Goal: Information Seeking & Learning: Learn about a topic

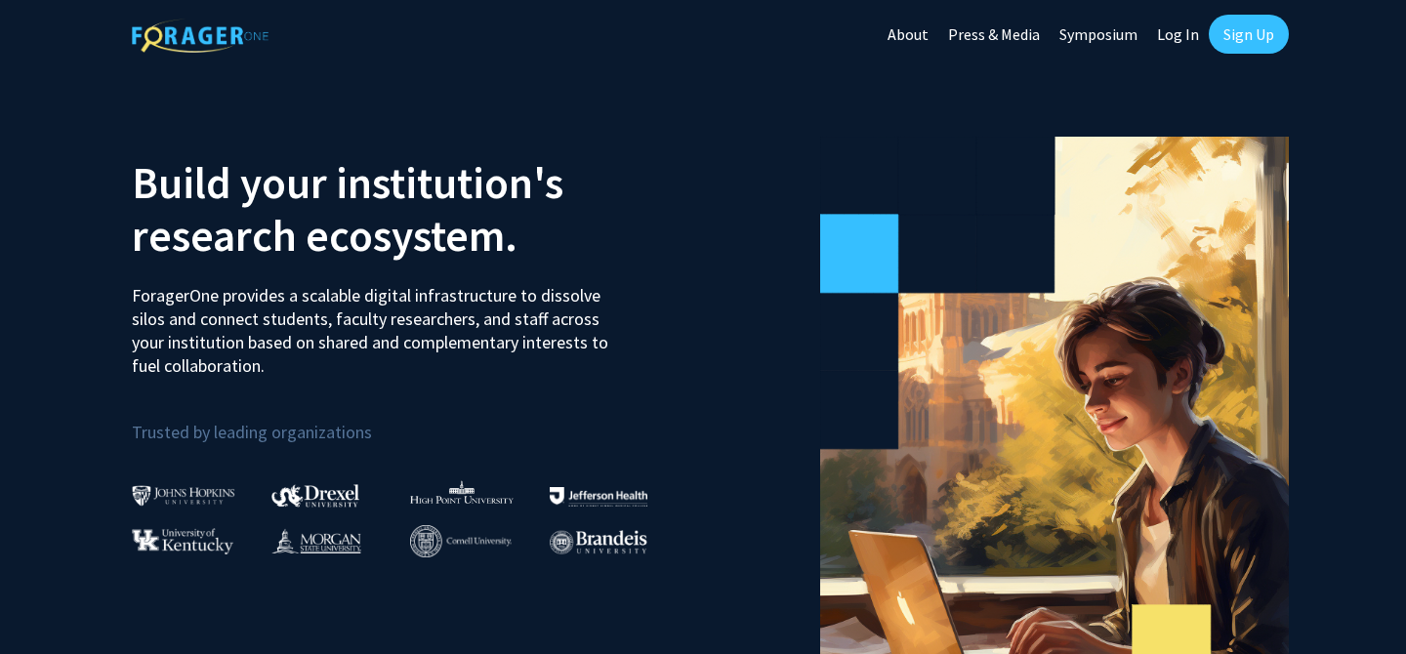
click at [1180, 33] on link "Log In" at bounding box center [1179, 34] width 62 height 68
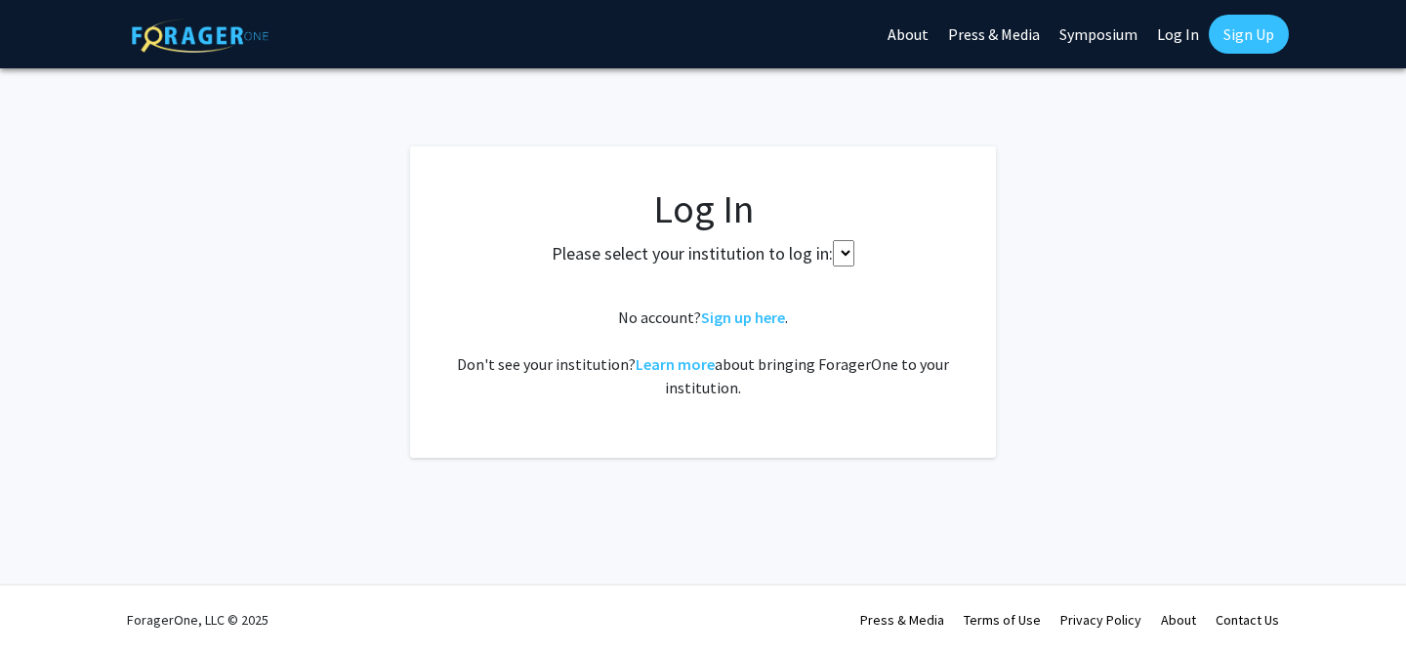
select select
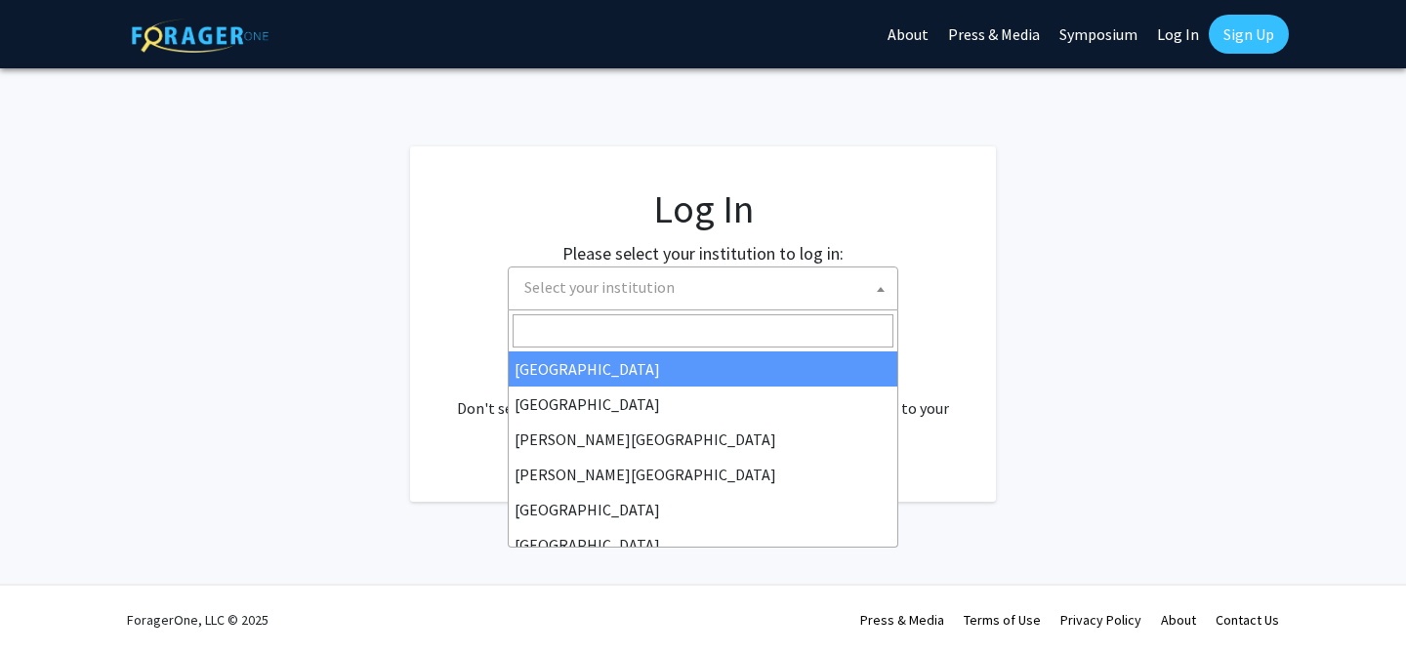
click at [596, 305] on span "Select your institution" at bounding box center [707, 288] width 381 height 40
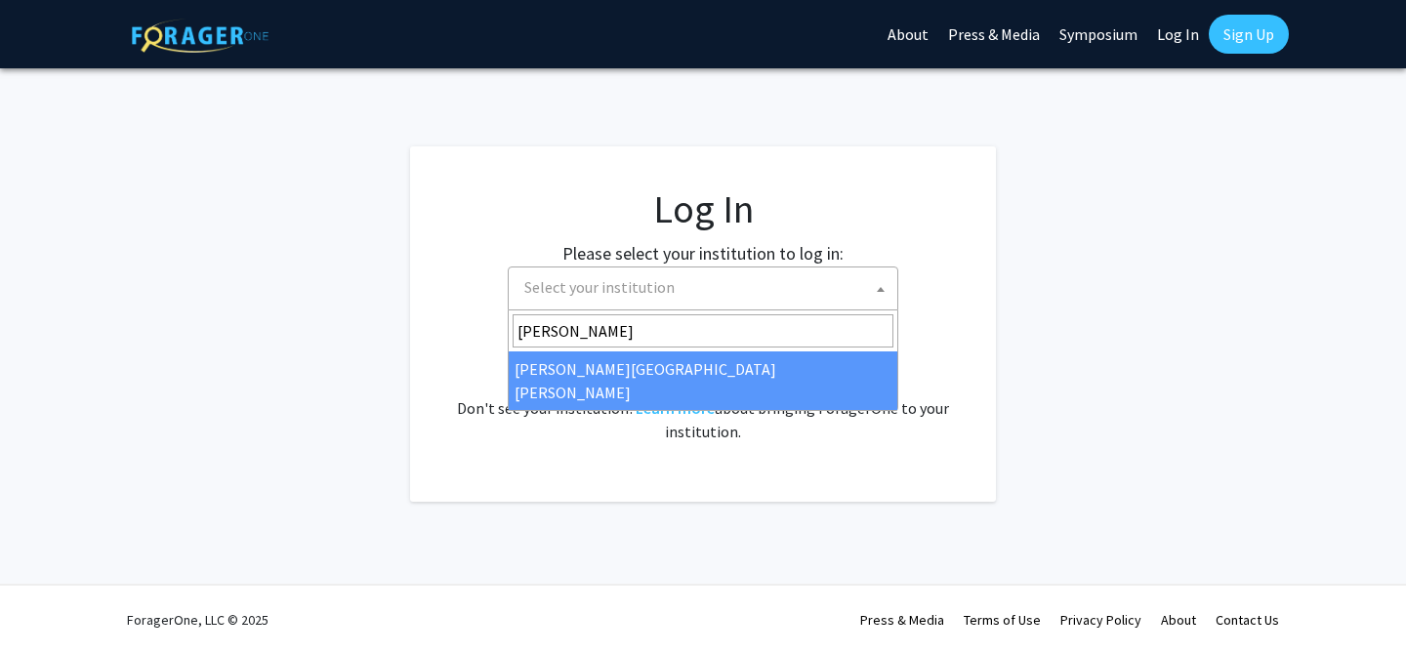
type input "johns"
select select "1"
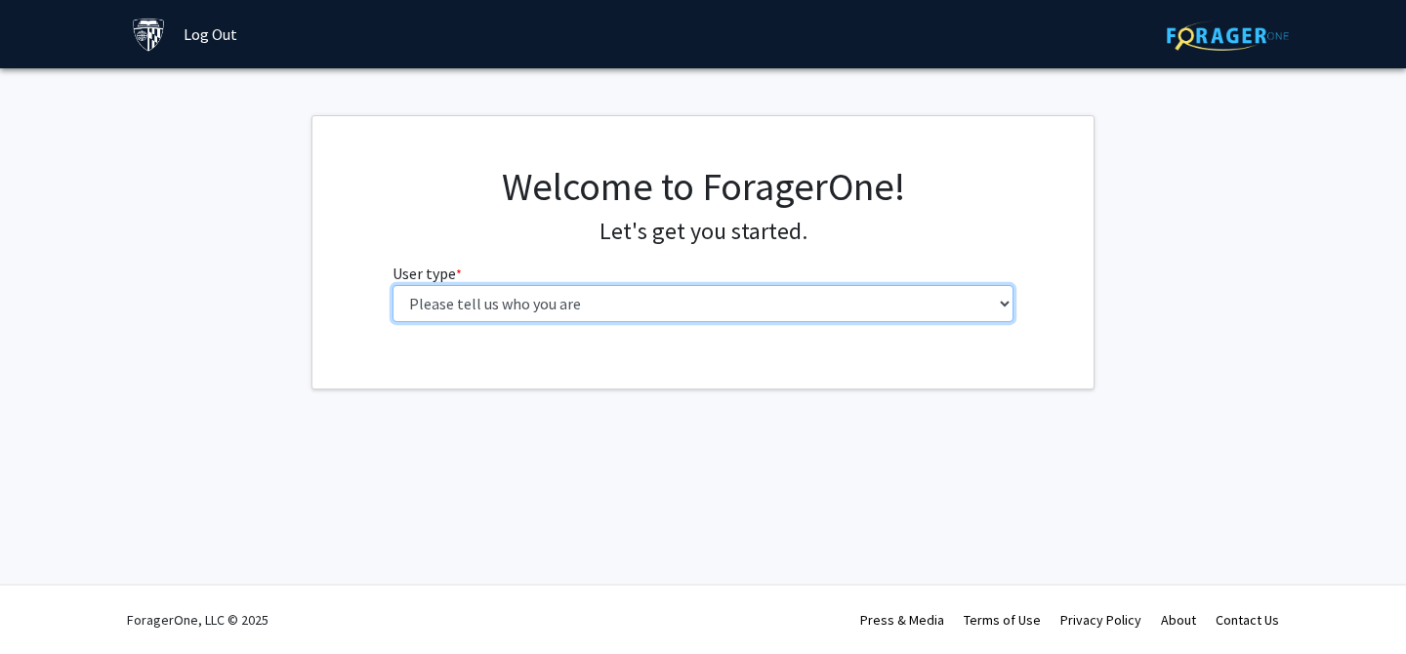
click at [567, 297] on select "Please tell us who you are Undergraduate Student Master's Student Doctoral Cand…" at bounding box center [704, 303] width 622 height 37
select select "1: undergrad"
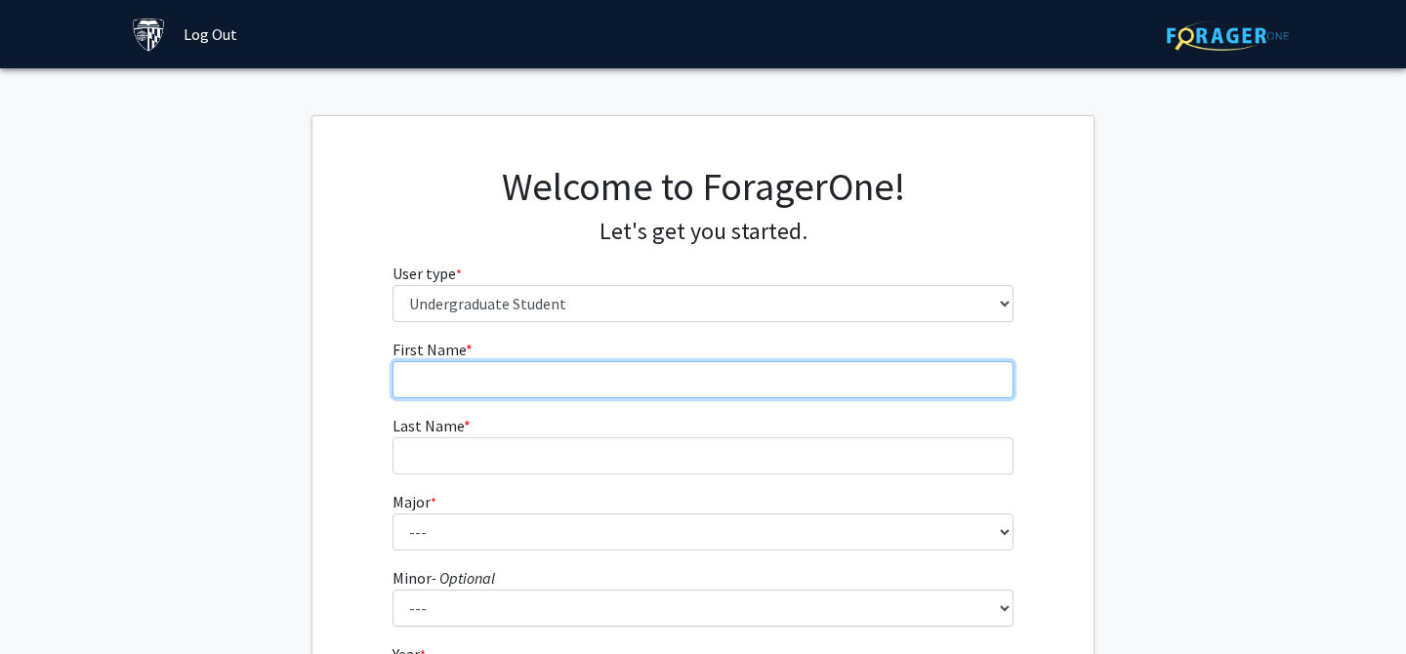
click at [513, 391] on input "First Name * required" at bounding box center [704, 379] width 622 height 37
type input "Mai"
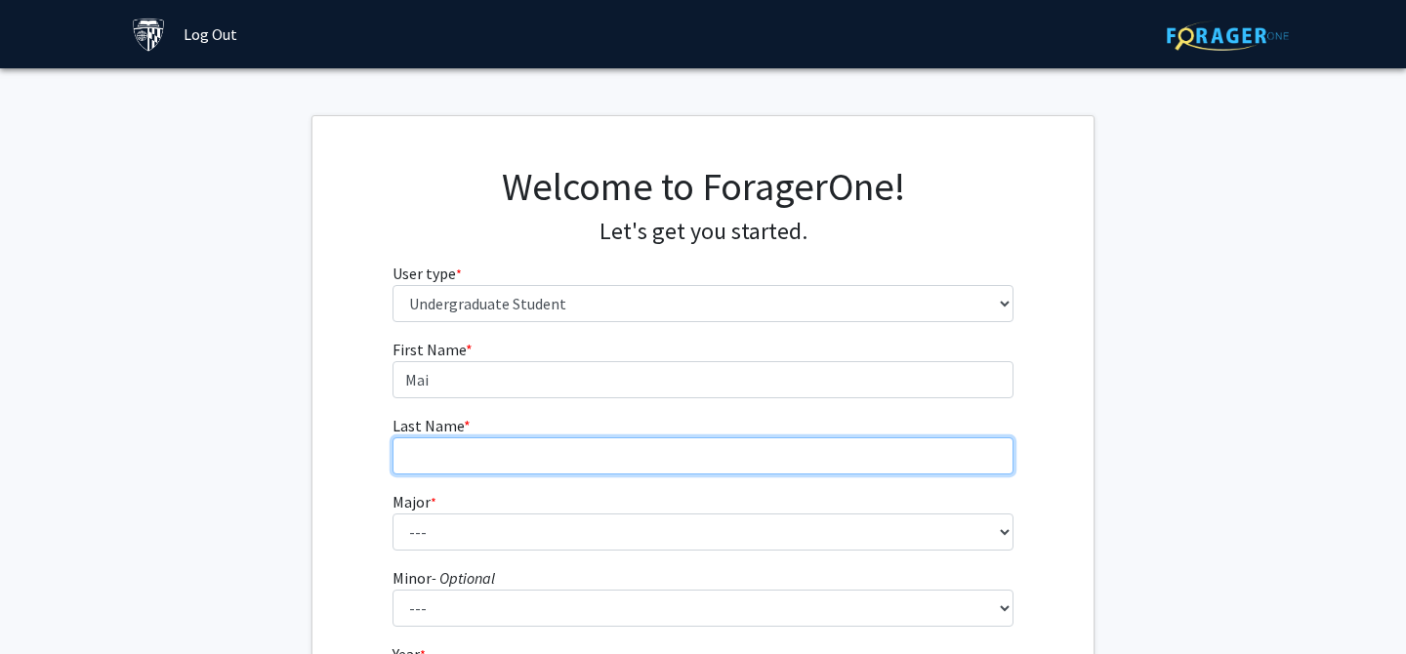
click at [445, 456] on input "Last Name * required" at bounding box center [704, 456] width 622 height 37
type input ":"
type input "Lam"
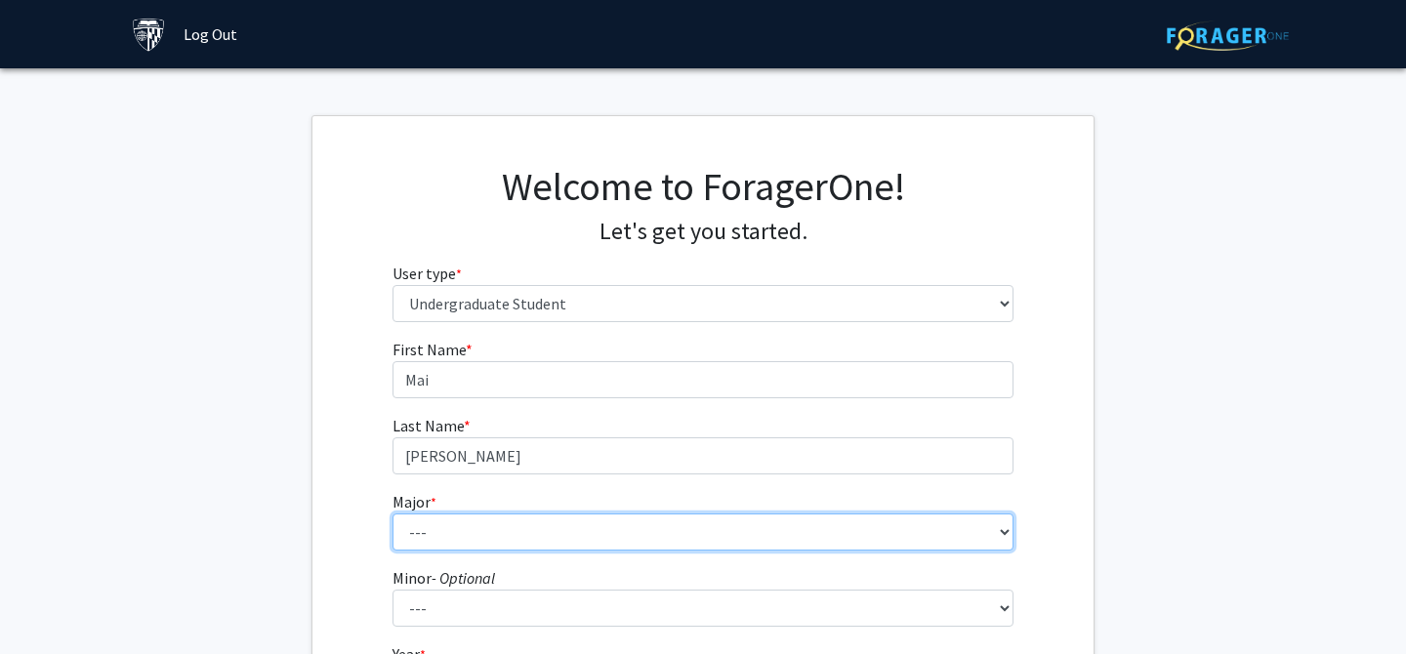
click at [420, 524] on select "--- Africana Studies Anthropology Applied Mathematics & Statistics Archaeology …" at bounding box center [704, 532] width 622 height 37
select select "7: 22"
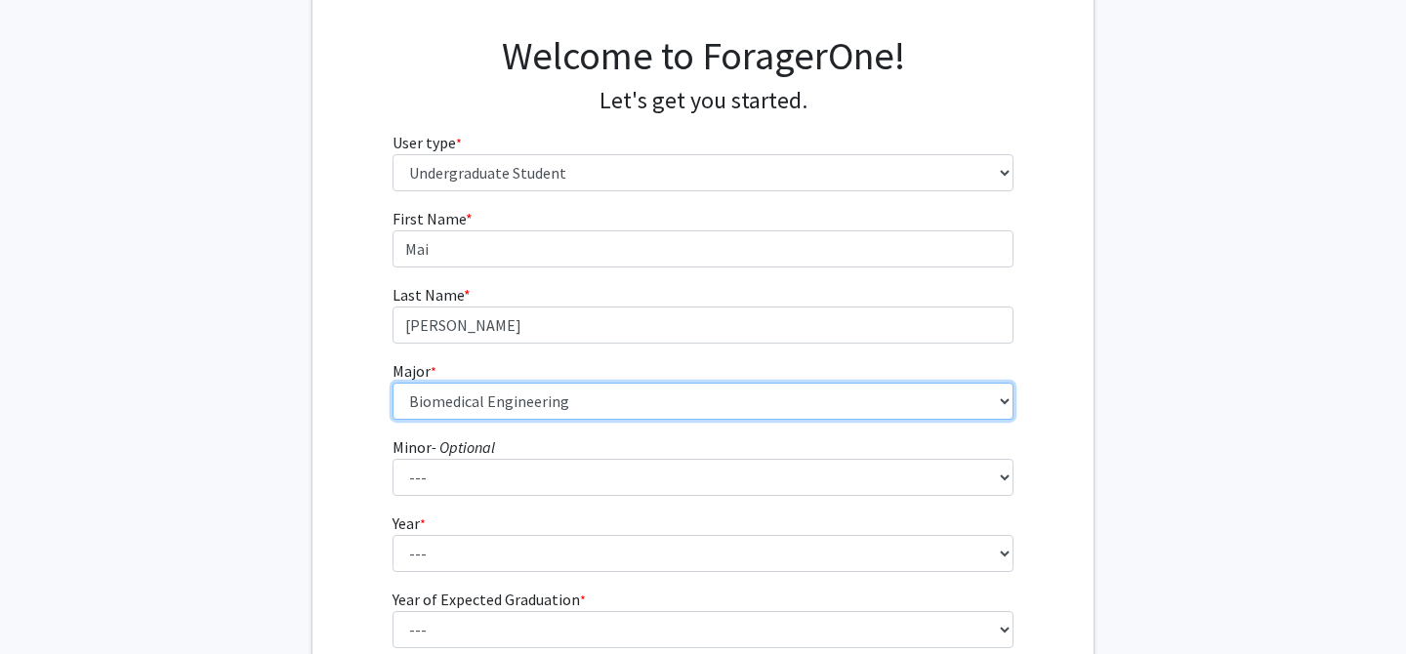
scroll to position [135, 0]
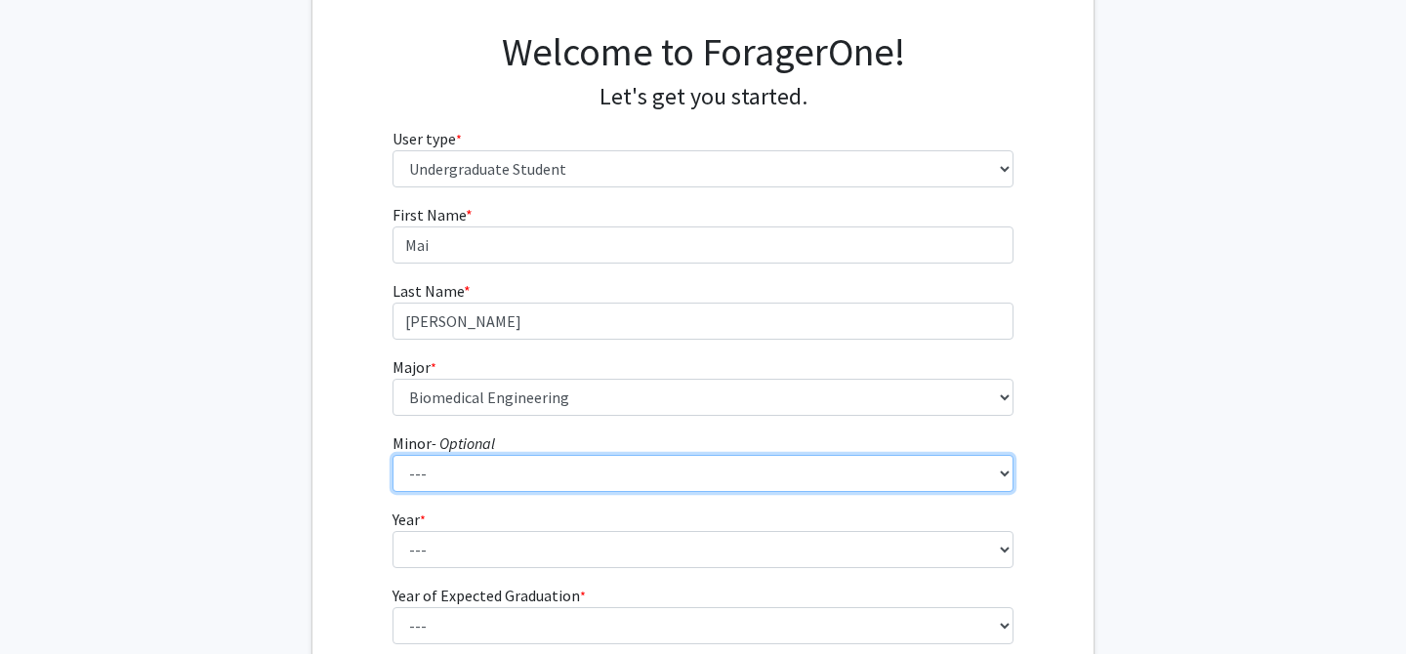
click at [443, 480] on select "--- Accounting and Financial Management Africana Studies Anthropology Applied M…" at bounding box center [704, 473] width 622 height 37
select select "1: 13"
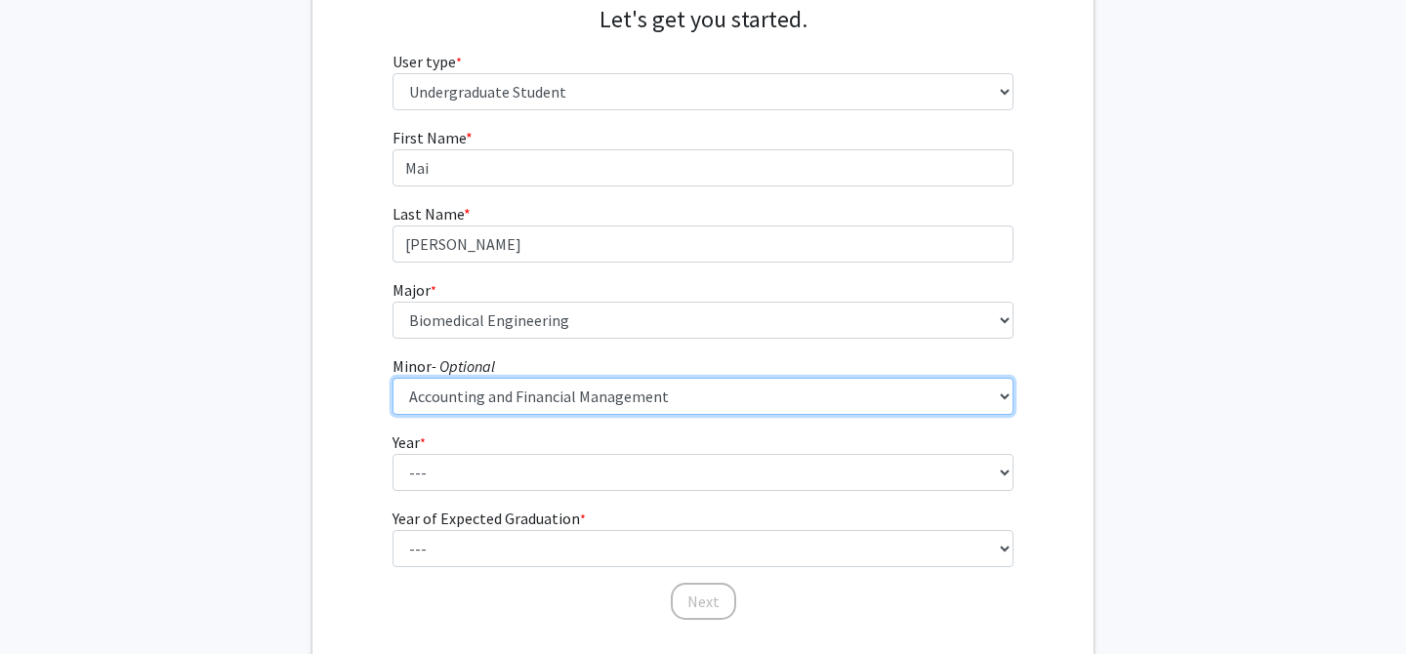
scroll to position [236, 0]
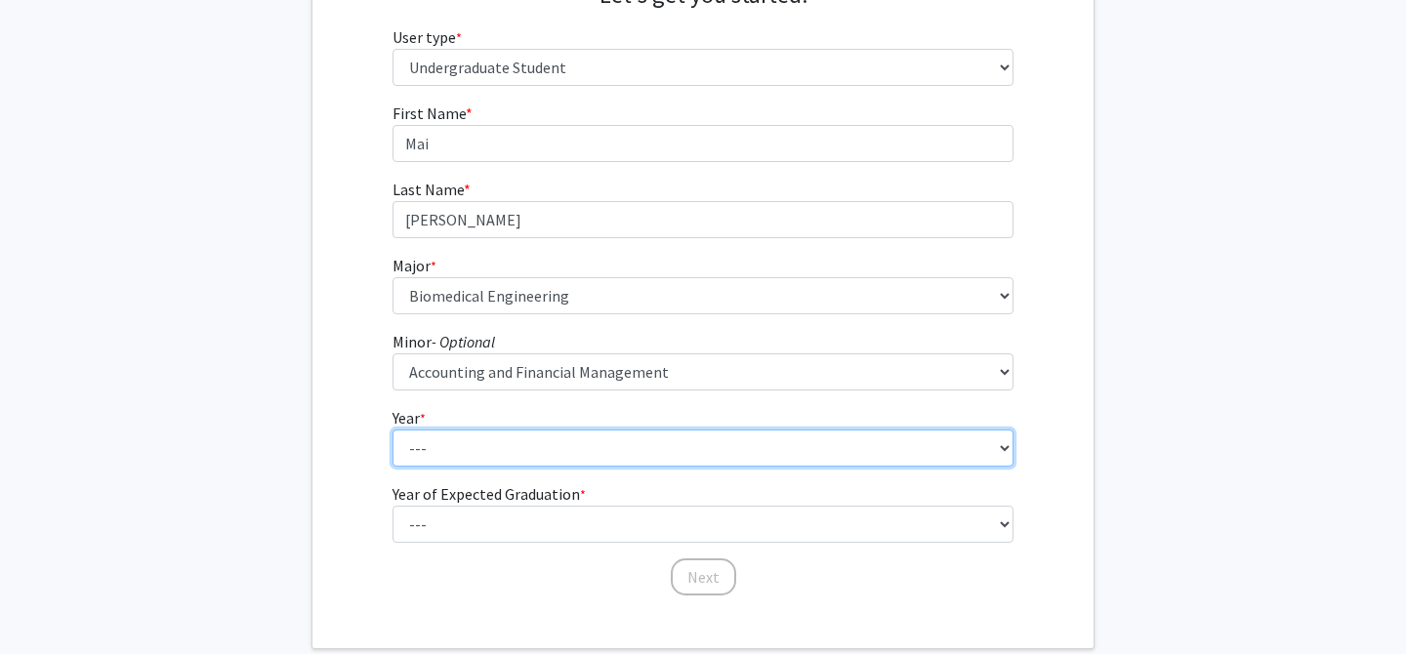
click at [449, 449] on select "--- First-year Sophomore Junior Senior Postbaccalaureate Certificate" at bounding box center [704, 448] width 622 height 37
select select "1: first-year"
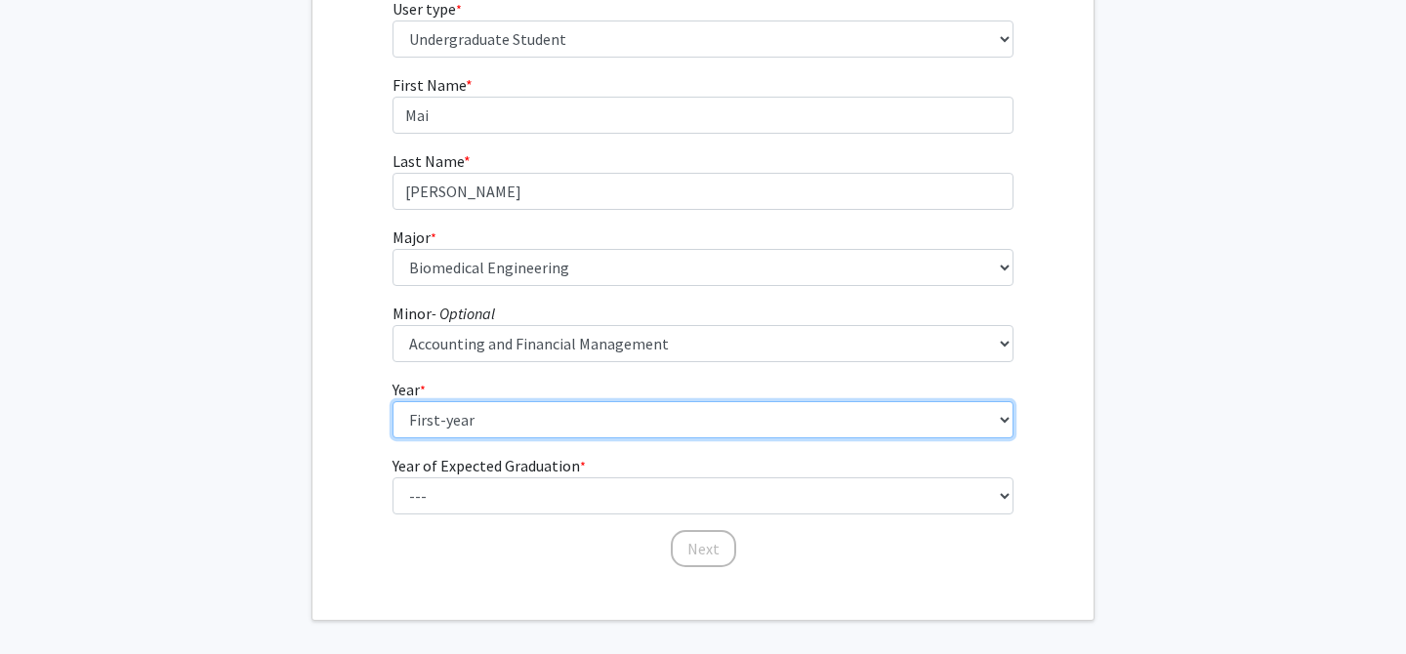
scroll to position [276, 0]
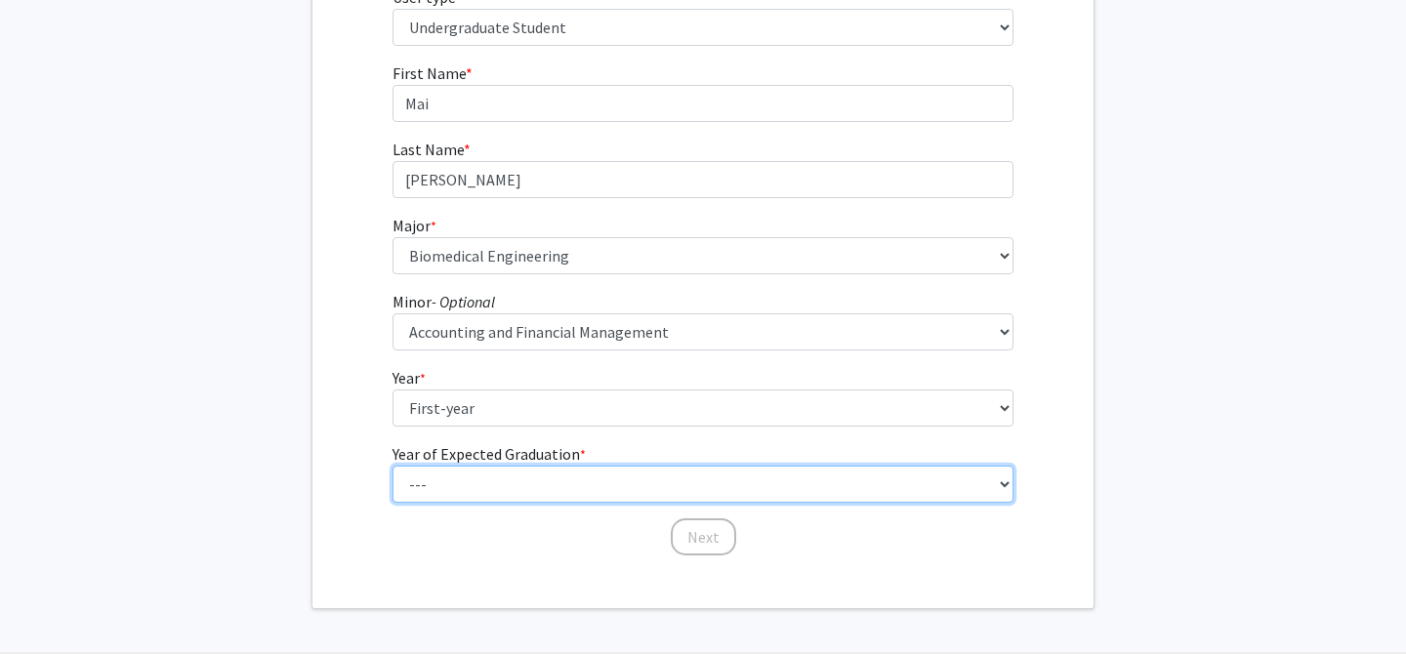
click at [451, 487] on select "--- 2025 2026 2027 2028 2029 2030 2031 2032 2033 2034" at bounding box center [704, 484] width 622 height 37
select select "5: 2029"
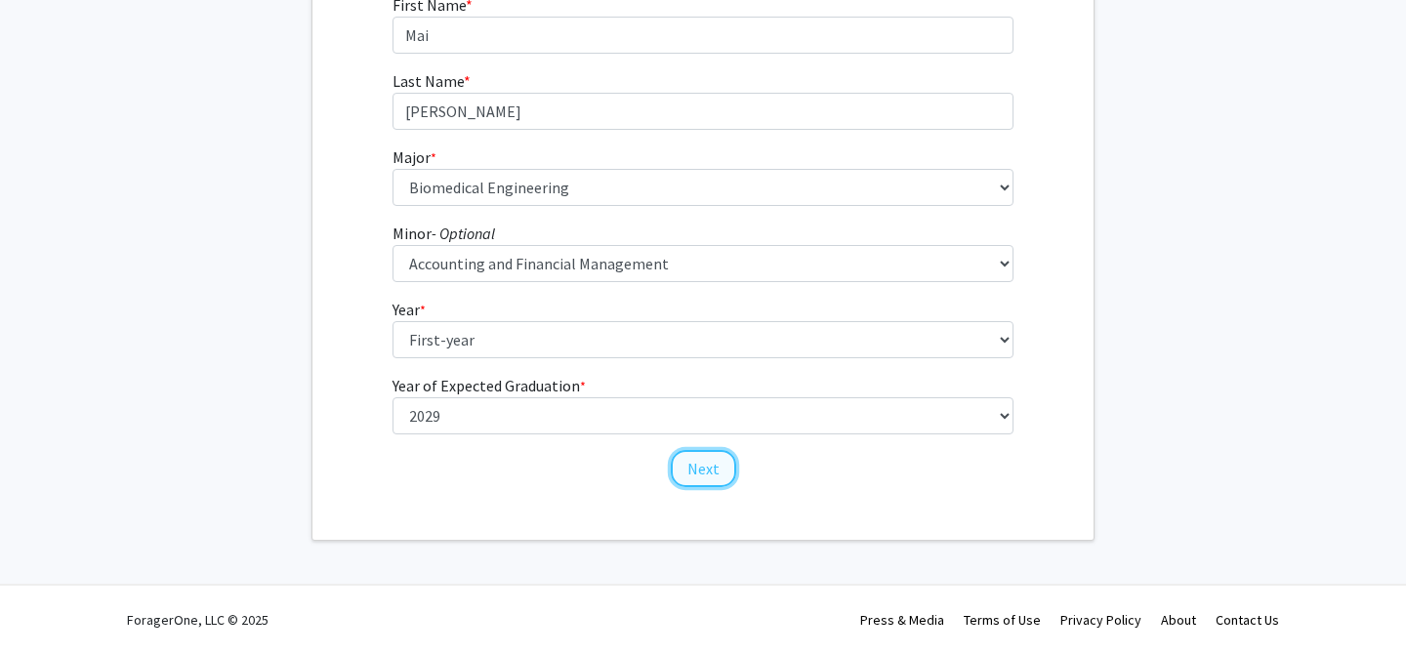
click at [706, 460] on button "Next" at bounding box center [703, 468] width 65 height 37
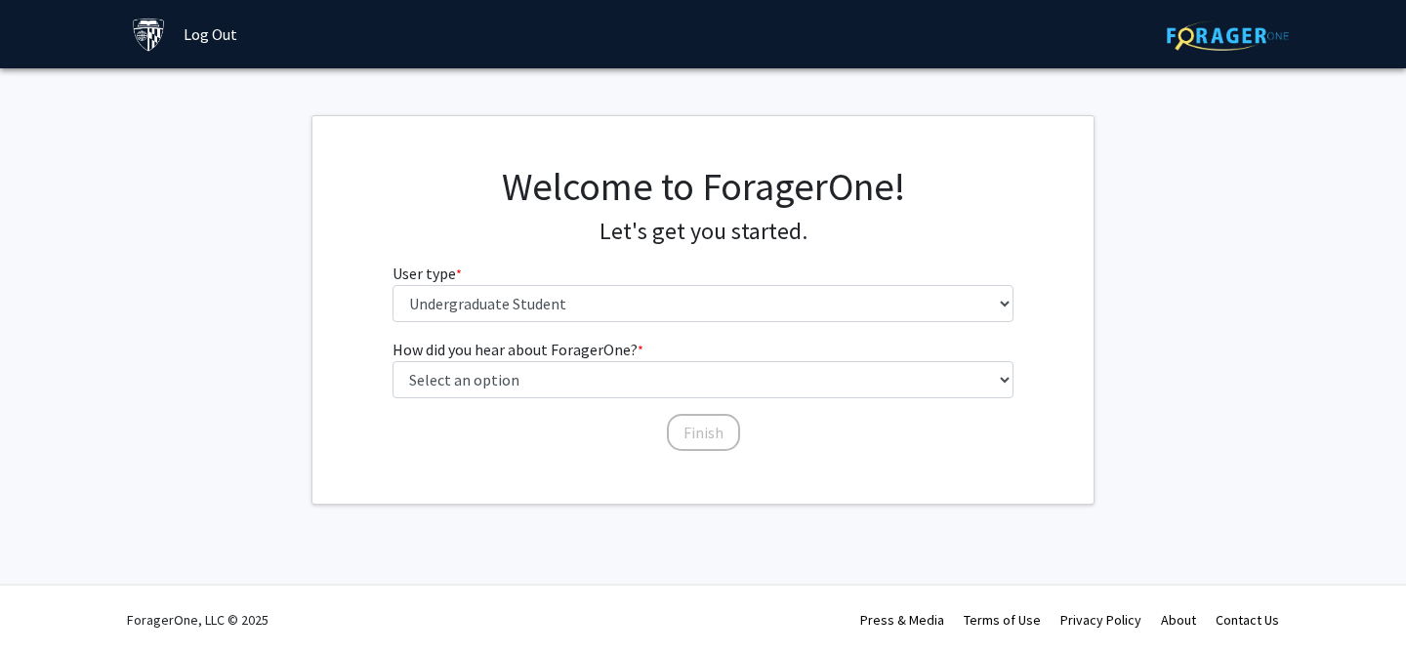
scroll to position [0, 0]
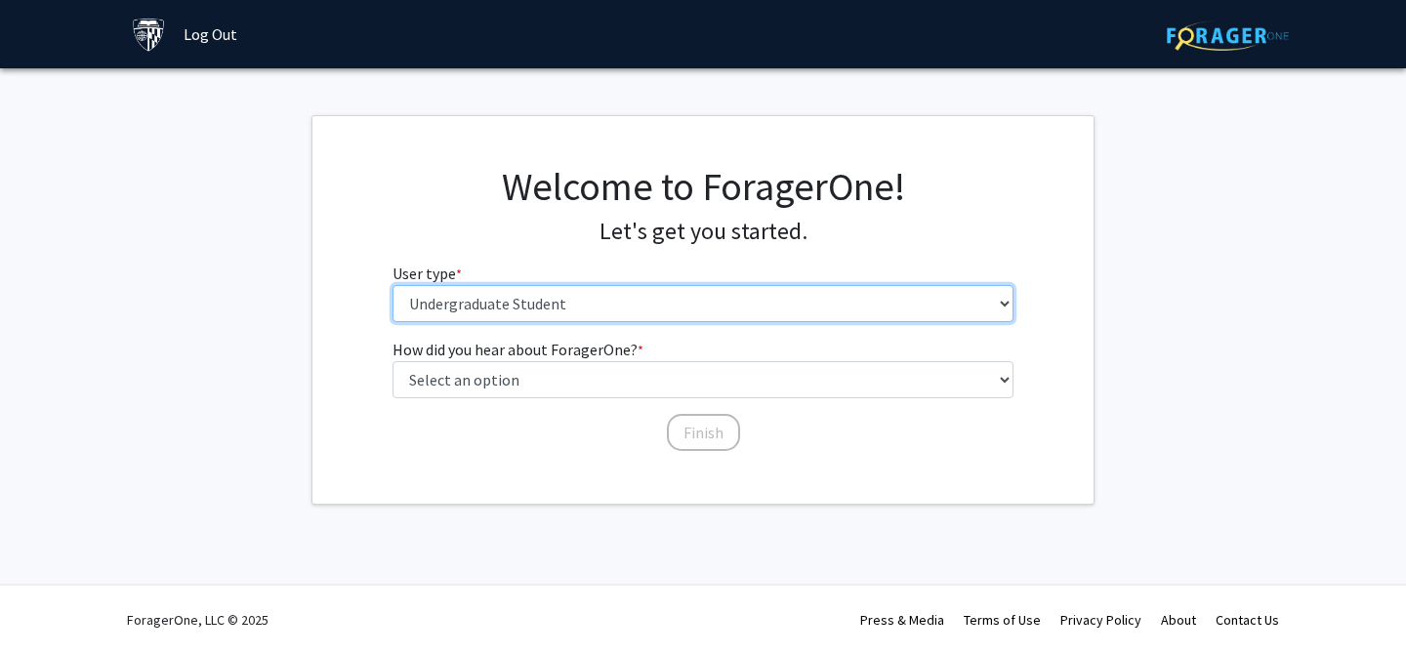
click at [578, 296] on select "Please tell us who you are Undergraduate Student Master's Student Doctoral Cand…" at bounding box center [704, 303] width 622 height 37
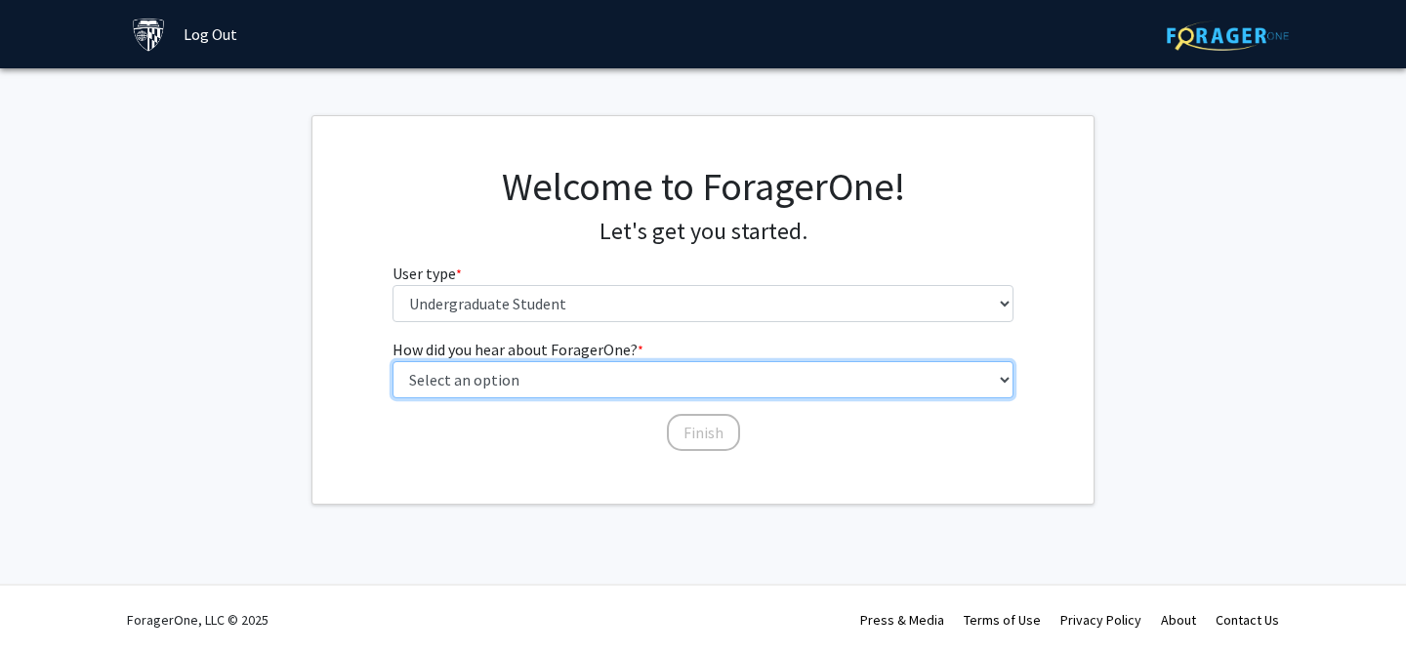
click at [510, 389] on select "Select an option Peer/student recommendation Faculty/staff recommendation Unive…" at bounding box center [704, 379] width 622 height 37
select select "1: peer_recommendation"
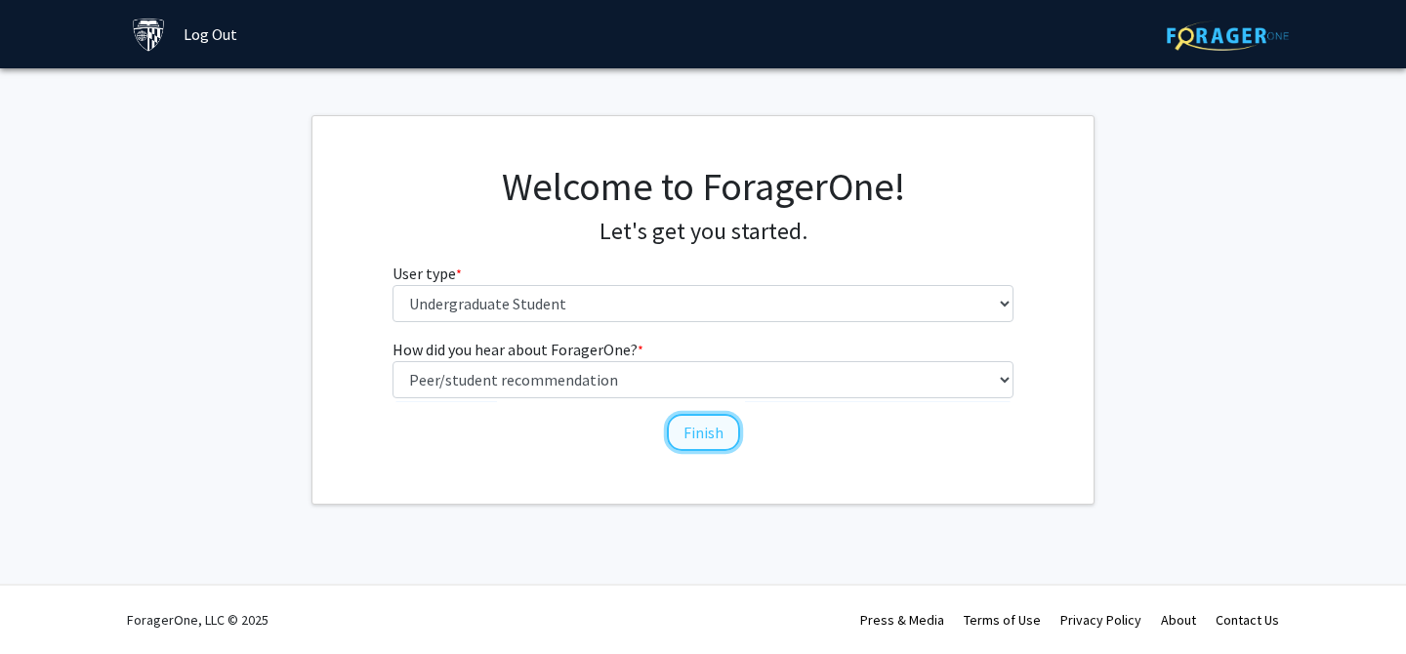
click at [699, 428] on button "Finish" at bounding box center [703, 432] width 73 height 37
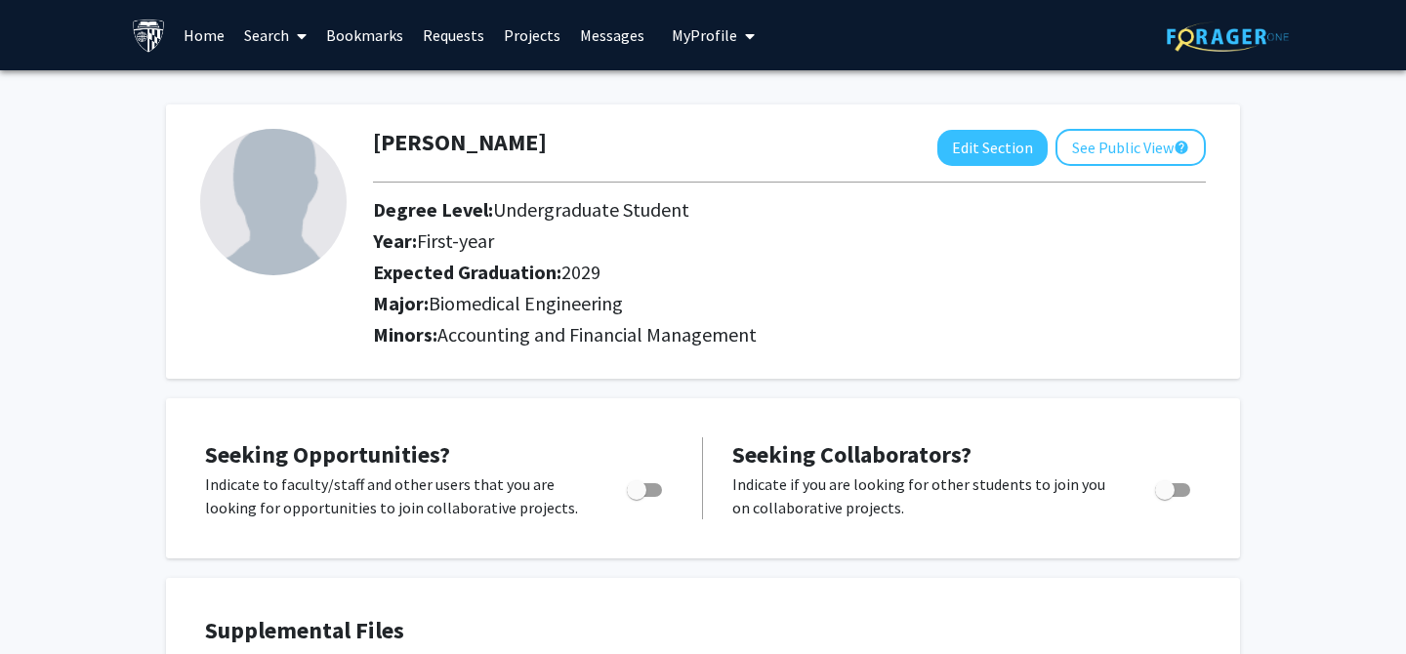
click at [274, 21] on link "Search" at bounding box center [275, 35] width 82 height 68
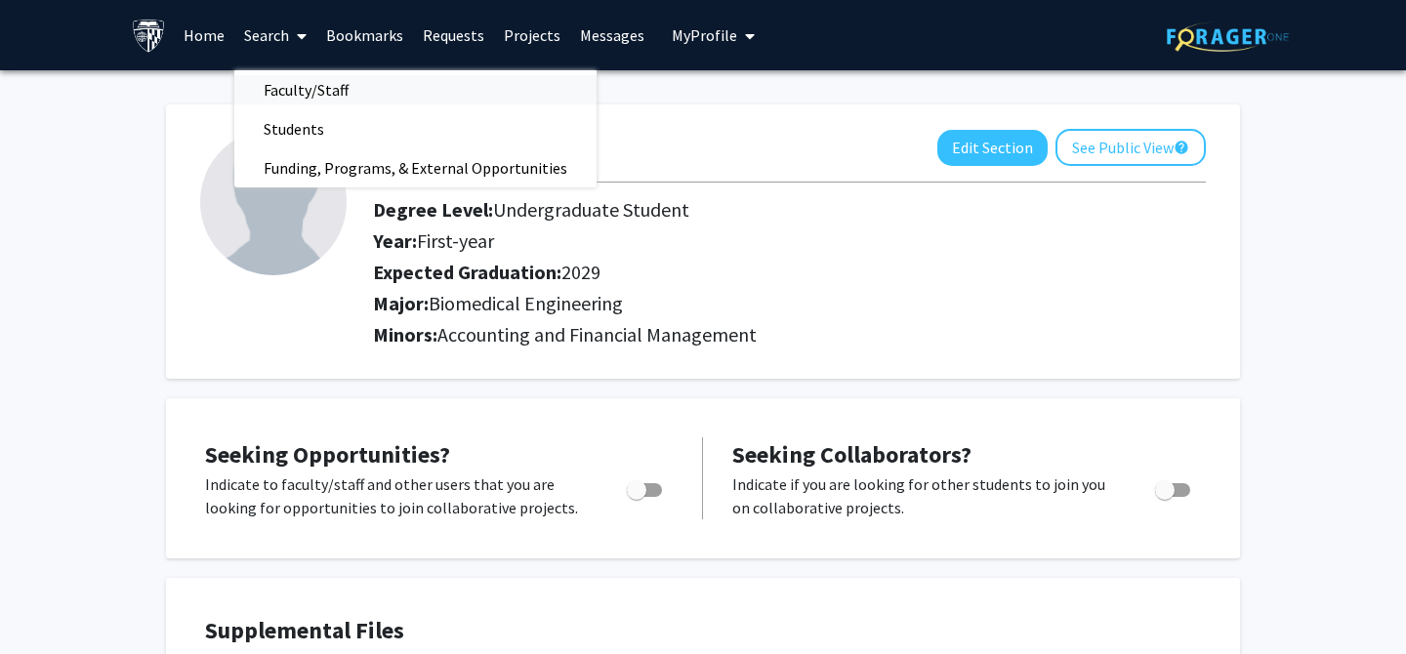
click at [315, 83] on span "Faculty/Staff" at bounding box center [306, 89] width 144 height 39
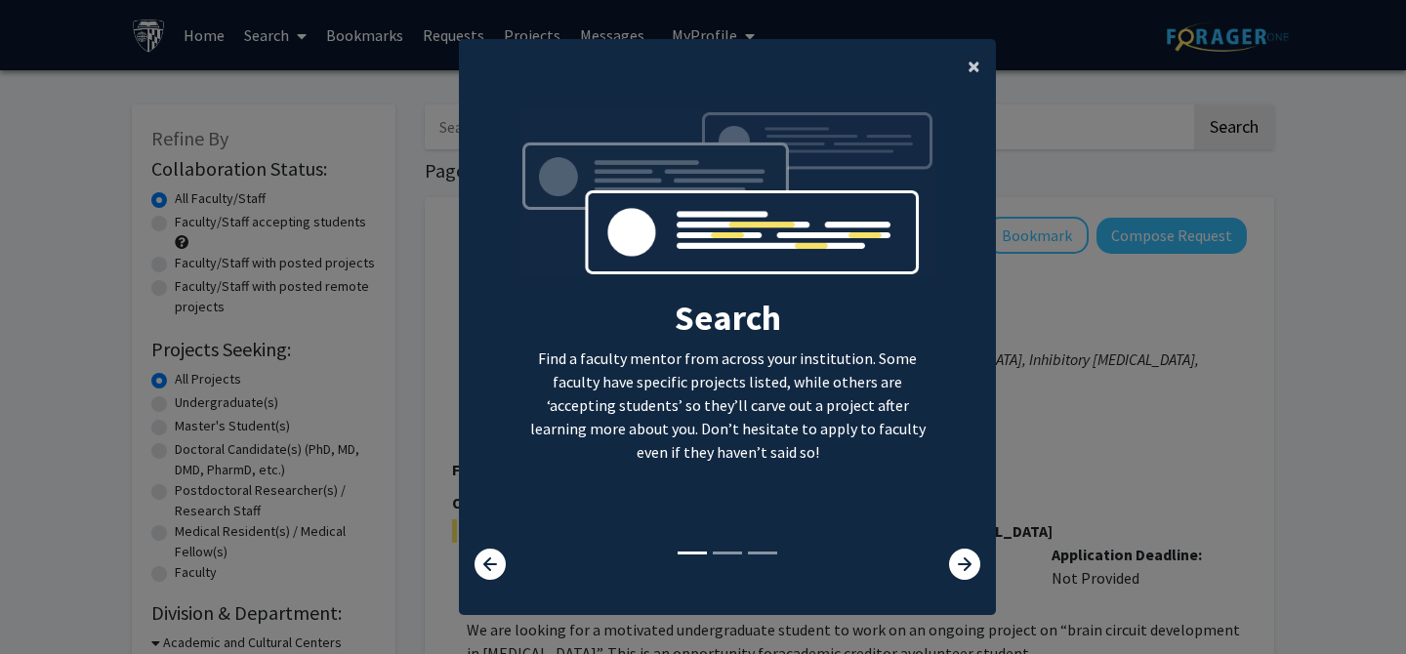
click at [971, 63] on span "×" at bounding box center [974, 66] width 13 height 30
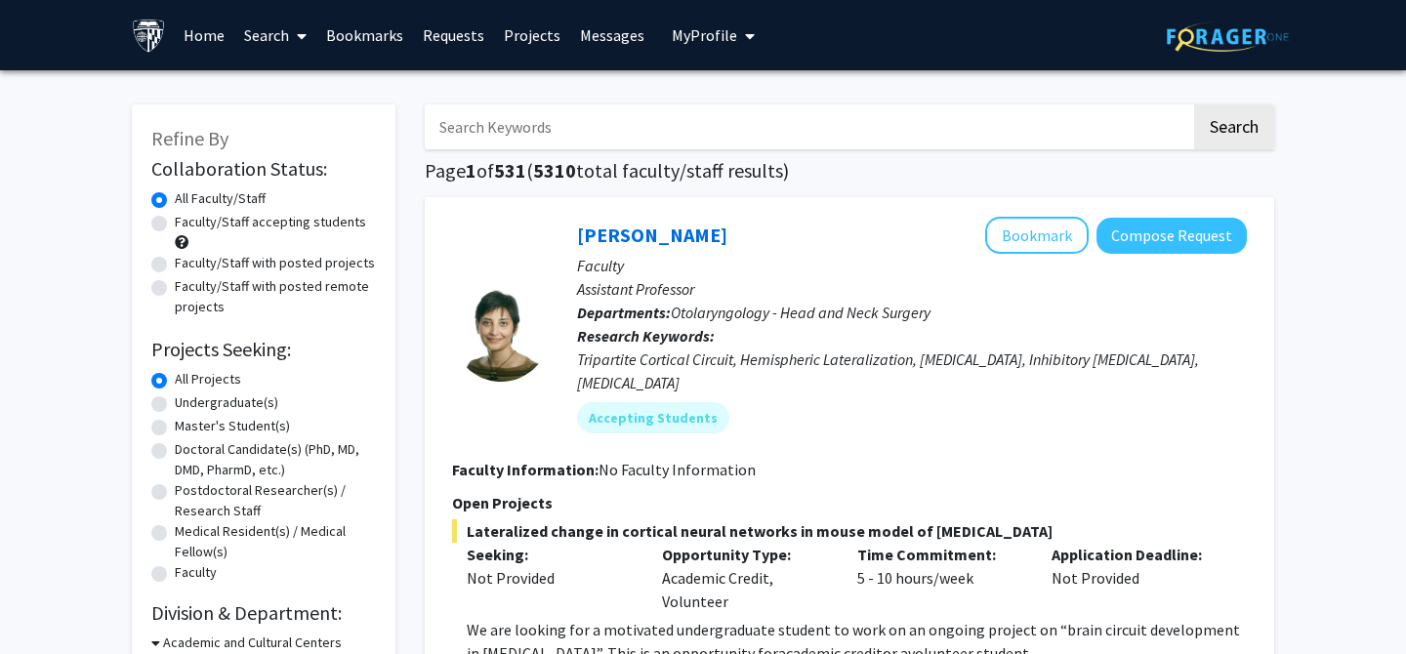
click at [175, 403] on label "Undergraduate(s)" at bounding box center [227, 403] width 104 height 21
click at [175, 403] on input "Undergraduate(s)" at bounding box center [181, 399] width 13 height 13
radio input "true"
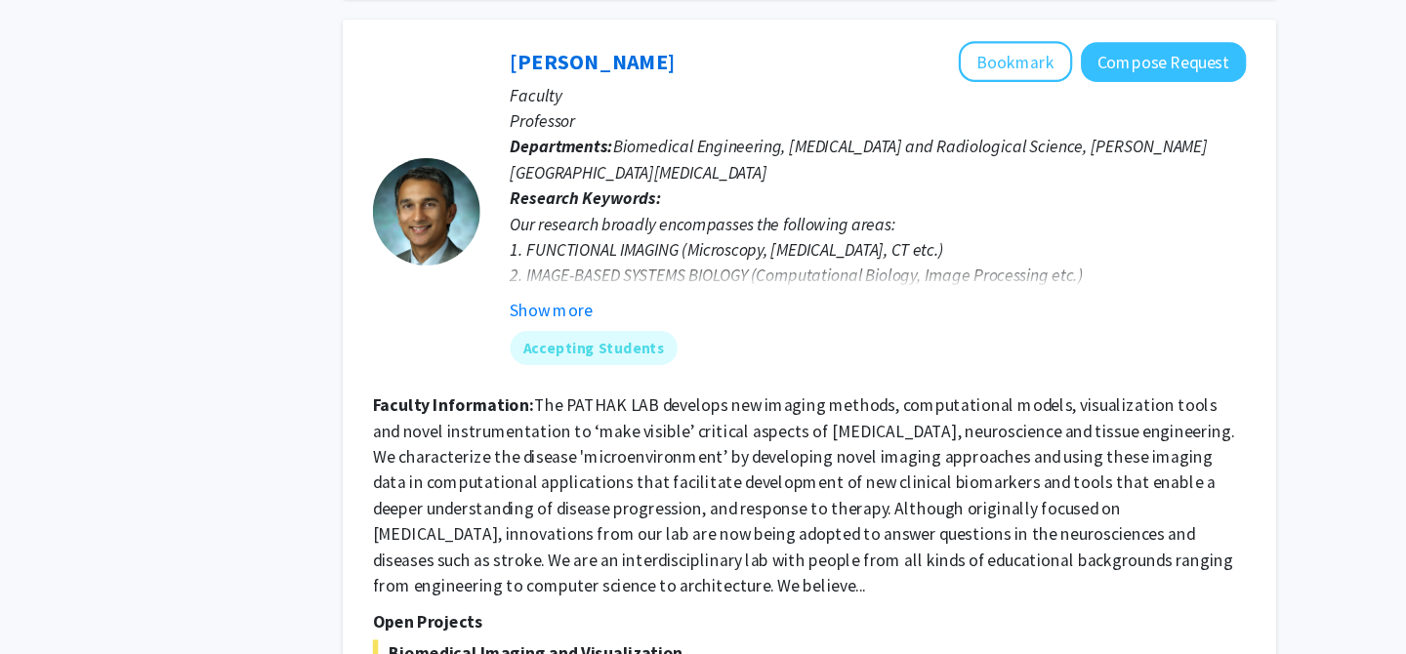
scroll to position [8423, 0]
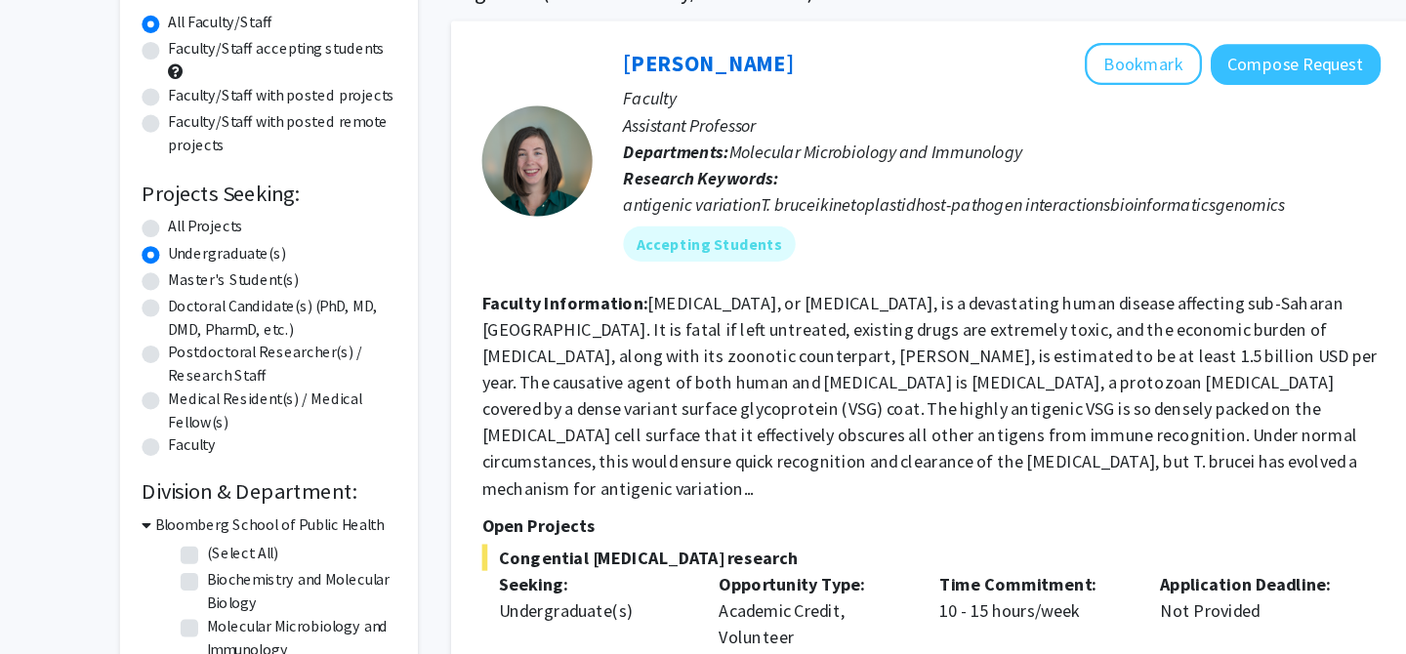
scroll to position [300, 0]
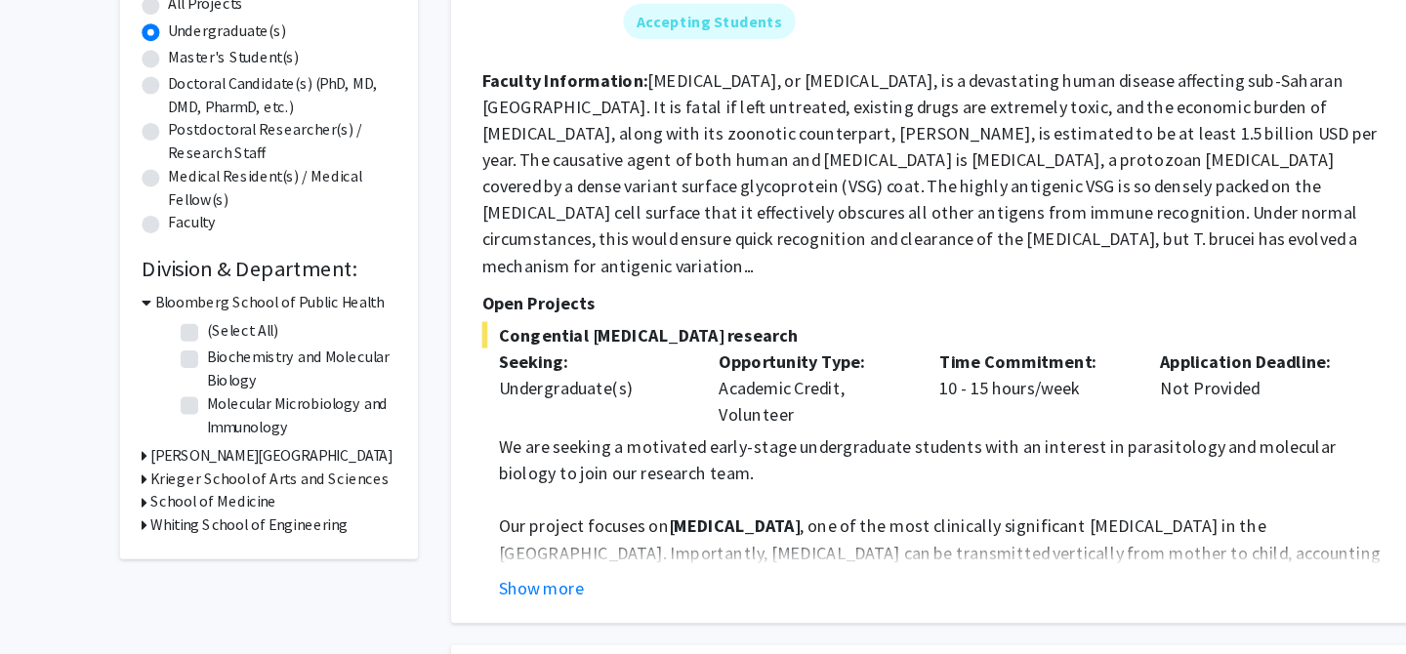
click at [179, 540] on h3 "Whiting School of Engineering" at bounding box center [246, 540] width 174 height 21
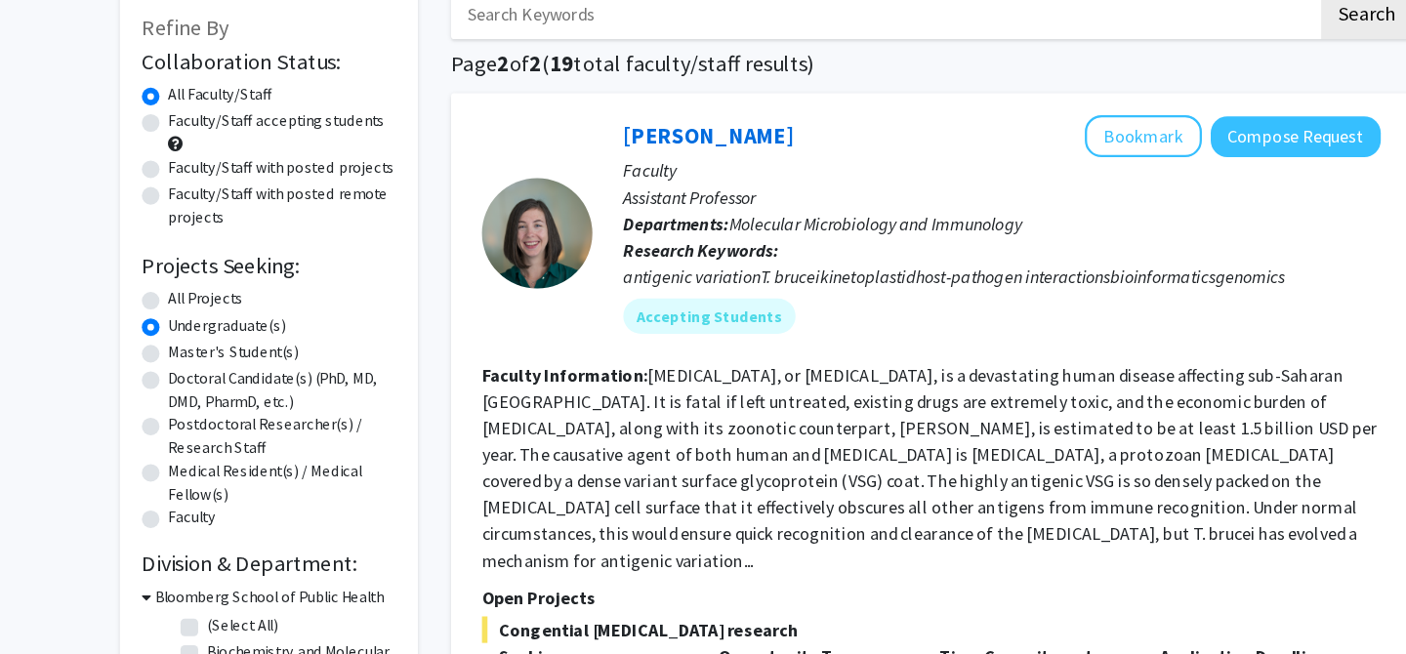
scroll to position [0, 0]
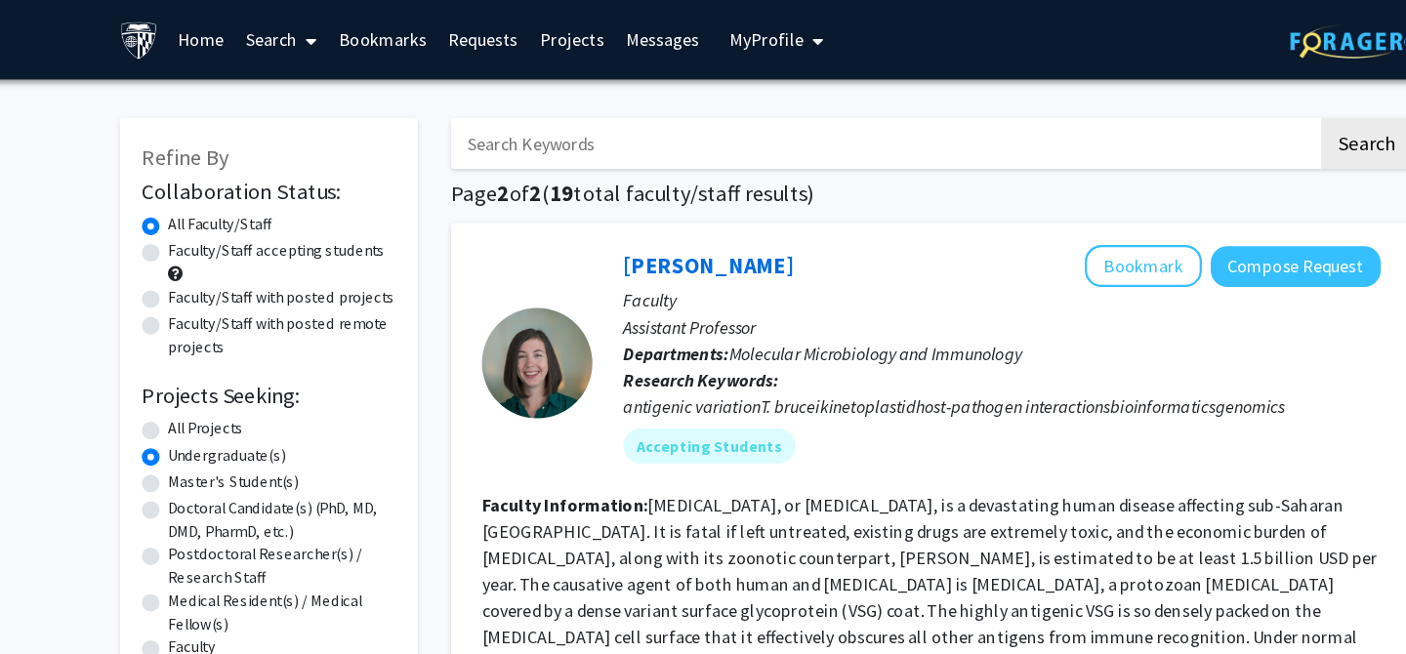
click at [296, 36] on span at bounding box center [298, 36] width 18 height 68
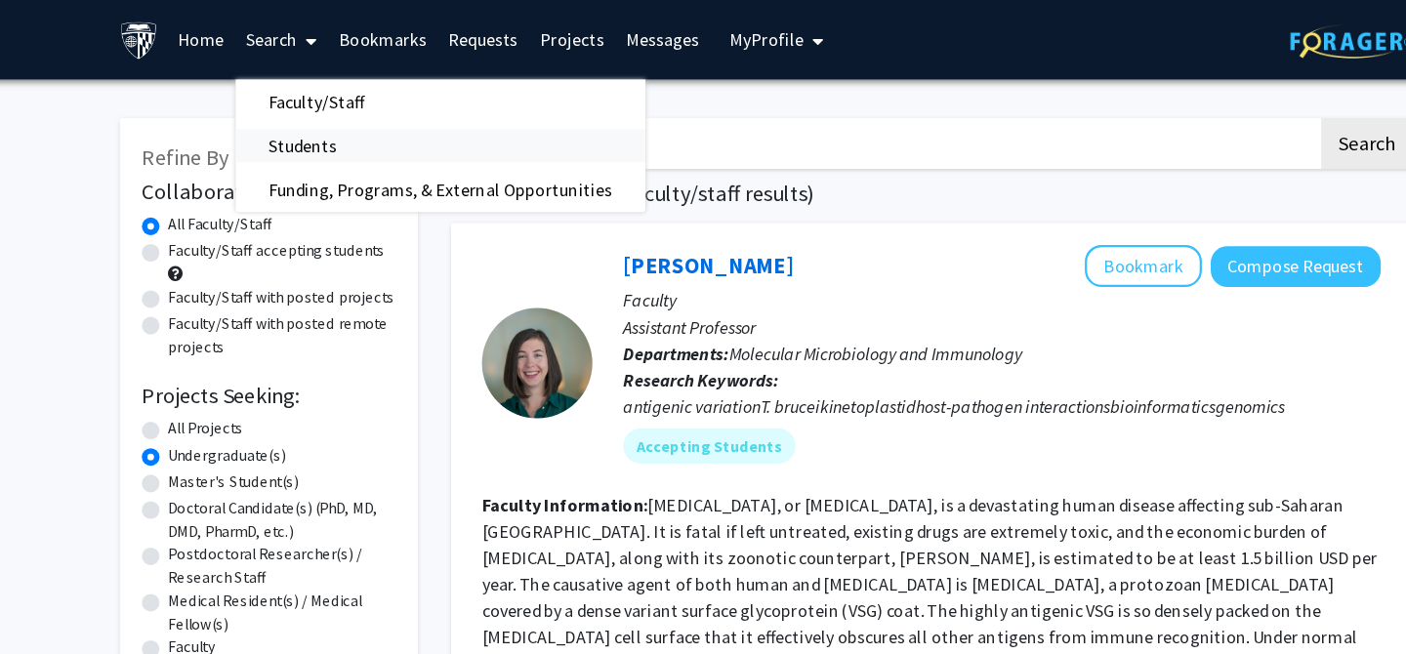
click at [303, 129] on span "Students" at bounding box center [293, 128] width 119 height 39
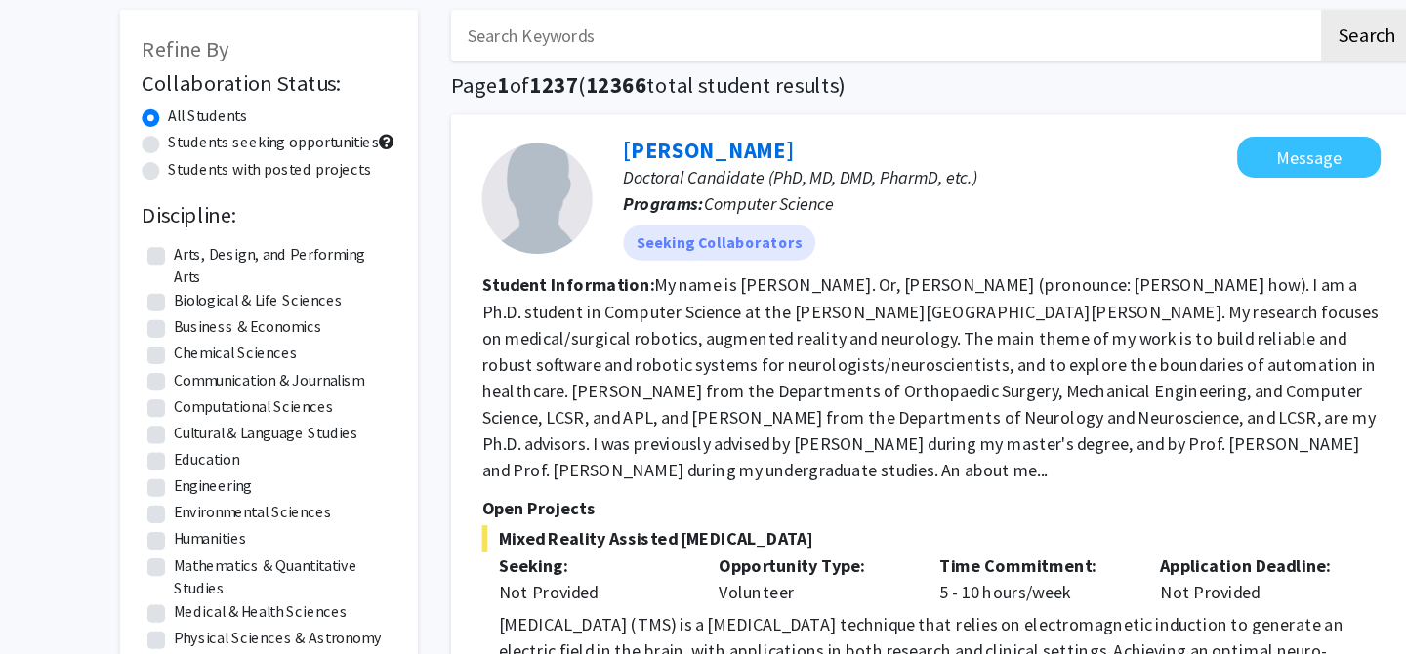
scroll to position [24, 0]
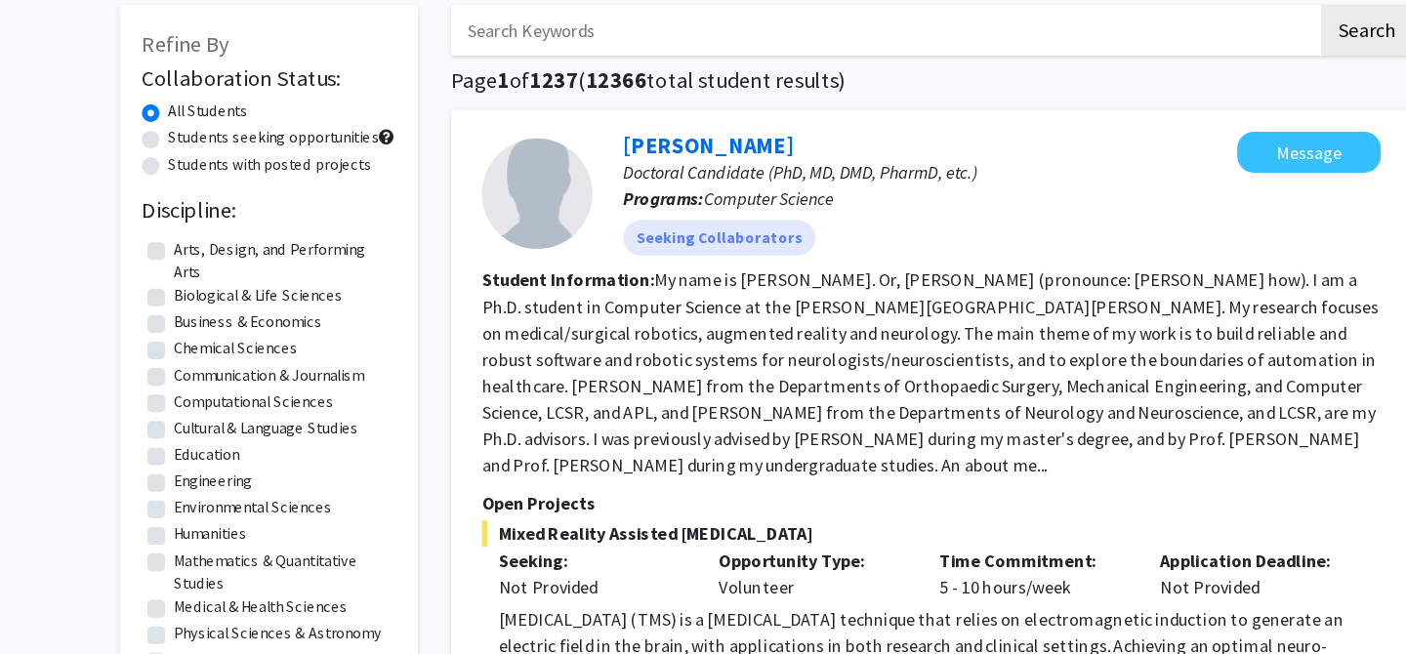
click at [180, 381] on label "Chemical Sciences" at bounding box center [234, 384] width 109 height 21
click at [180, 381] on input "Chemical Sciences" at bounding box center [186, 380] width 13 height 13
checkbox input "true"
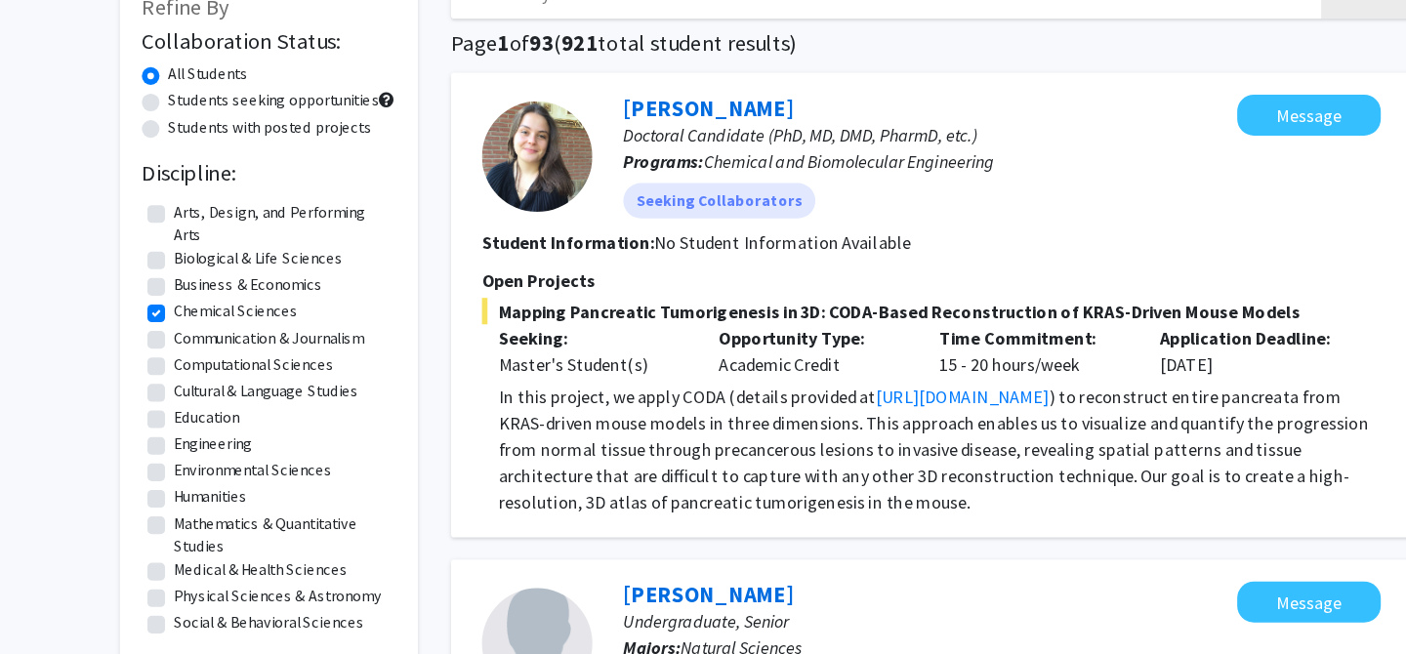
scroll to position [62, 0]
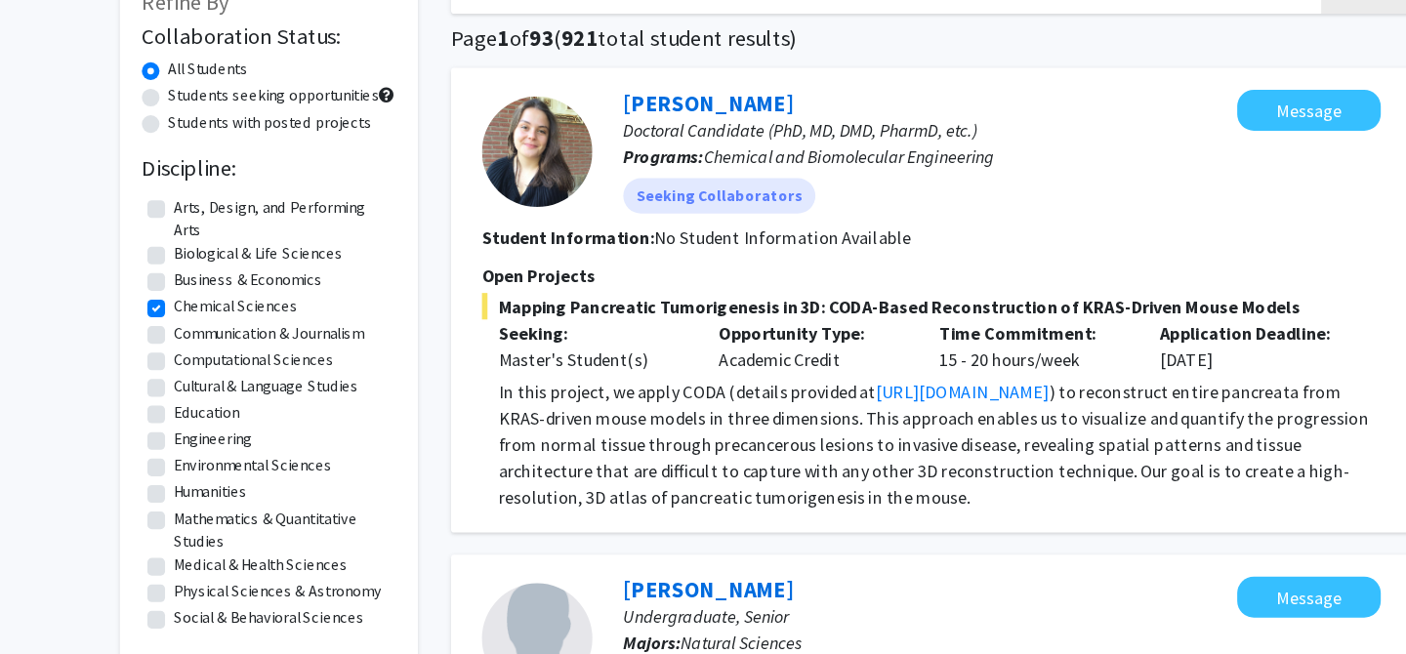
click at [180, 459] on label "Engineering" at bounding box center [214, 464] width 69 height 21
click at [180, 459] on input "Engineering" at bounding box center [186, 460] width 13 height 13
checkbox input "true"
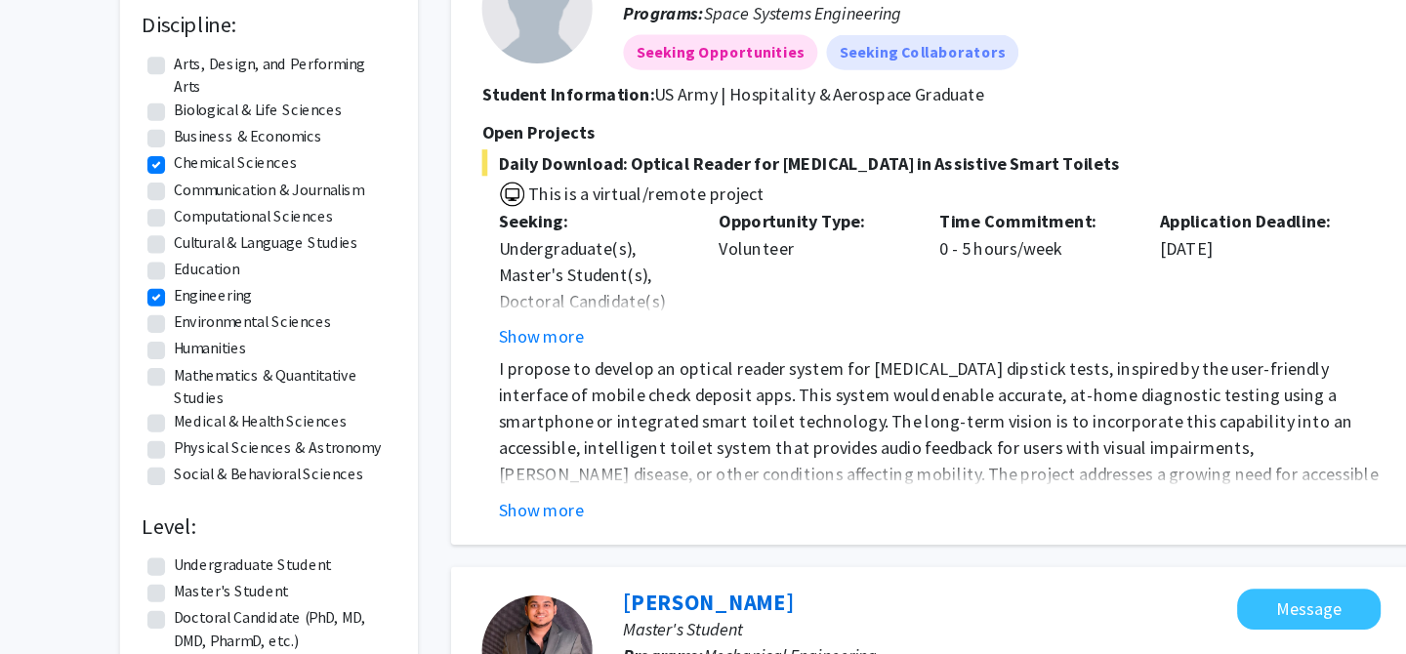
scroll to position [331, 0]
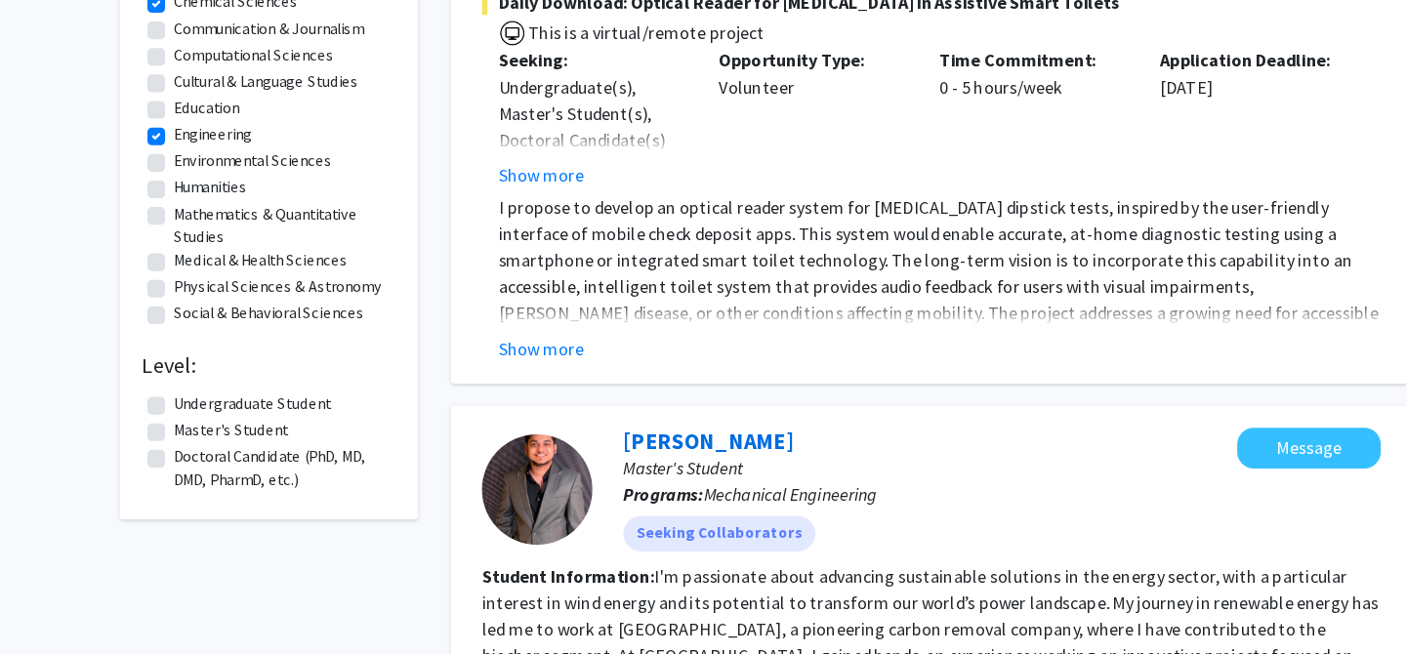
click at [180, 438] on label "Undergraduate Student" at bounding box center [249, 433] width 139 height 21
click at [180, 436] on input "Undergraduate Student" at bounding box center [186, 429] width 13 height 13
checkbox input "true"
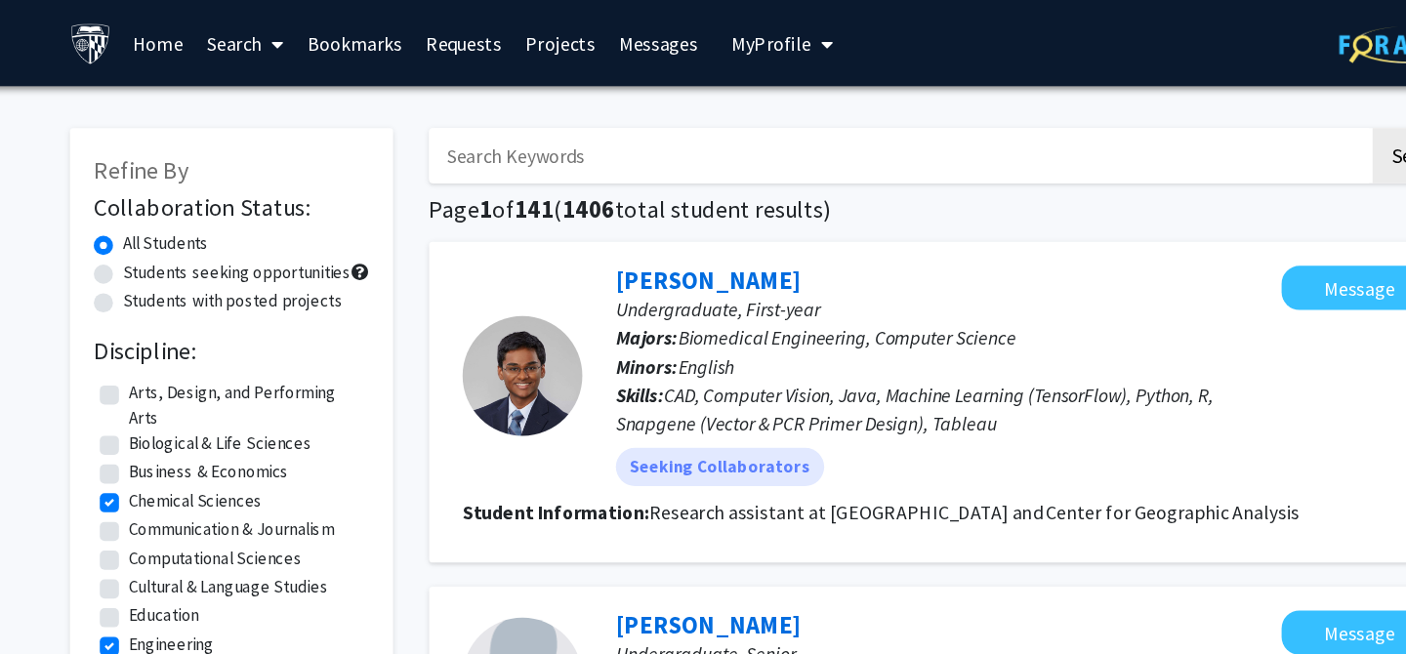
click at [279, 38] on link "Search" at bounding box center [275, 35] width 82 height 68
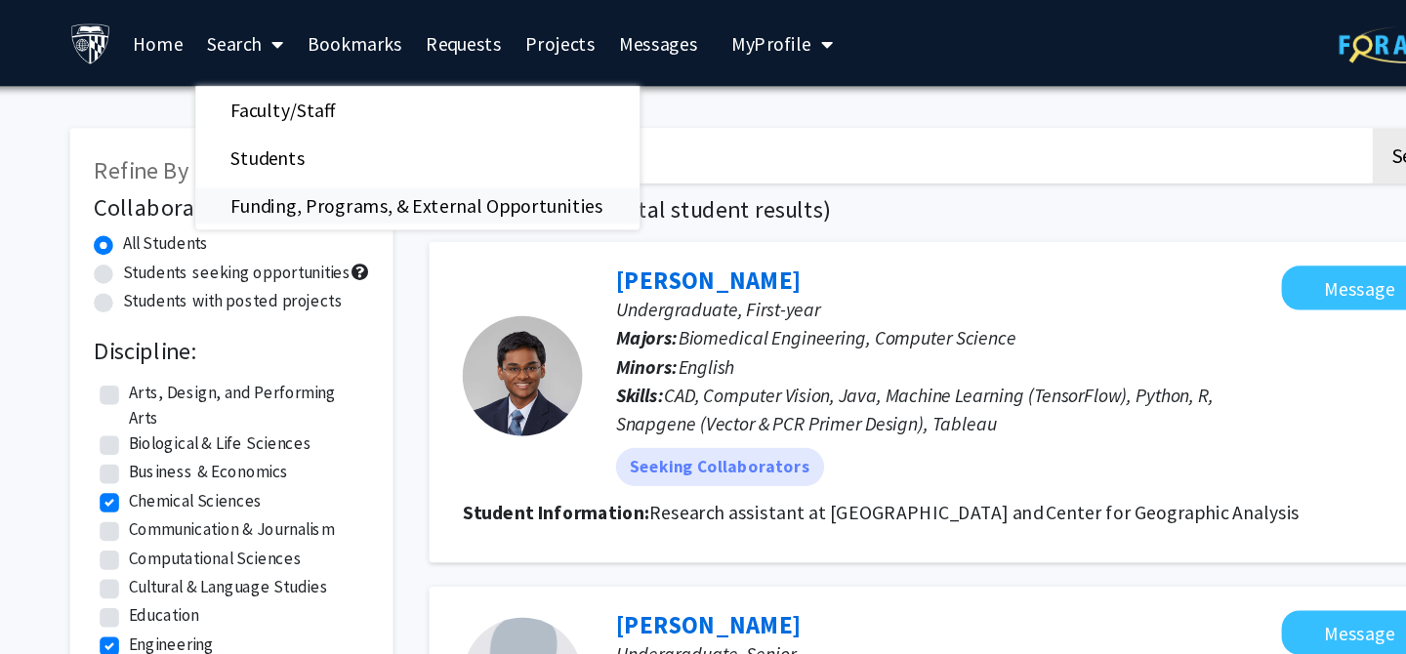
click at [318, 167] on span "Funding, Programs, & External Opportunities" at bounding box center [415, 167] width 362 height 39
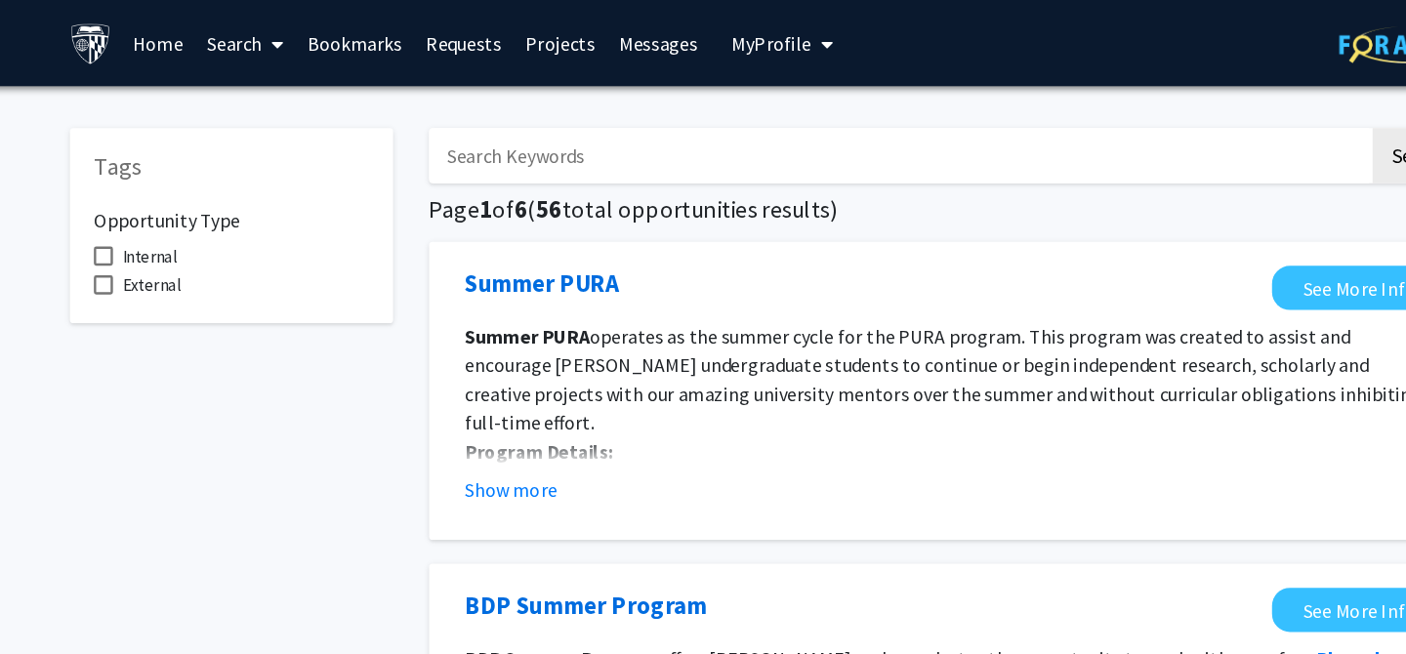
click at [163, 207] on span at bounding box center [159, 209] width 16 height 16
click at [159, 217] on input "Internal" at bounding box center [158, 217] width 1 height 1
checkbox input "true"
click at [161, 232] on span at bounding box center [159, 233] width 16 height 16
click at [159, 240] on input "External" at bounding box center [158, 240] width 1 height 1
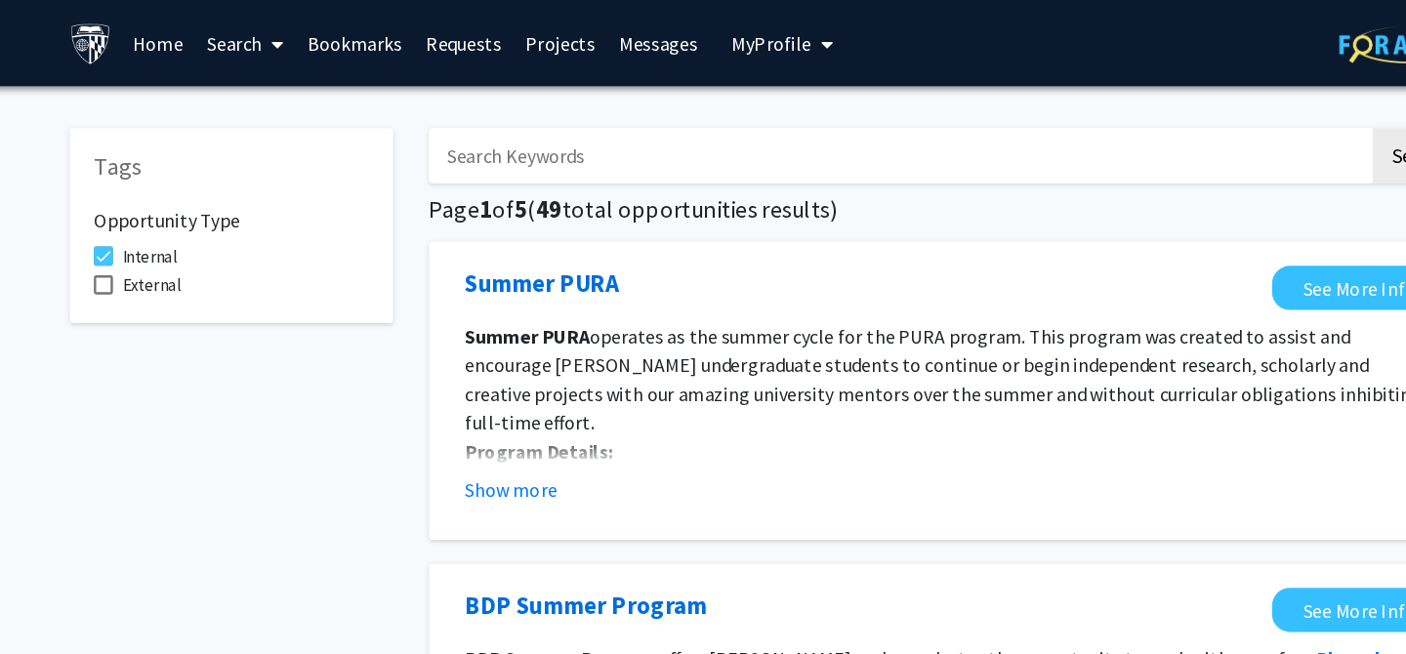
checkbox input "true"
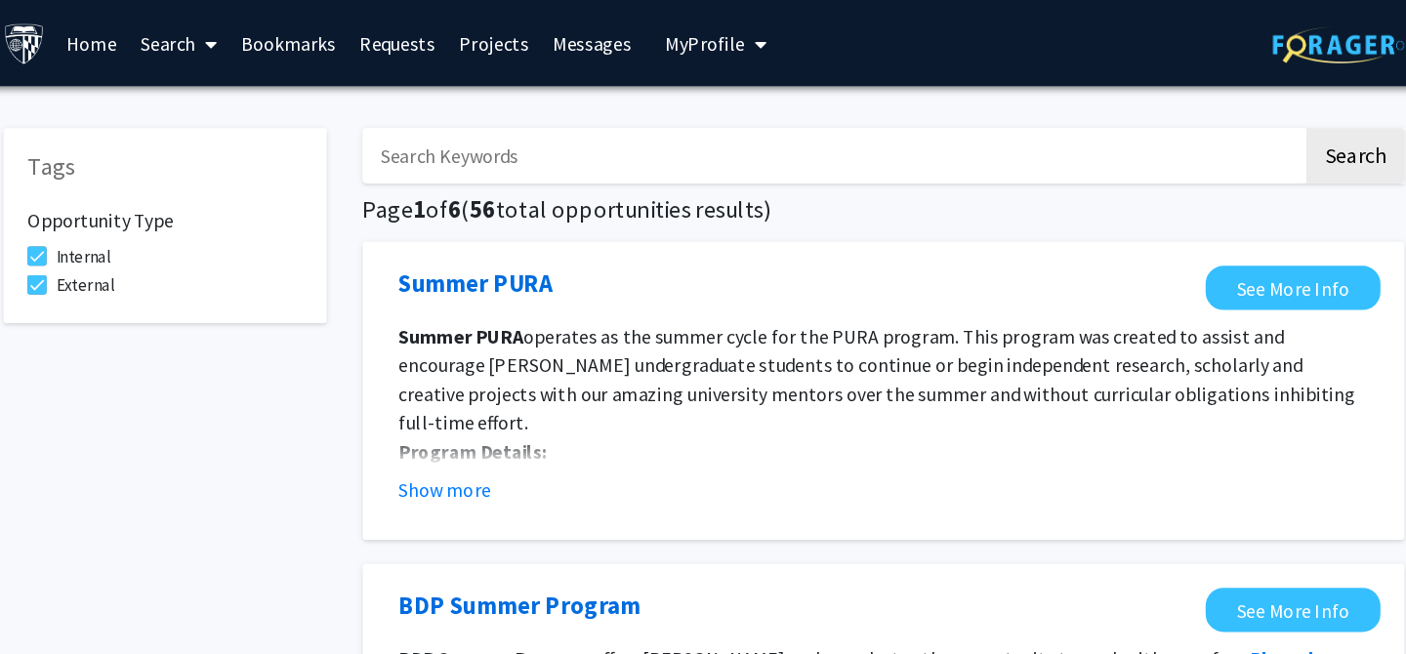
click at [437, 39] on link "Requests" at bounding box center [453, 35] width 81 height 68
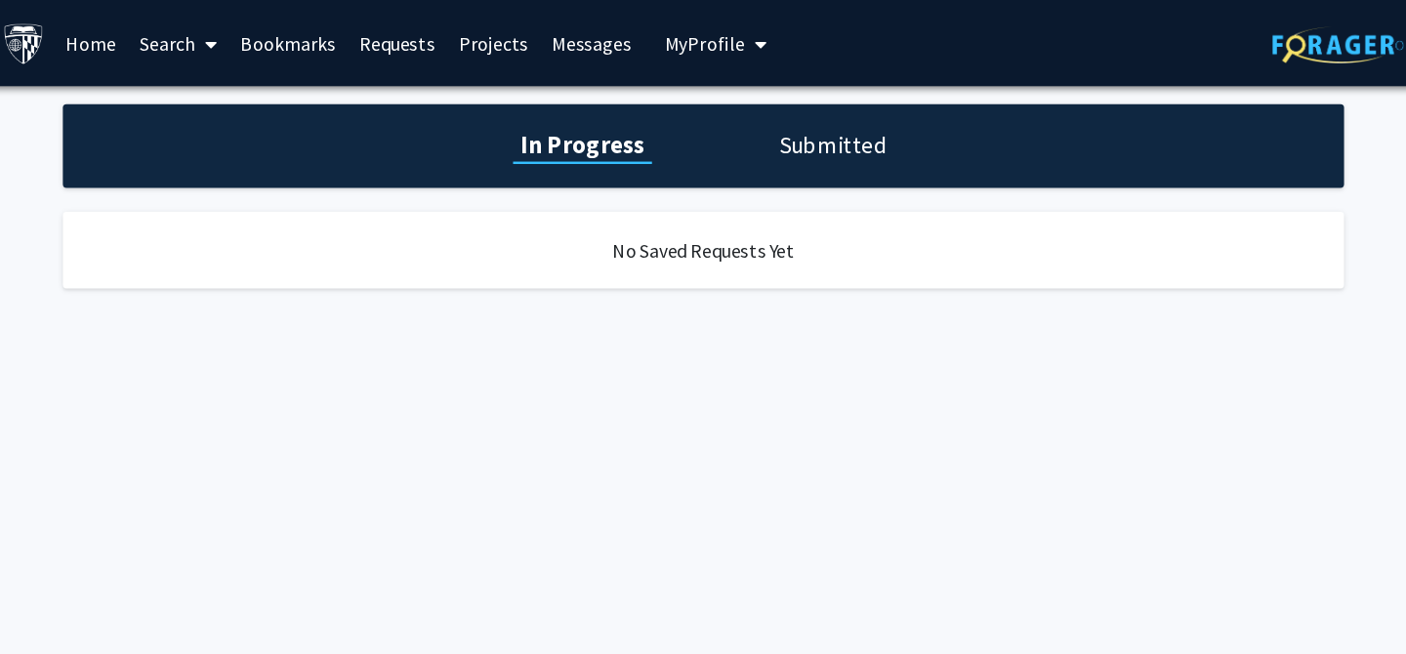
click at [525, 37] on link "Projects" at bounding box center [532, 35] width 76 height 68
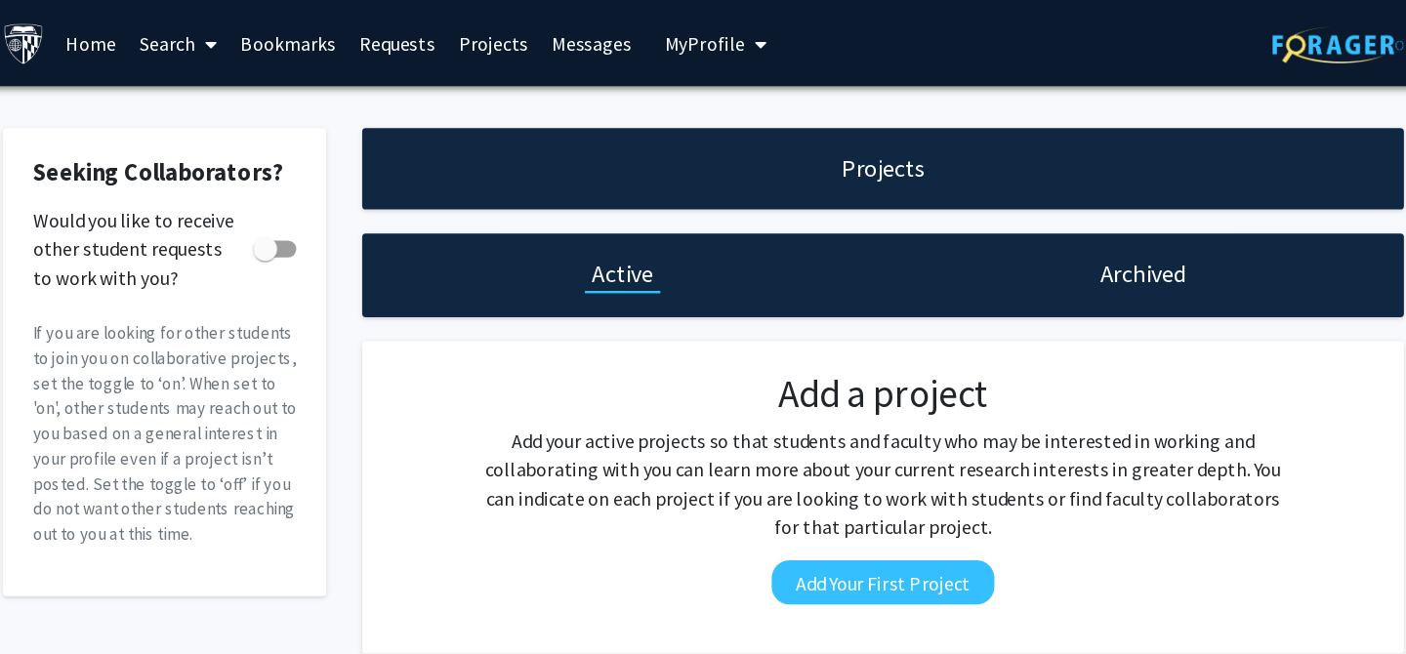
click at [594, 40] on link "Messages" at bounding box center [612, 35] width 84 height 68
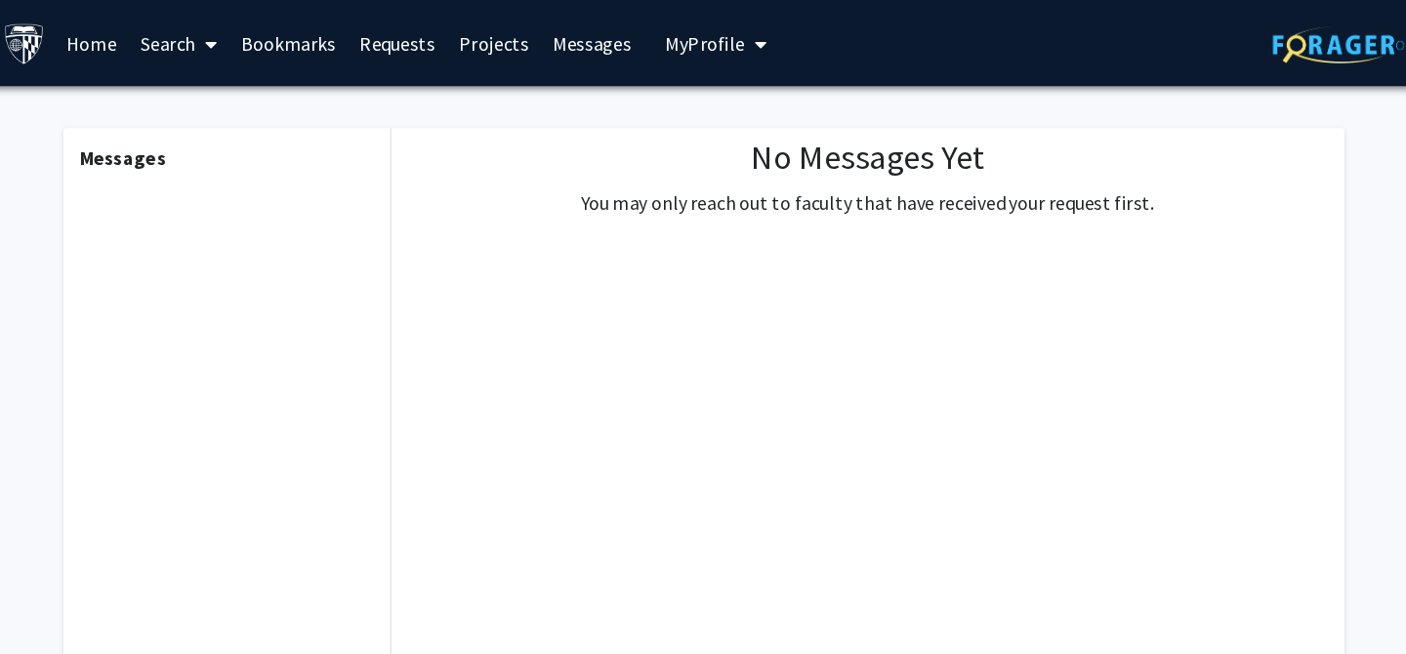
click at [682, 35] on span "My Profile" at bounding box center [704, 35] width 65 height 20
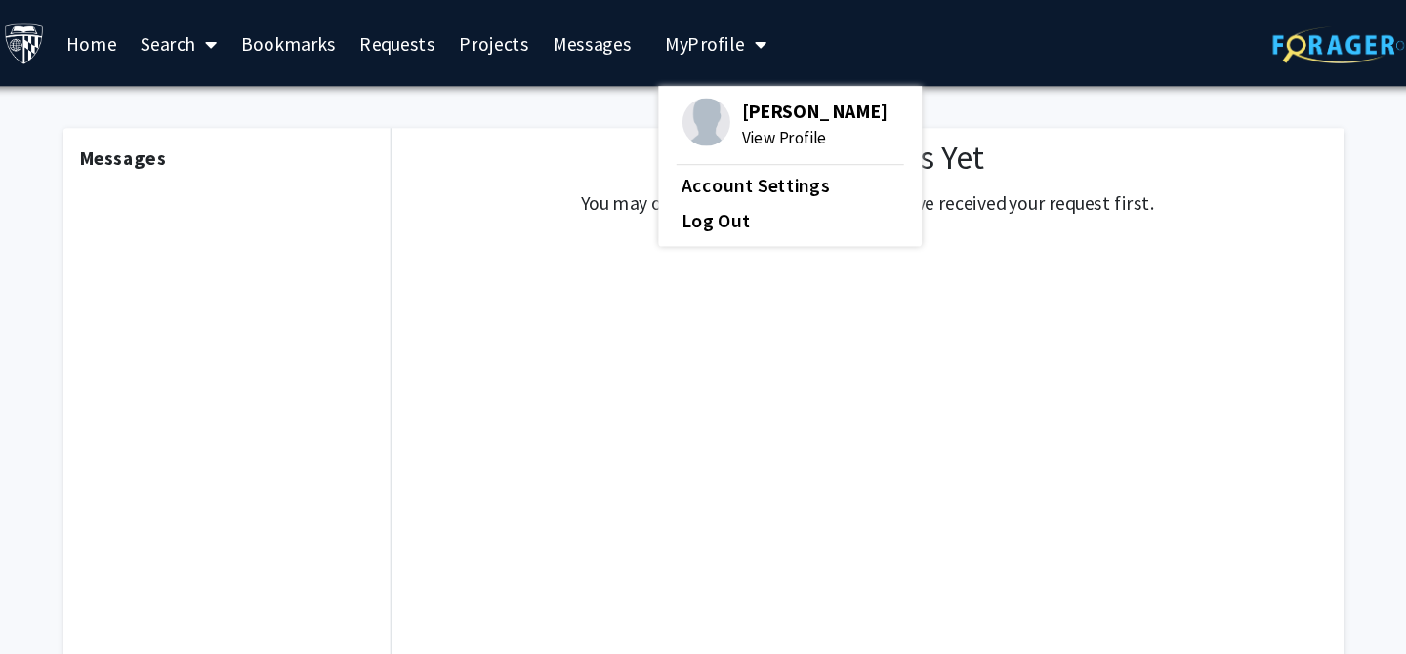
click at [273, 36] on link "Search" at bounding box center [275, 35] width 82 height 68
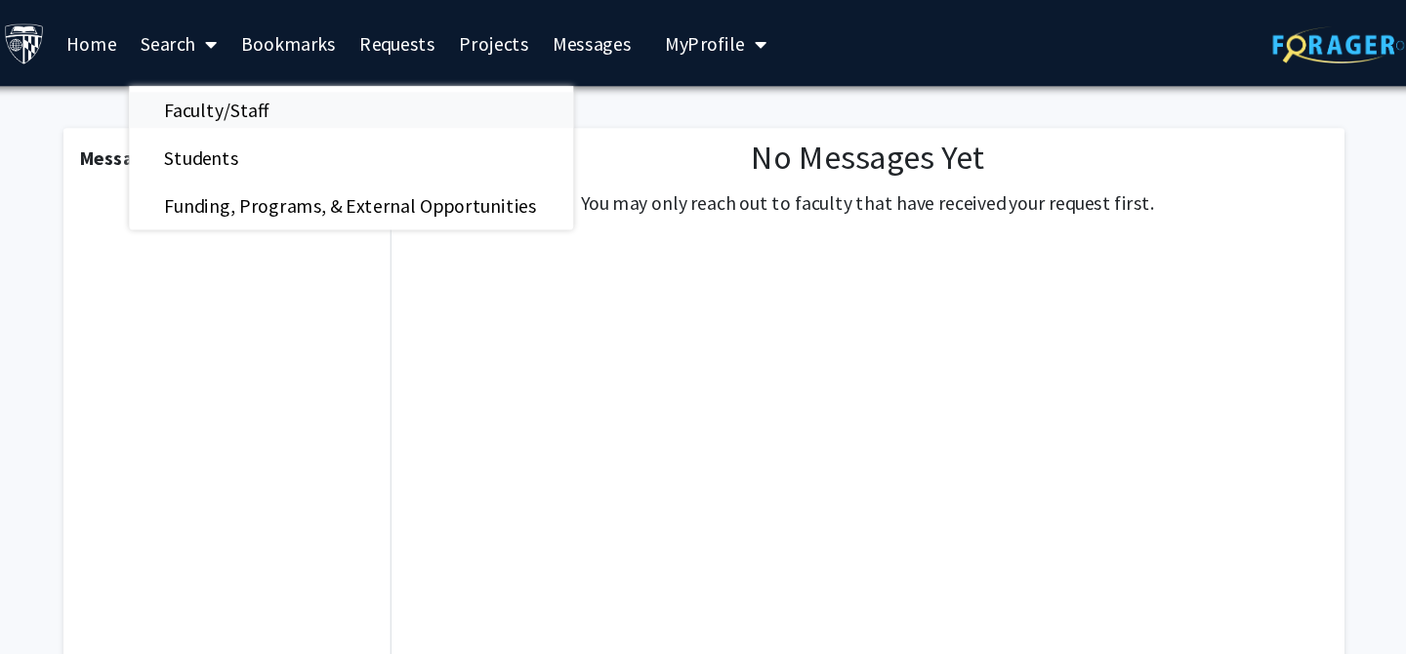
click at [316, 86] on span "Faculty/Staff" at bounding box center [306, 89] width 144 height 39
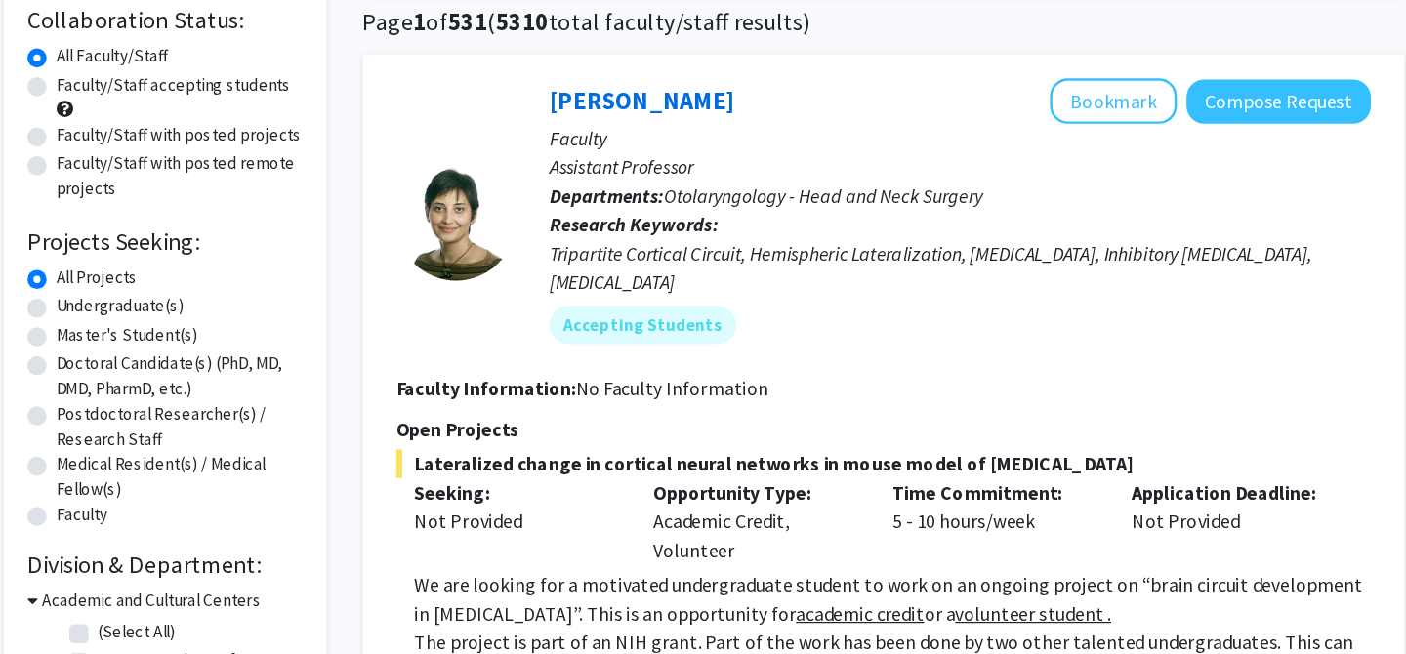
scroll to position [46, 0]
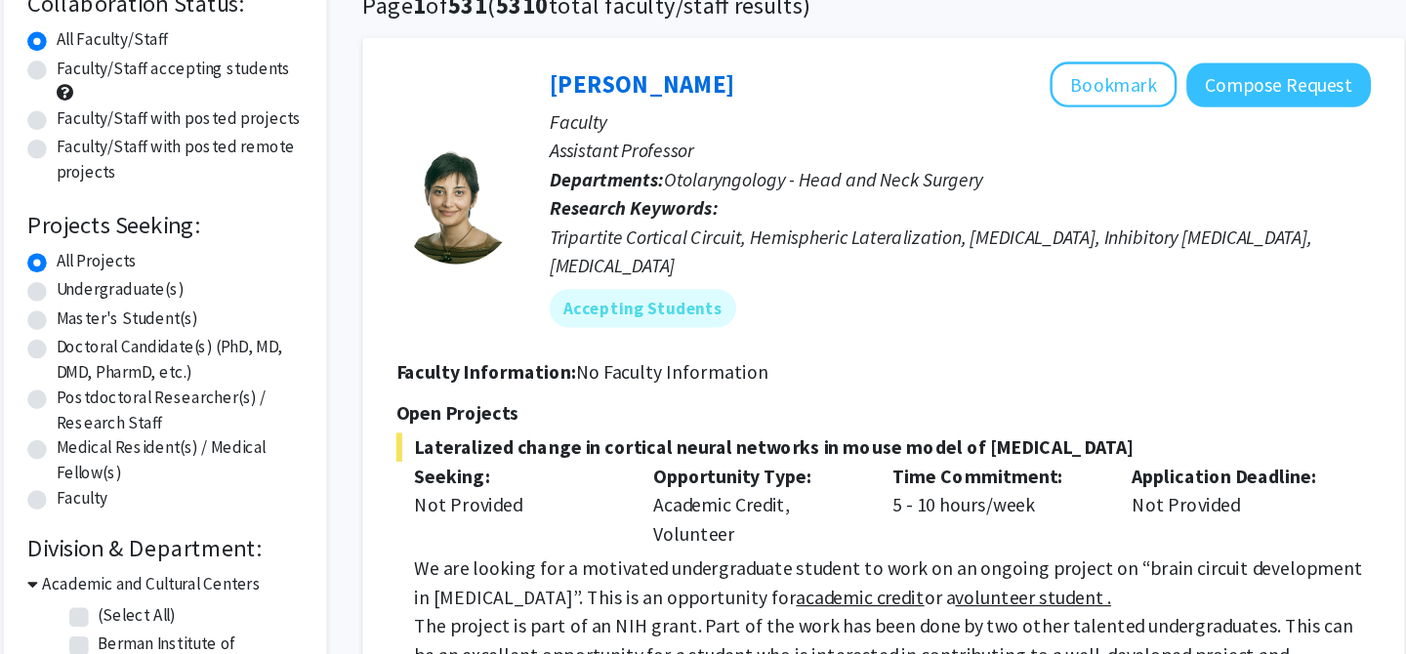
click at [175, 357] on label "Undergraduate(s)" at bounding box center [227, 357] width 104 height 21
click at [175, 357] on input "Undergraduate(s)" at bounding box center [181, 353] width 13 height 13
radio input "true"
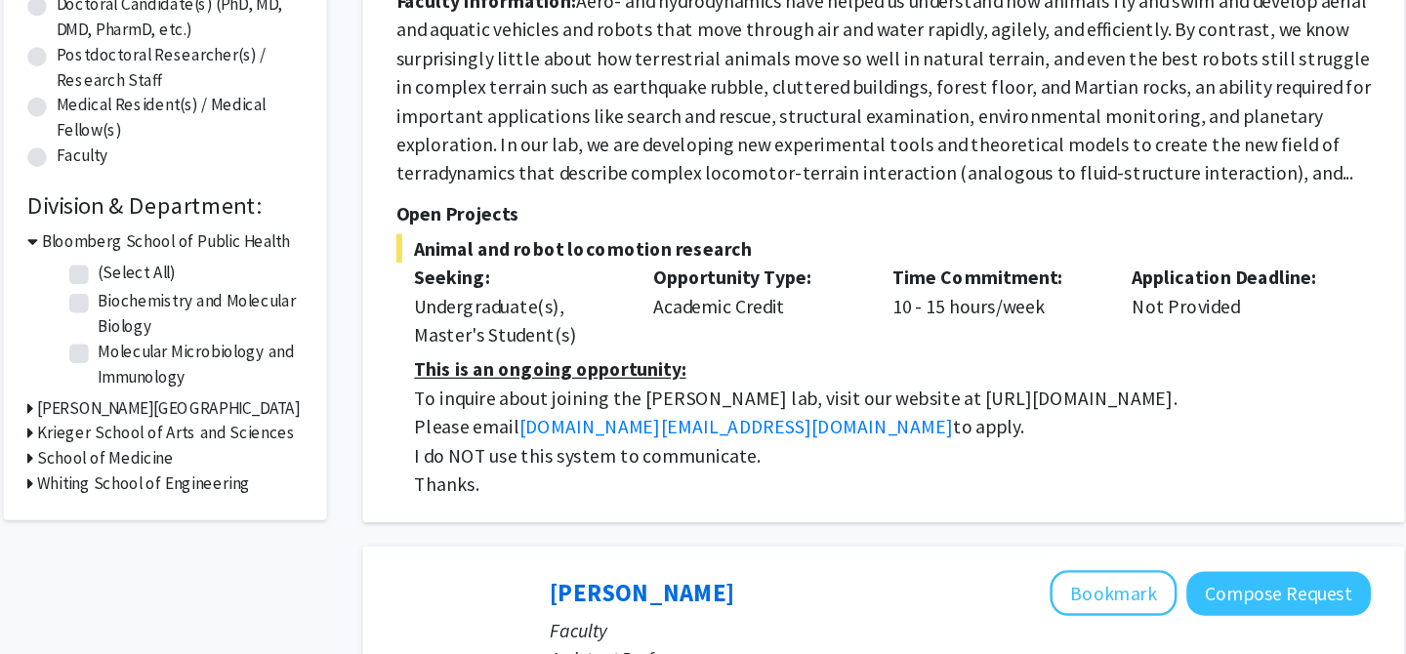
scroll to position [364, 0]
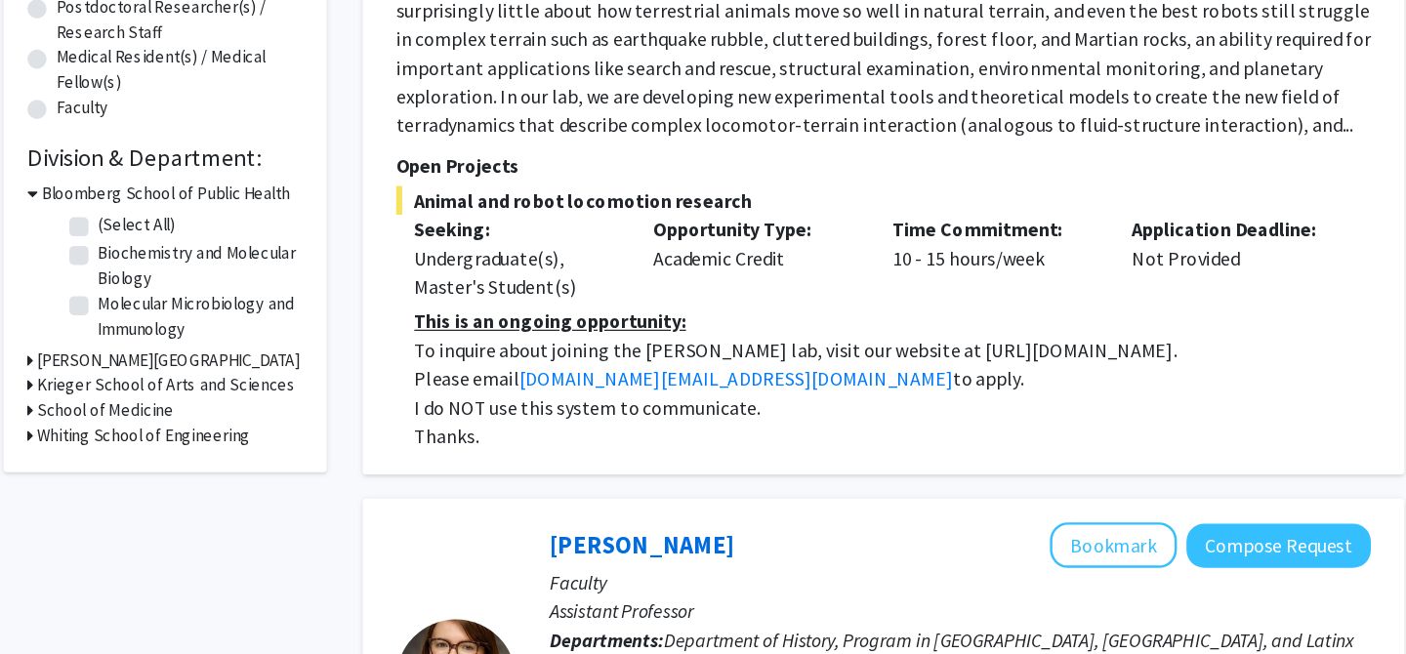
click at [163, 472] on h3 "Whiting School of Engineering" at bounding box center [246, 476] width 174 height 21
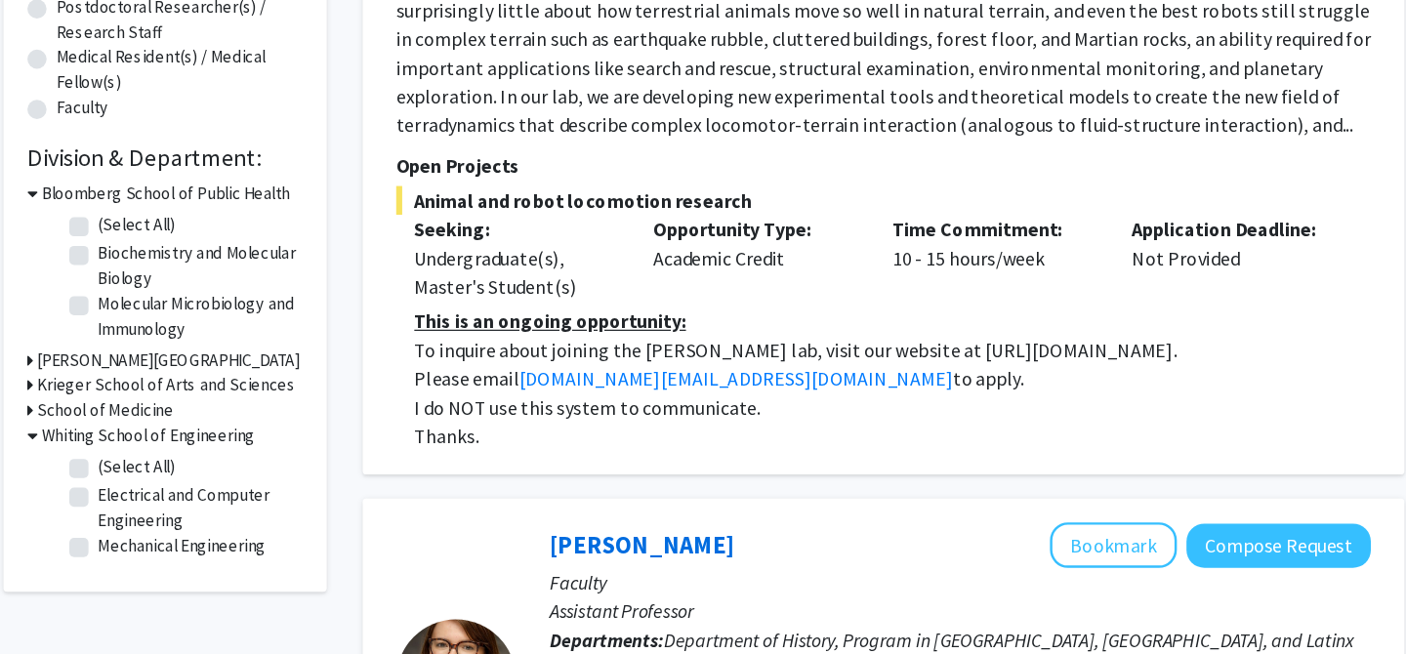
click at [209, 501] on label "(Select All)" at bounding box center [240, 501] width 63 height 21
click at [209, 501] on input "(Select All)" at bounding box center [215, 497] width 13 height 13
checkbox input "true"
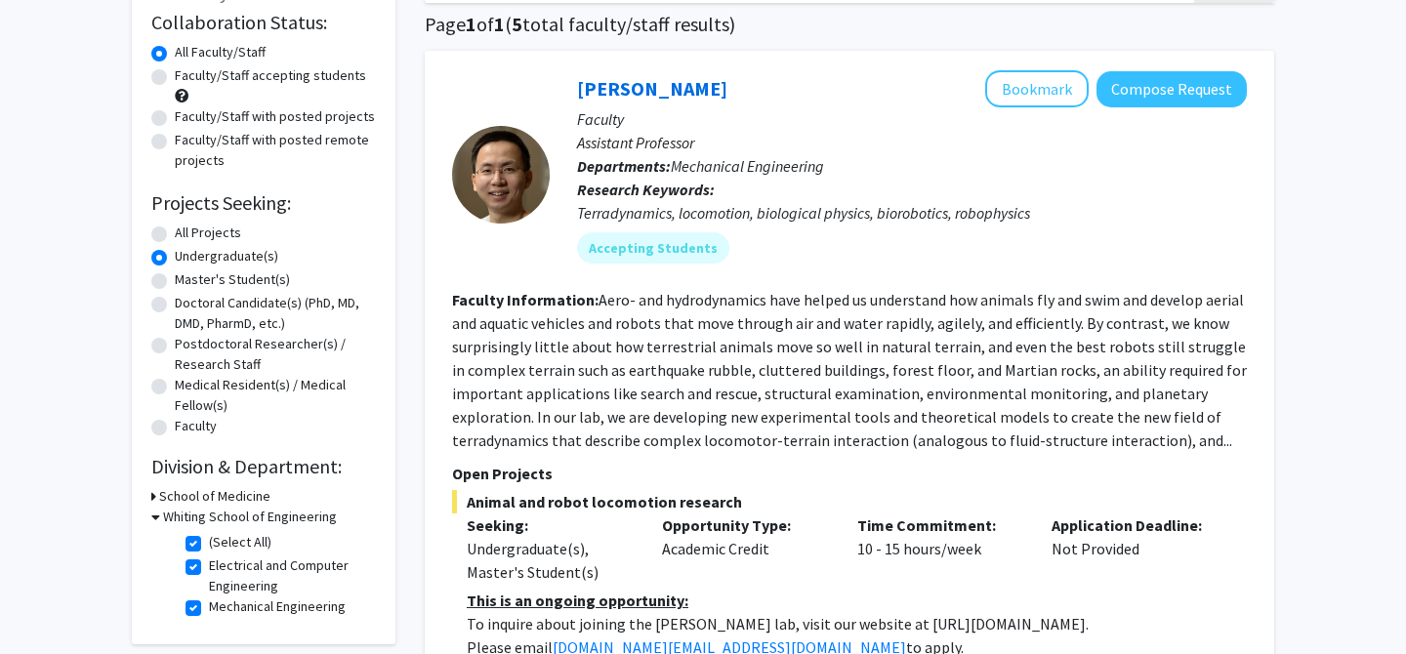
scroll to position [147, 0]
click at [180, 497] on h3 "School of Medicine" at bounding box center [214, 495] width 111 height 21
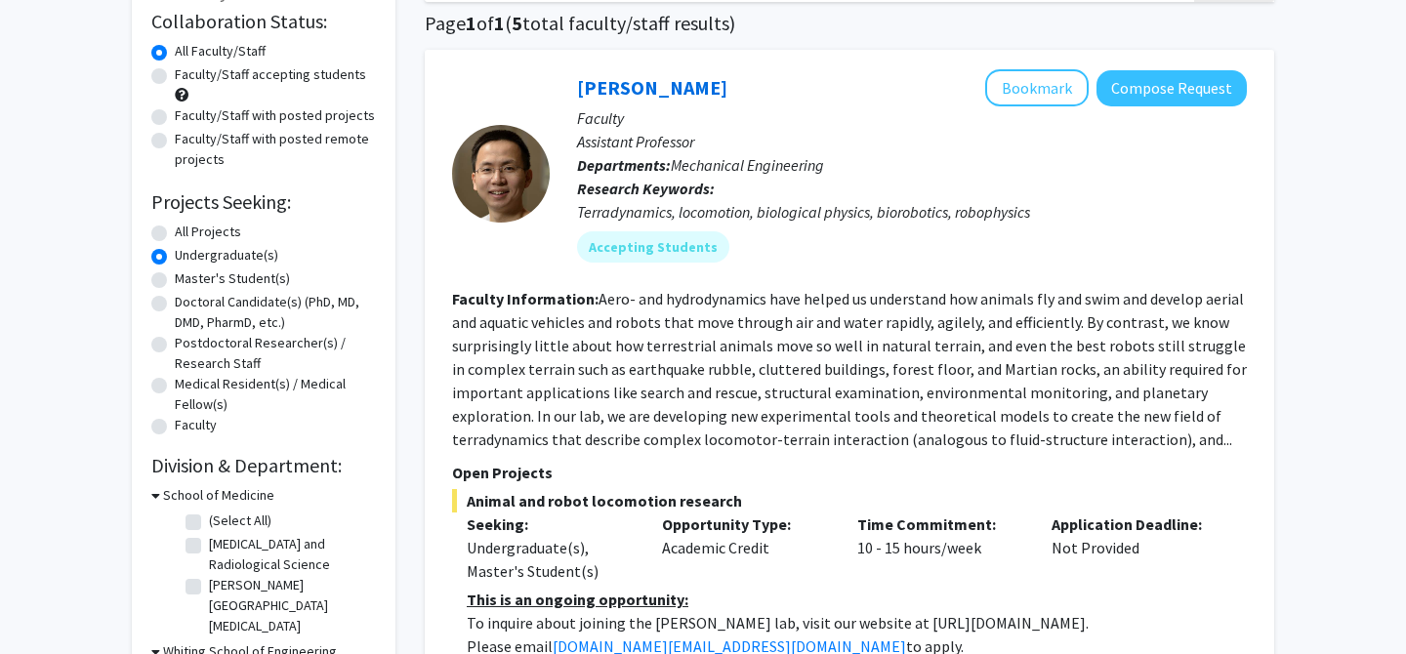
click at [180, 497] on h3 "School of Medicine" at bounding box center [218, 495] width 111 height 21
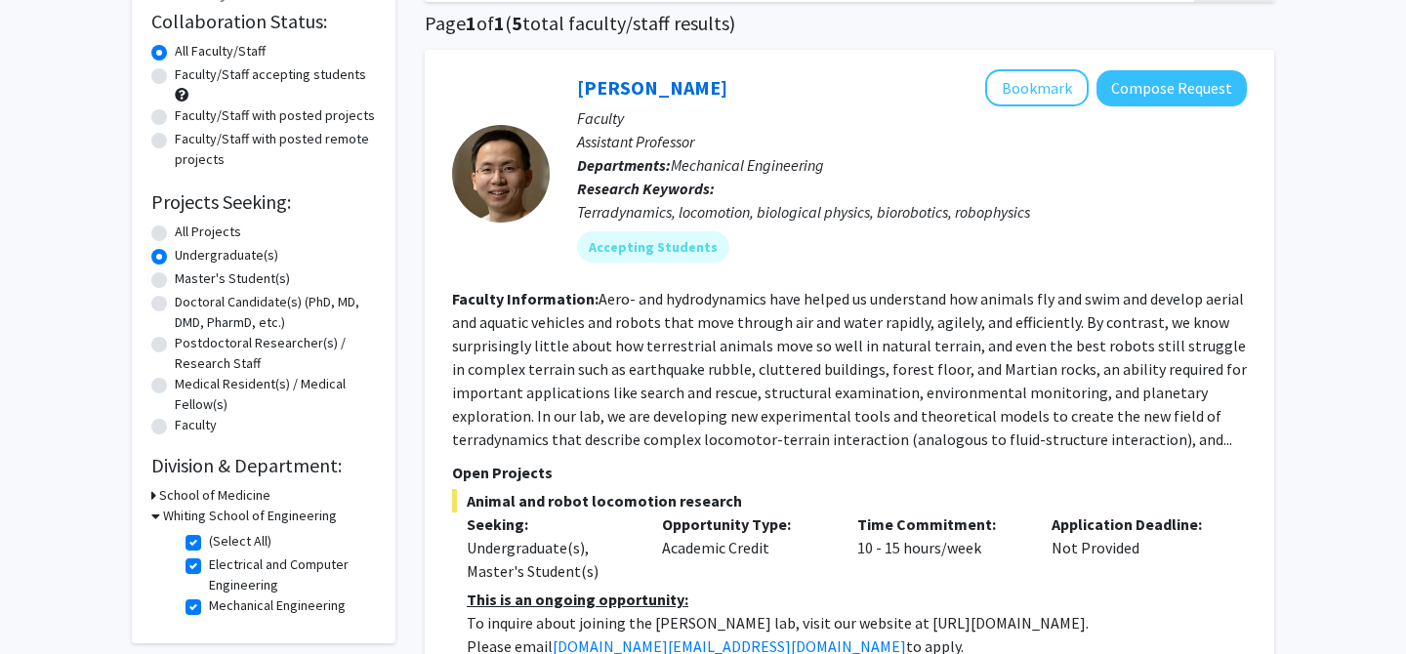
click at [189, 517] on h3 "Whiting School of Engineering" at bounding box center [250, 516] width 174 height 21
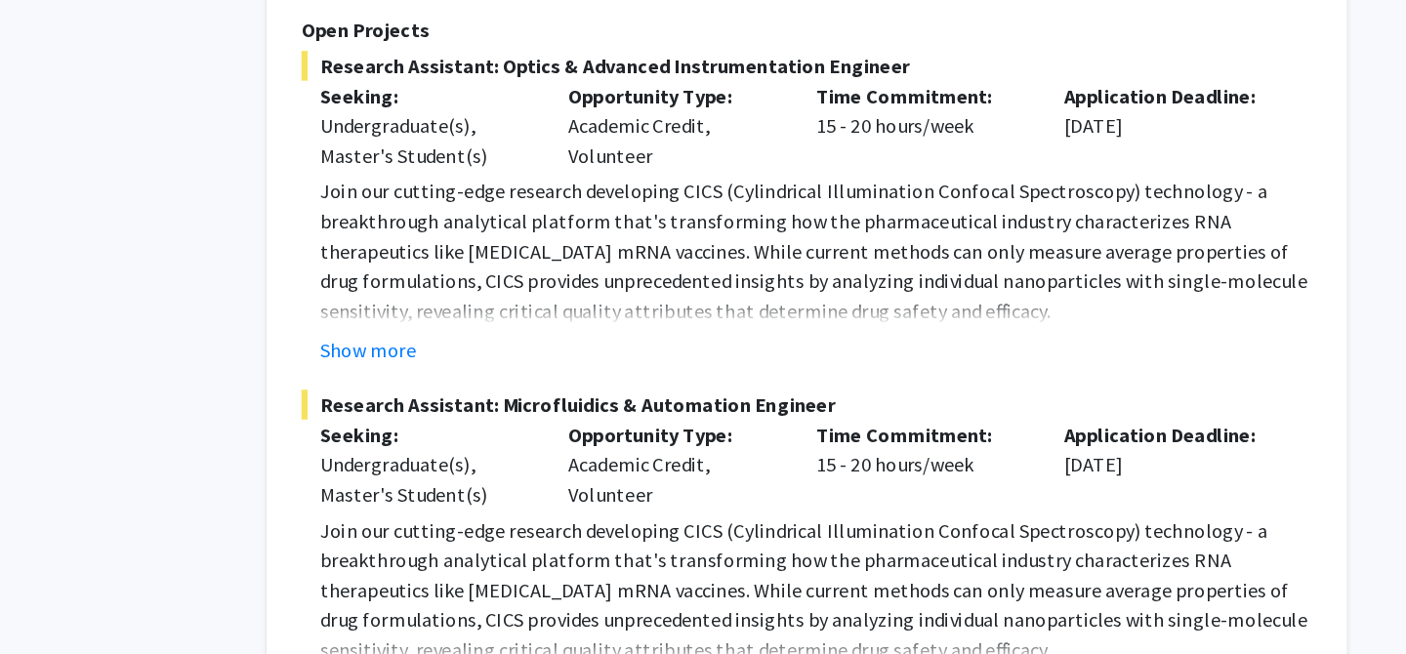
scroll to position [1116, 0]
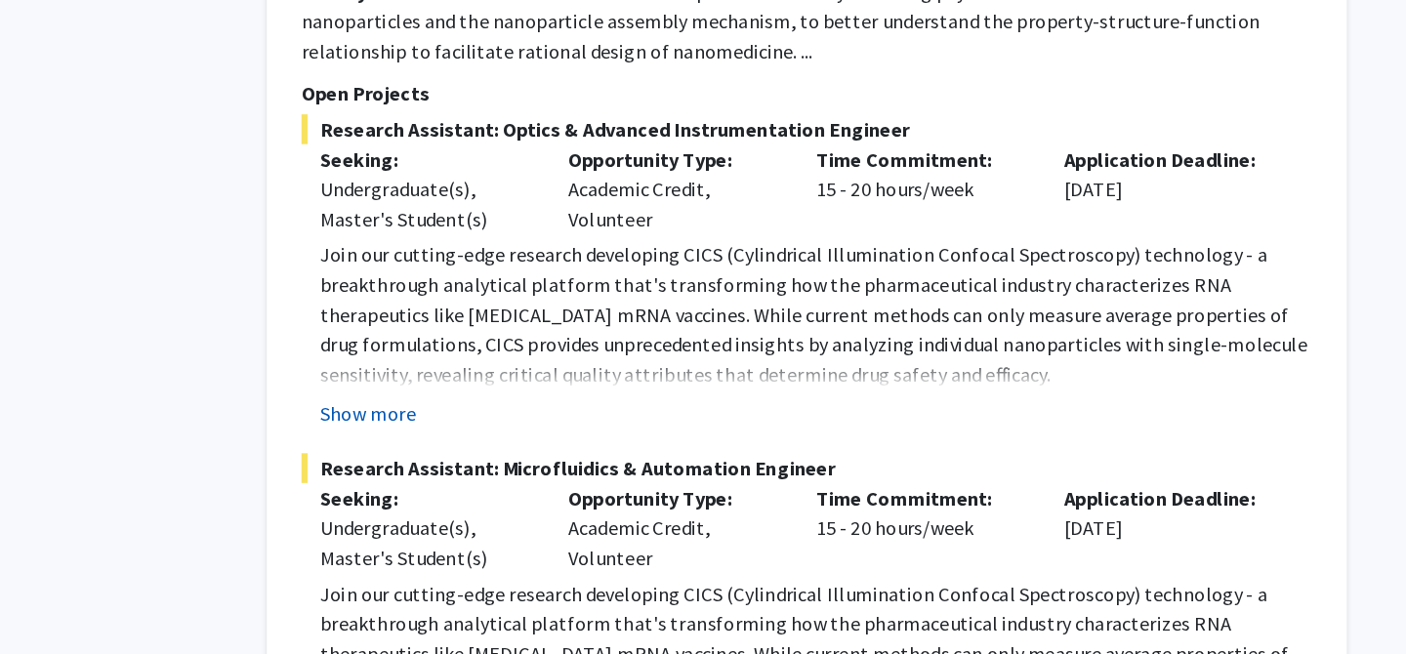
click at [514, 354] on button "Show more" at bounding box center [504, 356] width 75 height 23
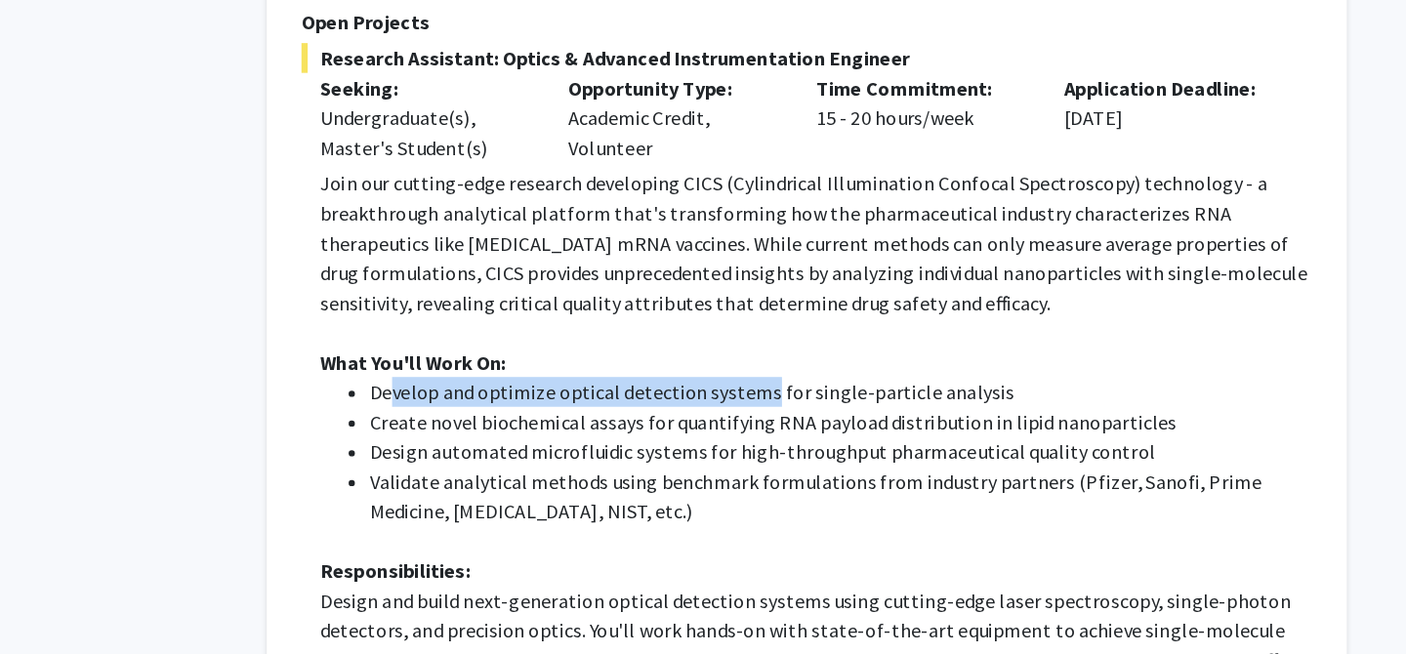
drag, startPoint x: 521, startPoint y: 399, endPoint x: 818, endPoint y: 400, distance: 296.9
click at [818, 400] on li "Develop and optimize optical detection systems for single-particle analysis" at bounding box center [876, 395] width 741 height 23
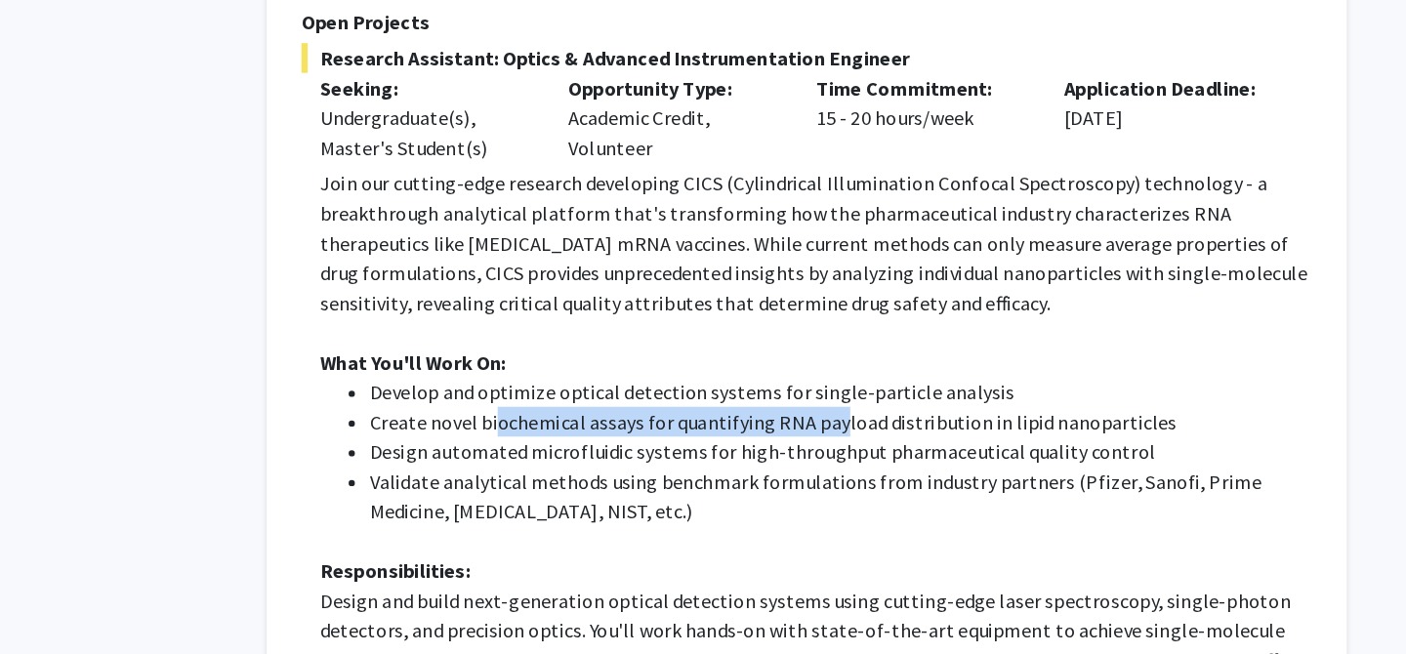
drag, startPoint x: 602, startPoint y: 418, endPoint x: 871, endPoint y: 424, distance: 269.6
click at [871, 424] on li "Create novel biochemical assays for quantifying RNA payload distribution in lip…" at bounding box center [876, 418] width 741 height 23
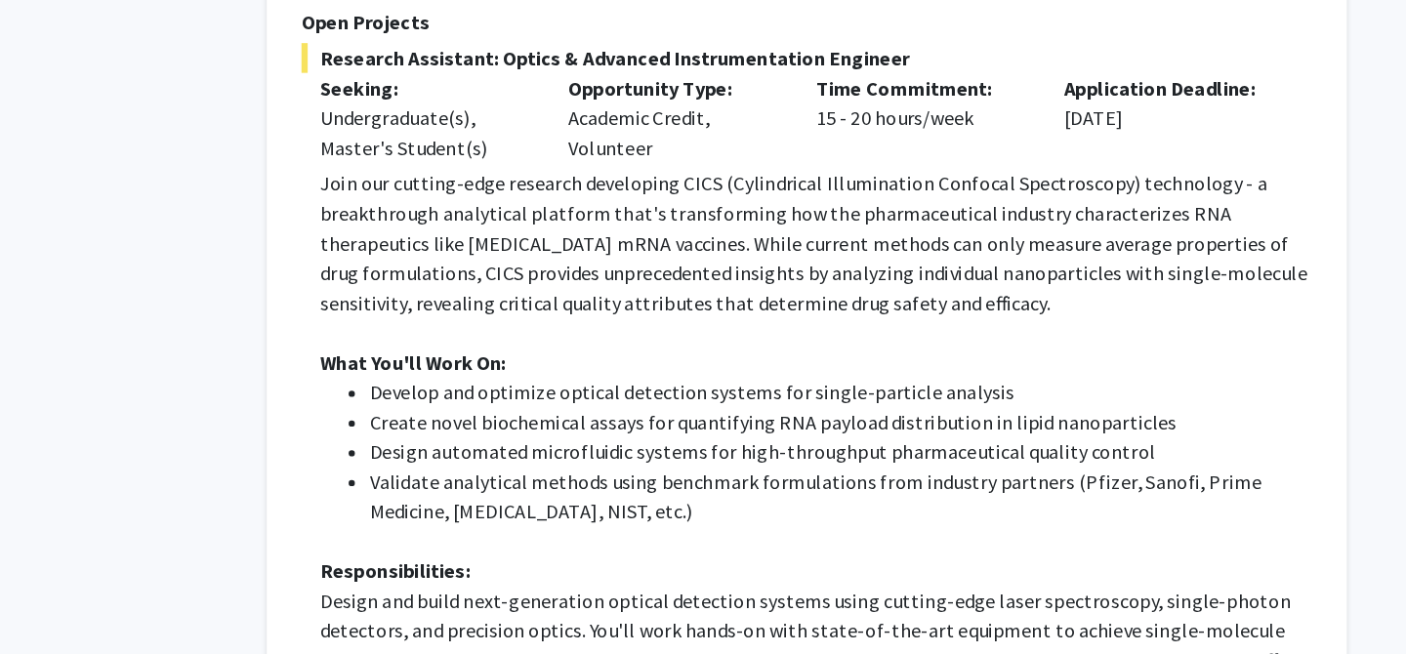
click at [897, 424] on li "Create novel biochemical assays for quantifying RNA payload distribution in lip…" at bounding box center [876, 418] width 741 height 23
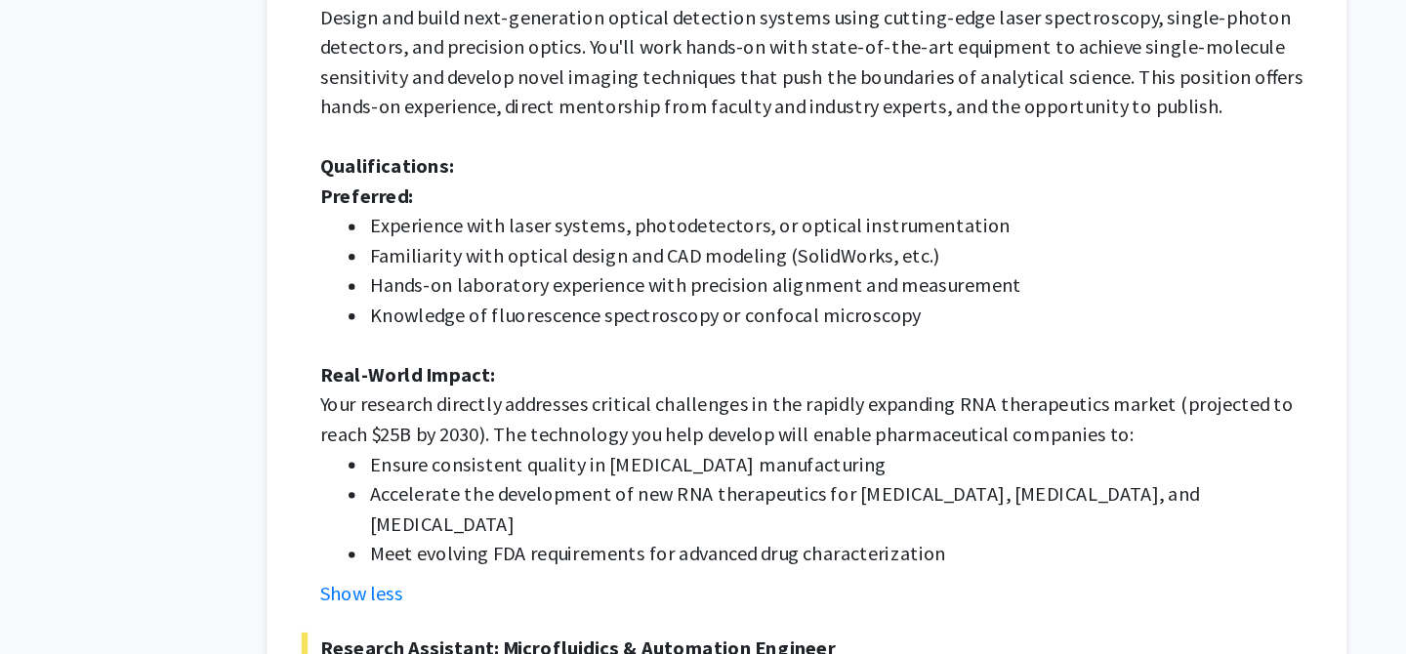
scroll to position [1526, 0]
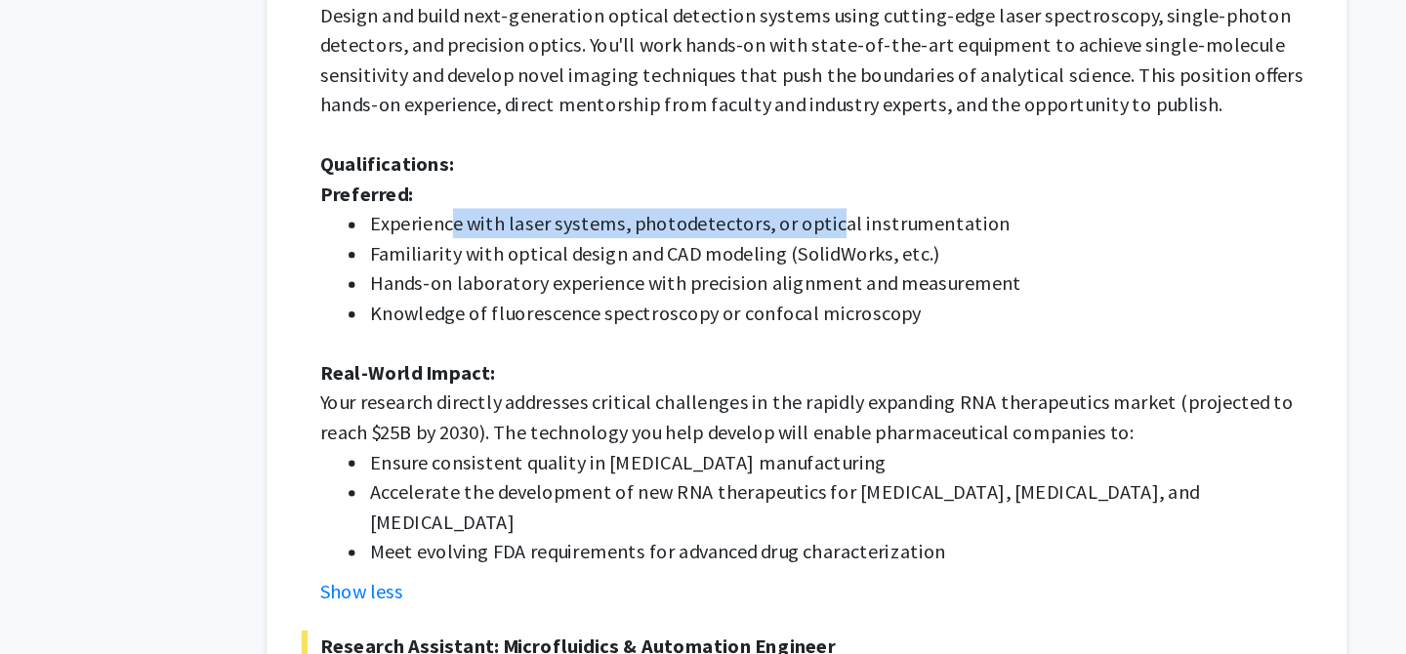
drag, startPoint x: 569, startPoint y: 322, endPoint x: 866, endPoint y: 315, distance: 297.0
click at [866, 315] on li "Experience with laser systems, photodetectors, or optical instrumentation" at bounding box center [876, 314] width 741 height 23
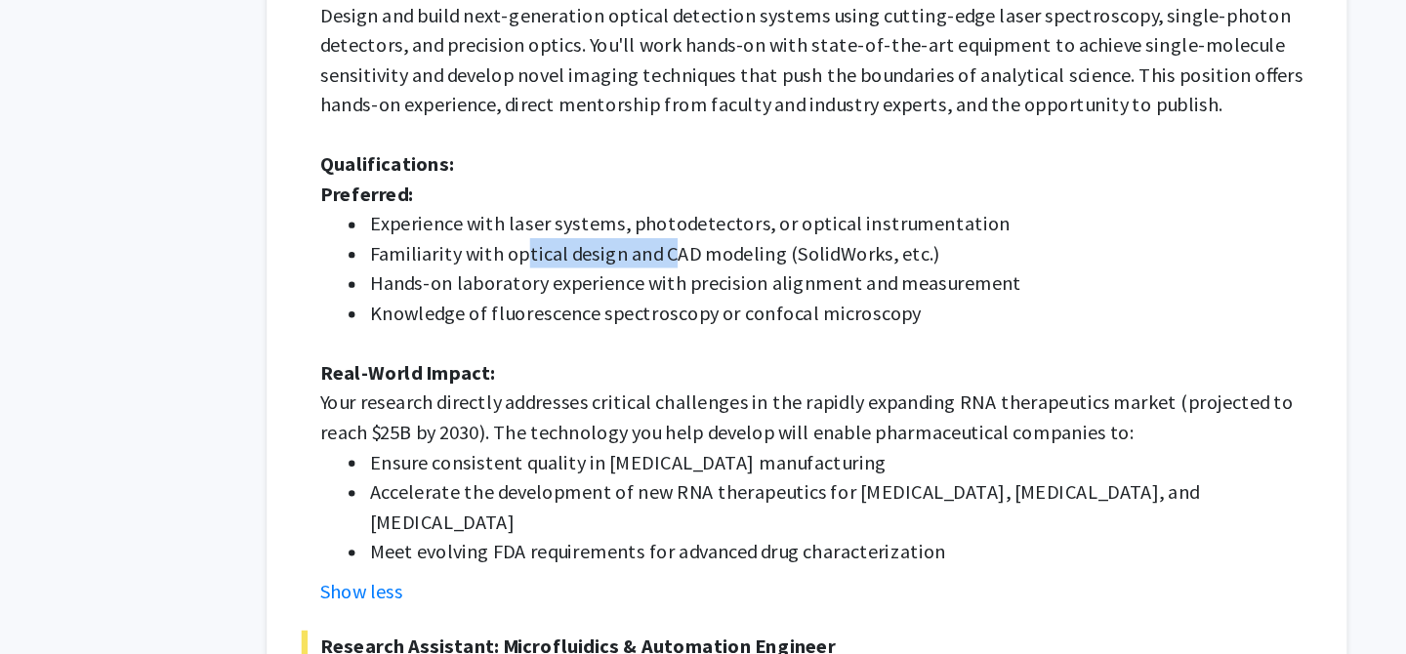
drag, startPoint x: 629, startPoint y: 345, endPoint x: 741, endPoint y: 346, distance: 112.3
click at [741, 346] on li "Familiarity with optical design and CAD modeling (SolidWorks, etc.)" at bounding box center [876, 337] width 741 height 23
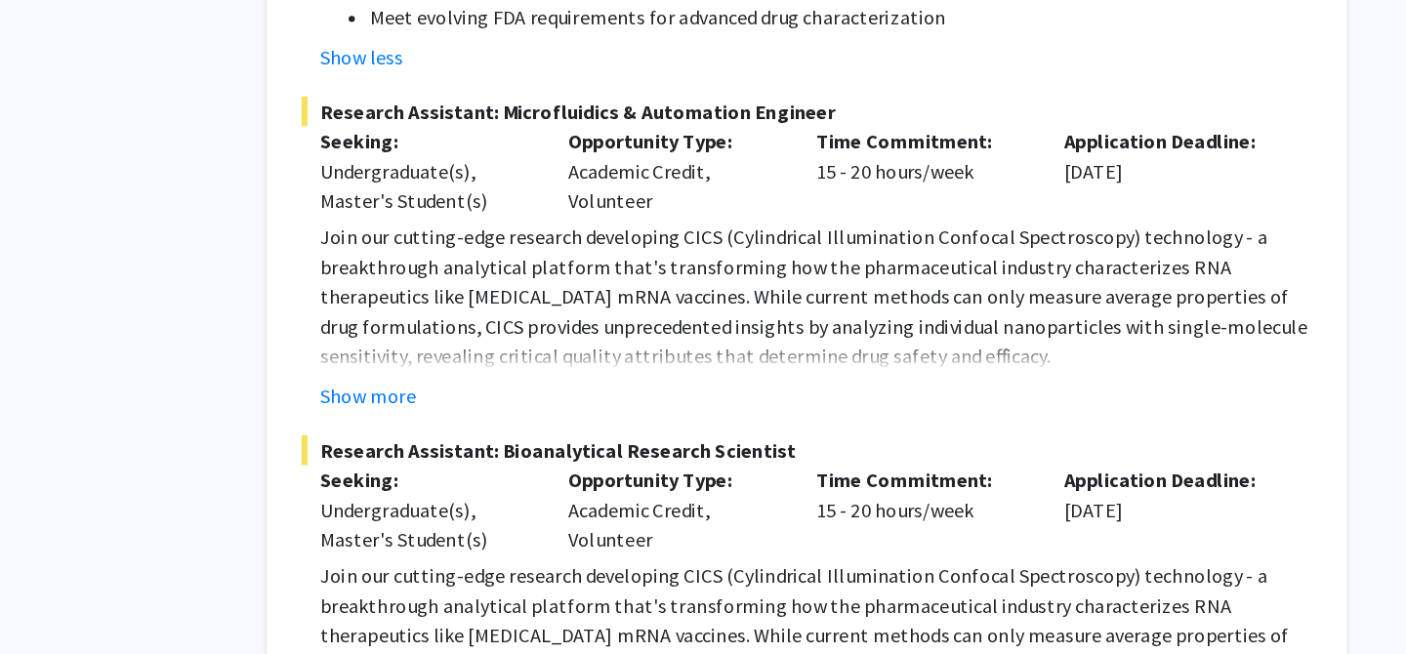
scroll to position [2012, 0]
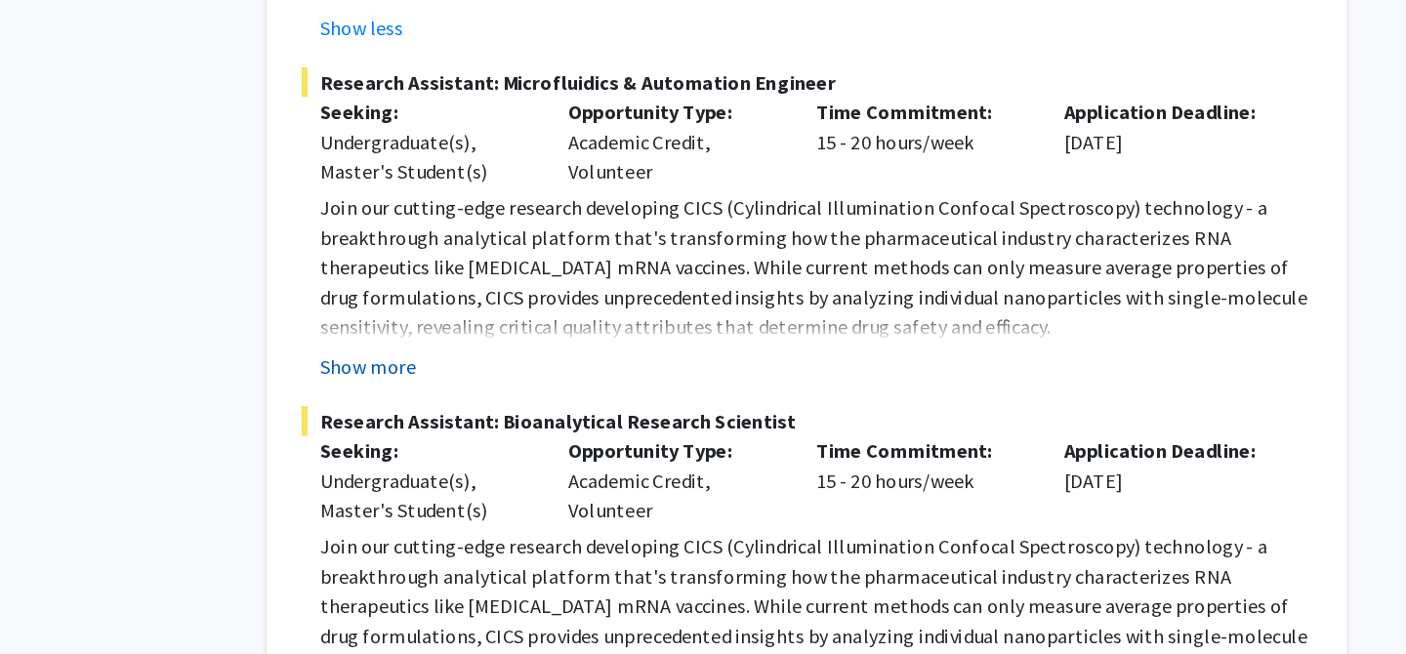
click at [505, 372] on button "Show more" at bounding box center [504, 383] width 75 height 23
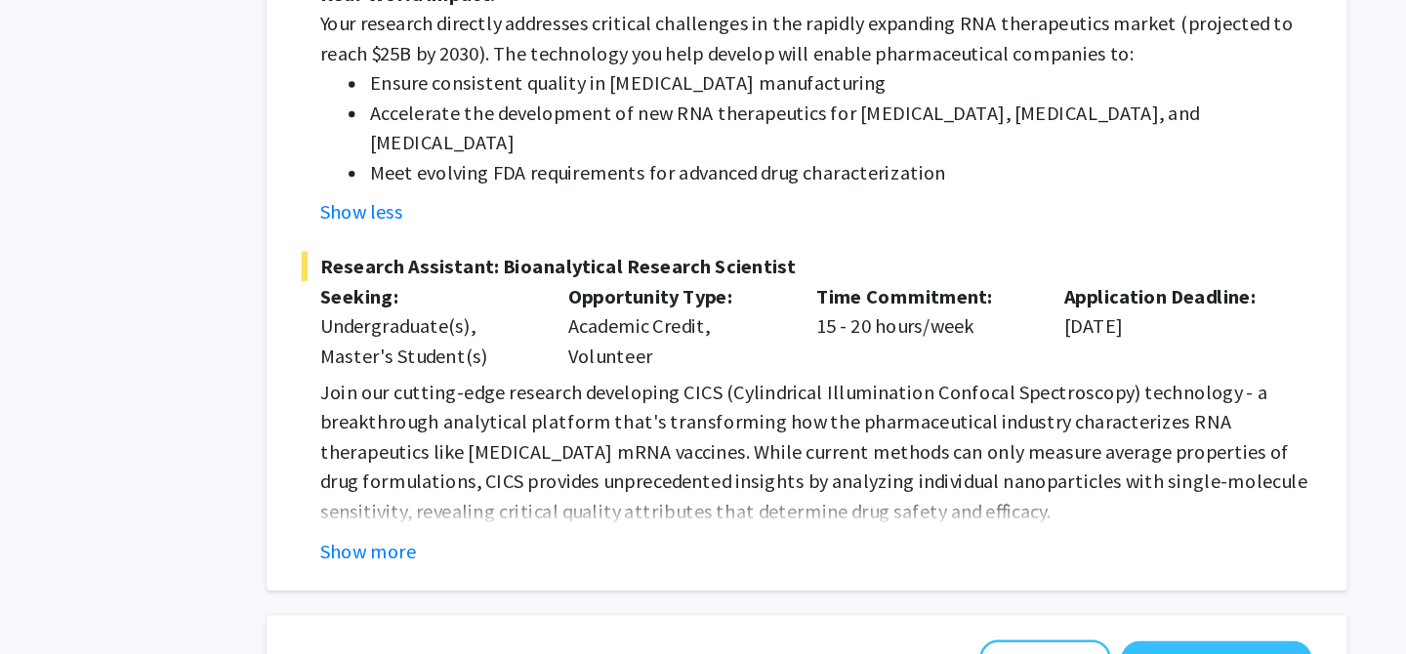
scroll to position [2804, 0]
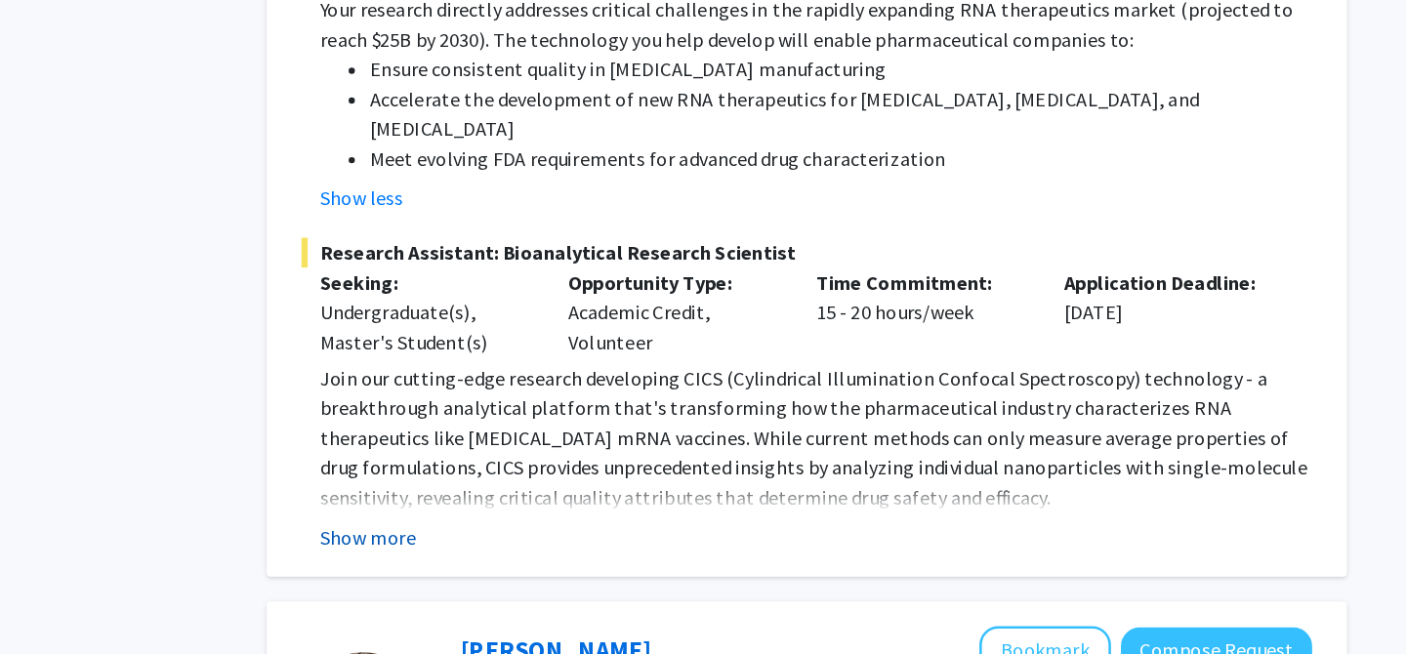
click at [523, 550] on button "Show more" at bounding box center [504, 561] width 75 height 23
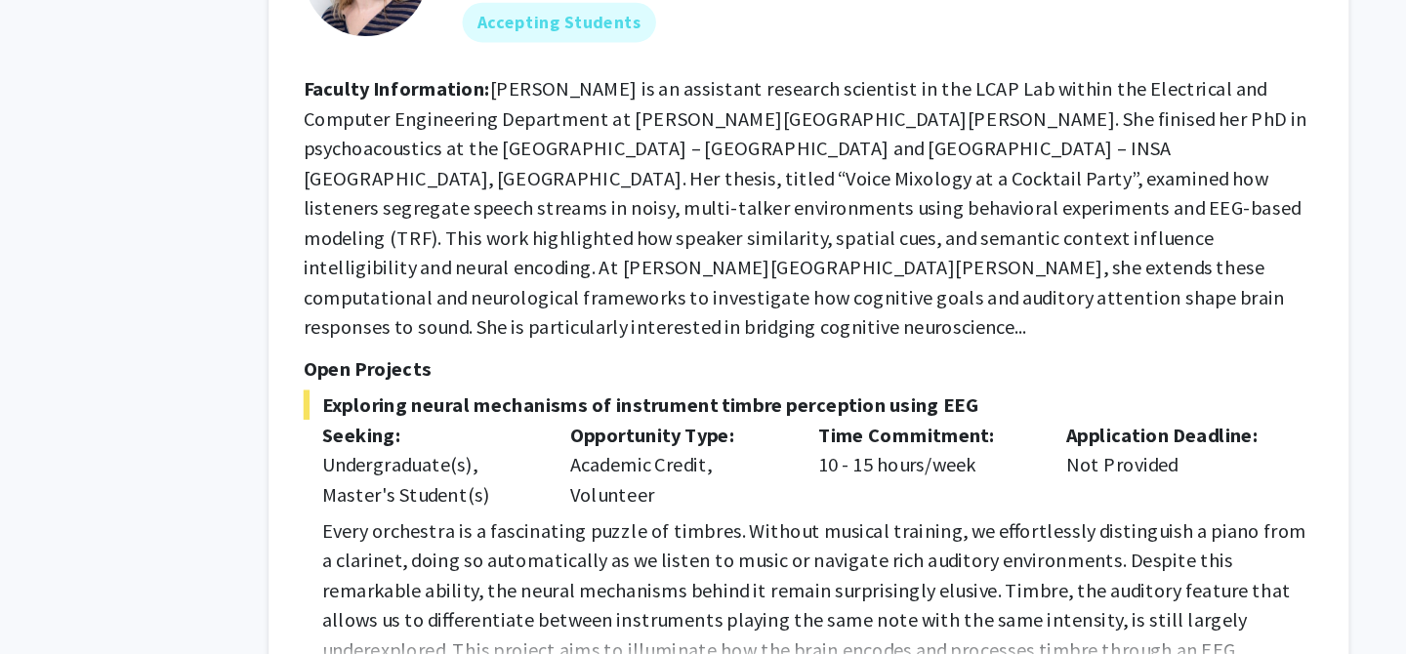
scroll to position [4136, 0]
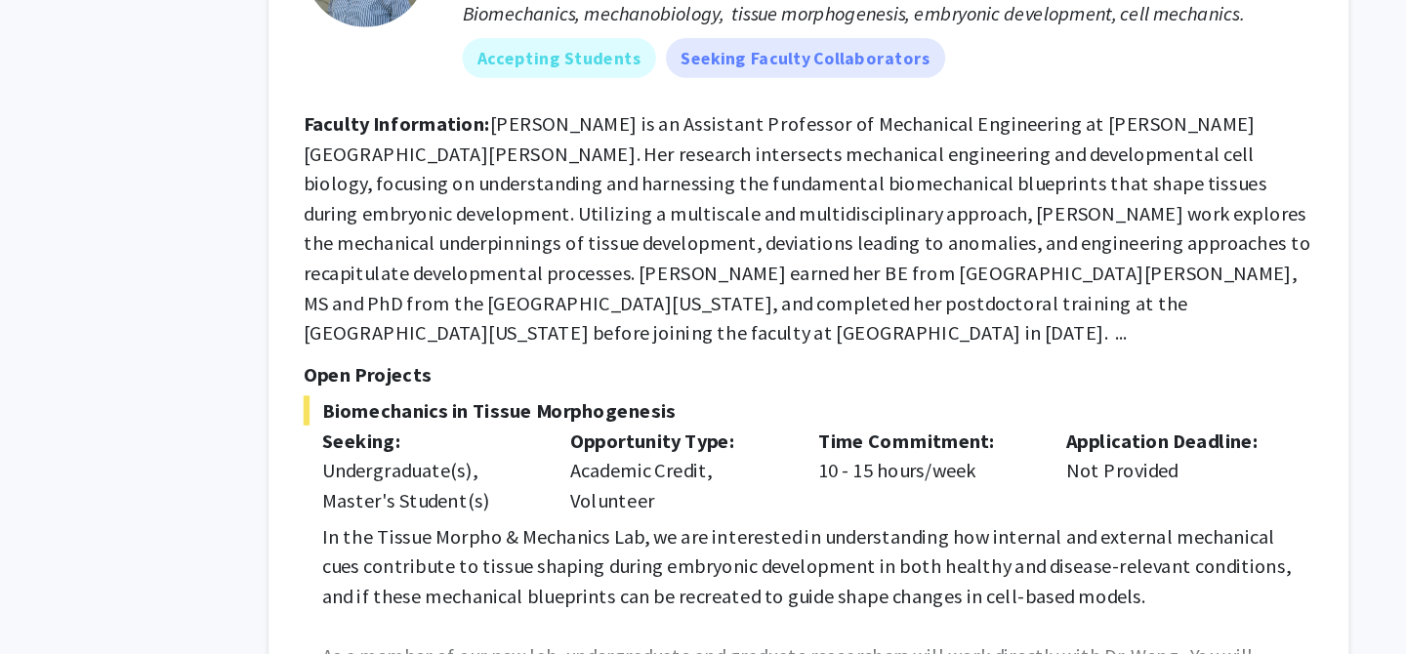
scroll to position [5492, 0]
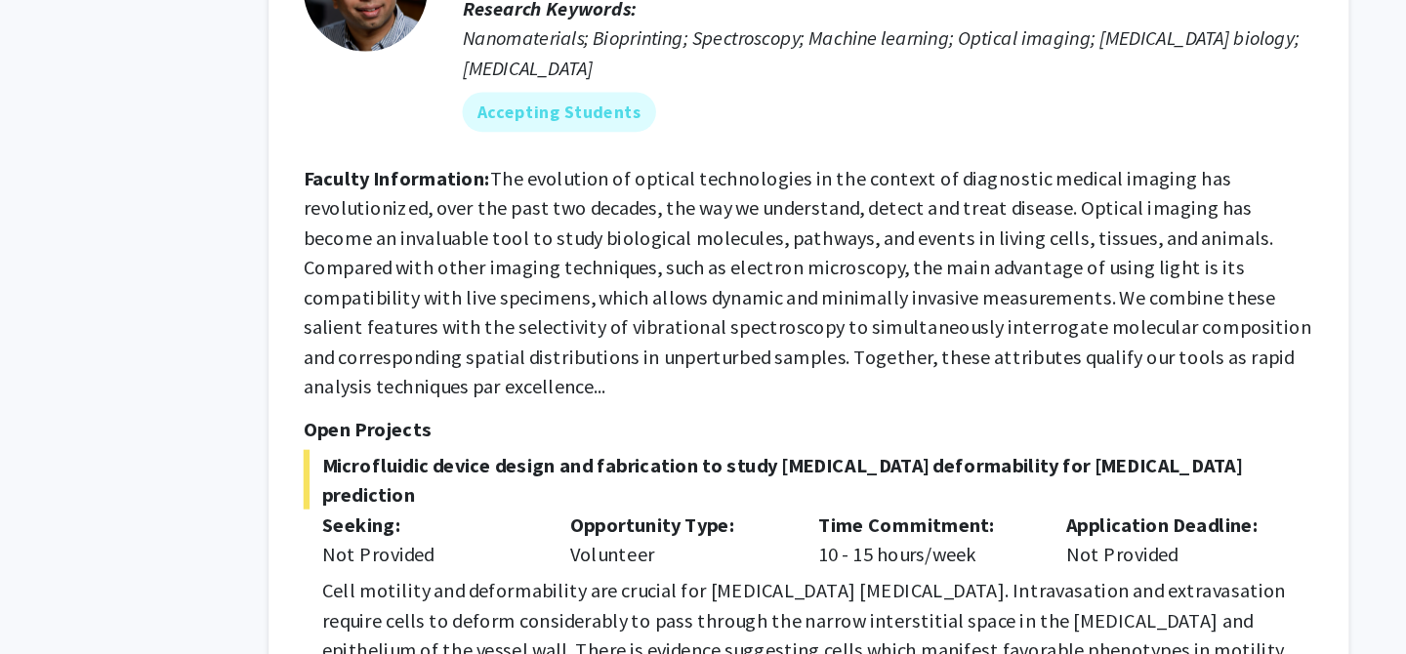
scroll to position [6880, 0]
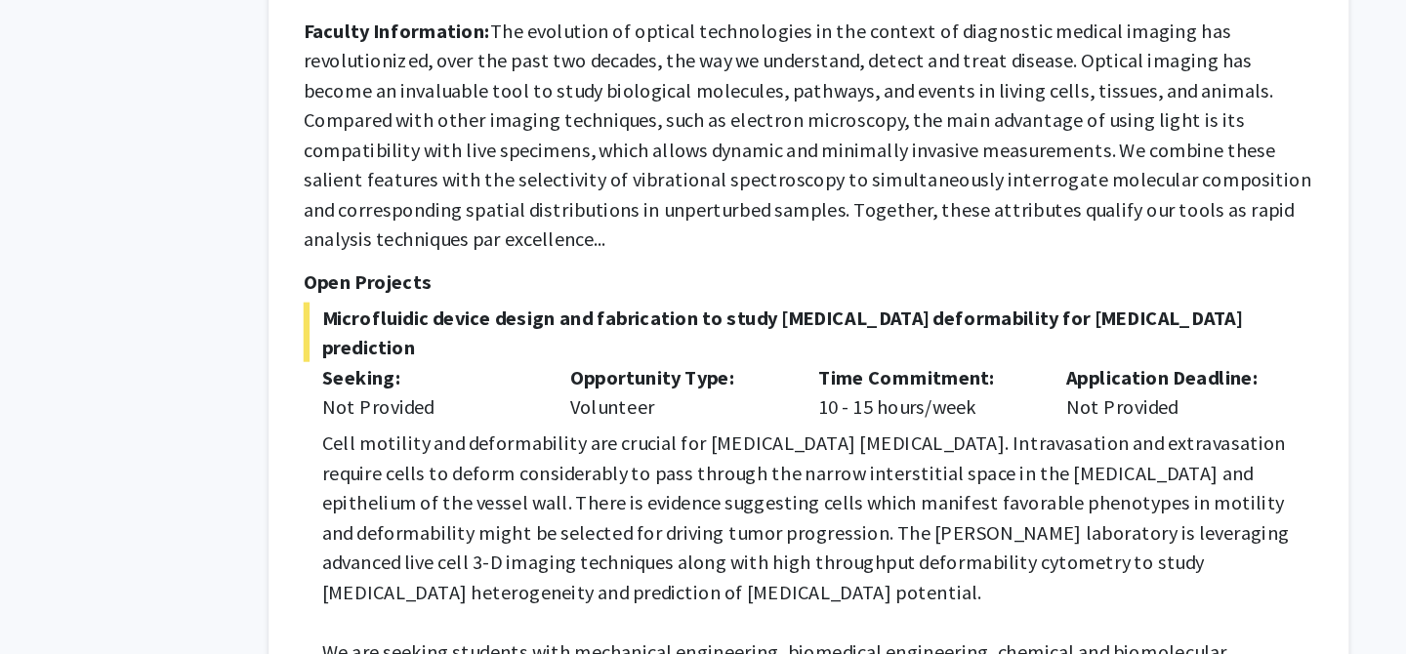
scroll to position [7060, 0]
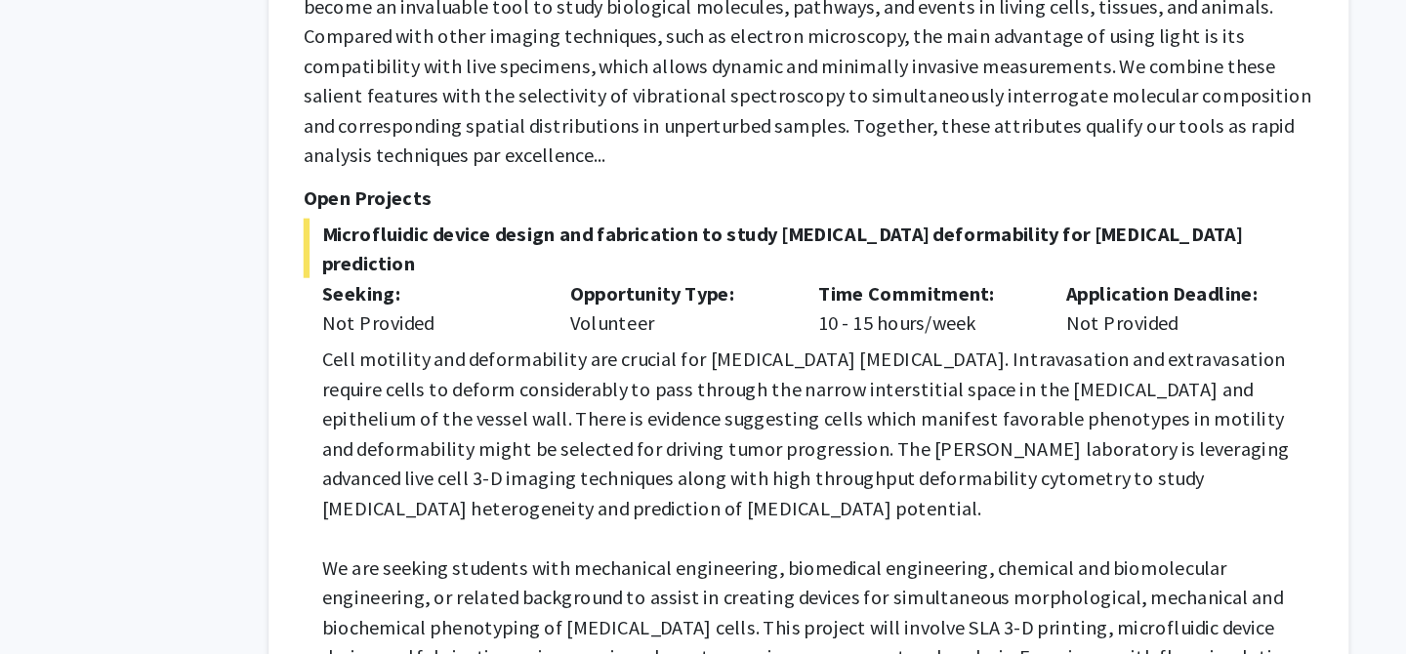
drag, startPoint x: 496, startPoint y: 550, endPoint x: 600, endPoint y: 441, distance: 150.6
click at [599, 442] on fg-read-more "Cell motility and deformability are crucial for cancer metastasis. Intravasatio…" at bounding box center [849, 624] width 795 height 430
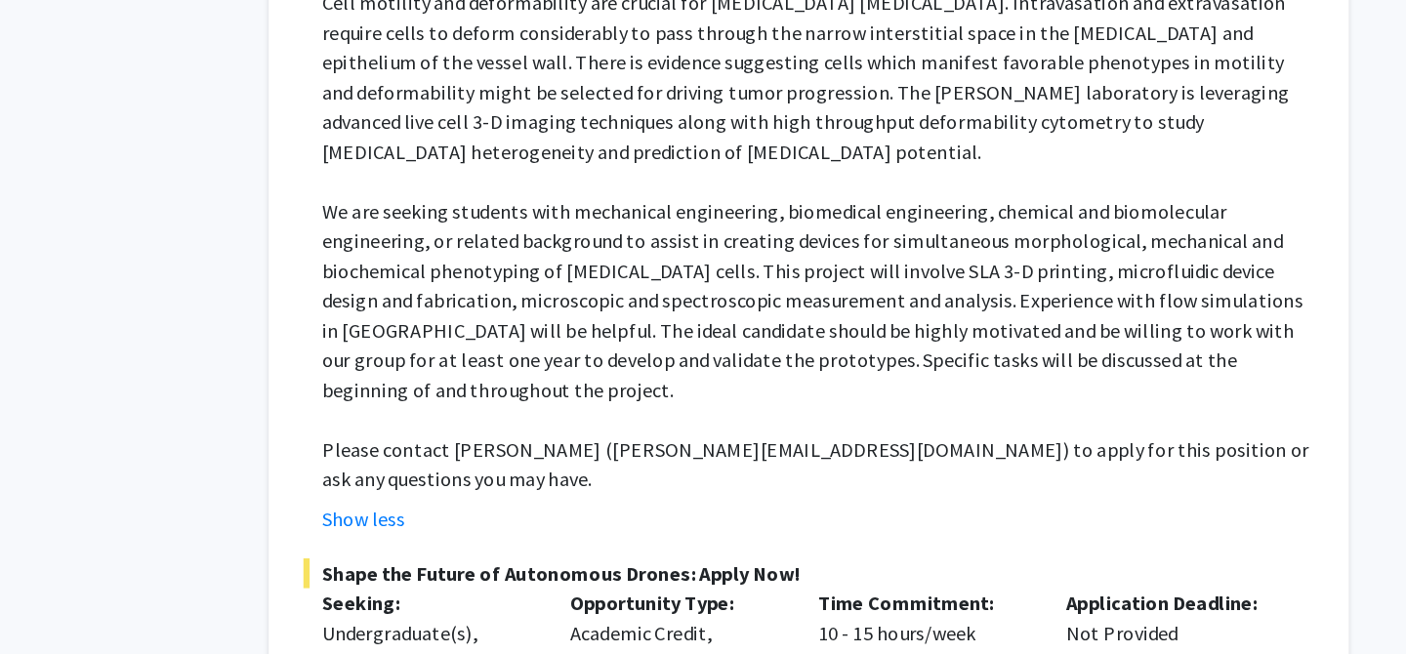
scroll to position [7465, 0]
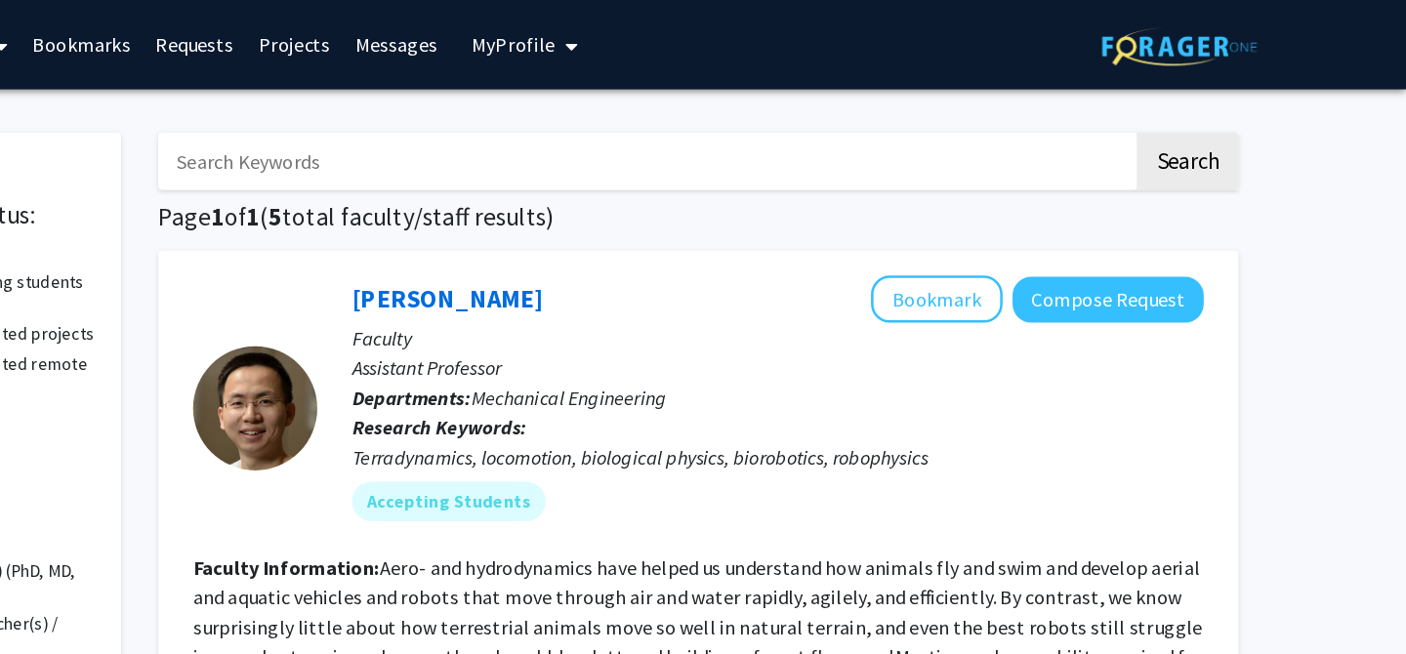
scroll to position [0, 0]
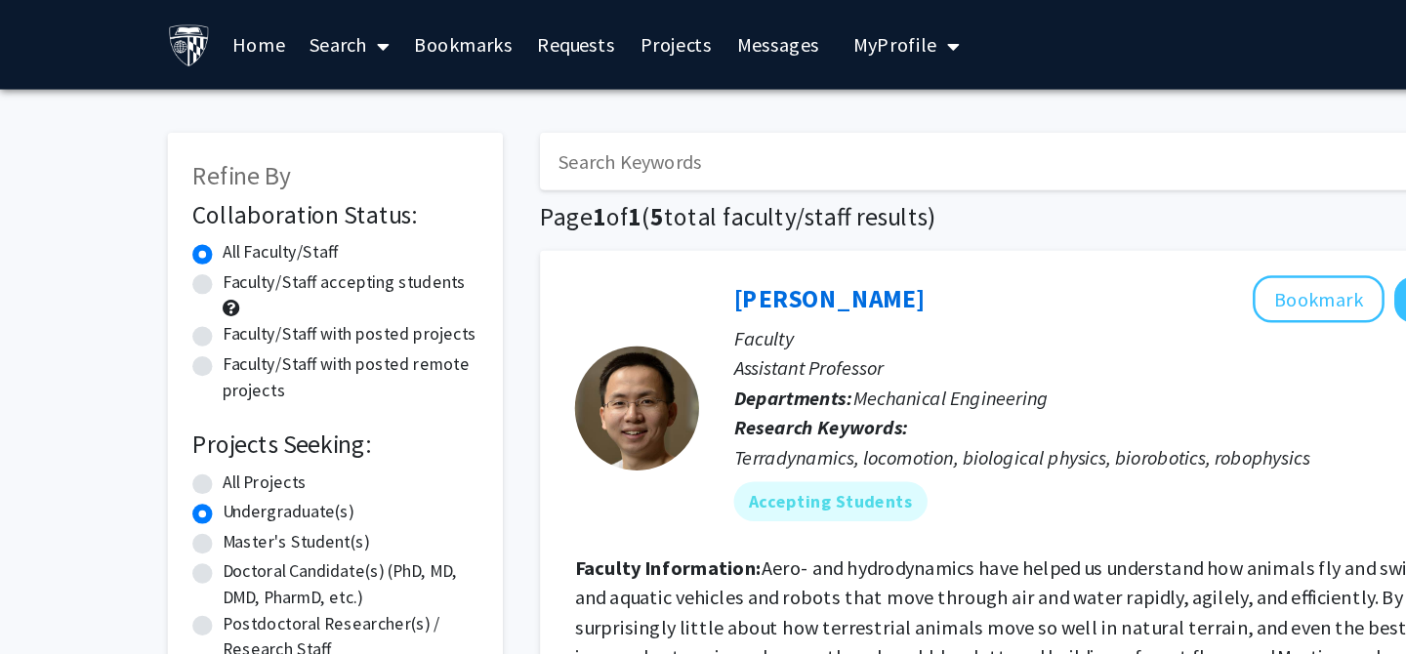
click at [301, 39] on icon at bounding box center [302, 36] width 10 height 16
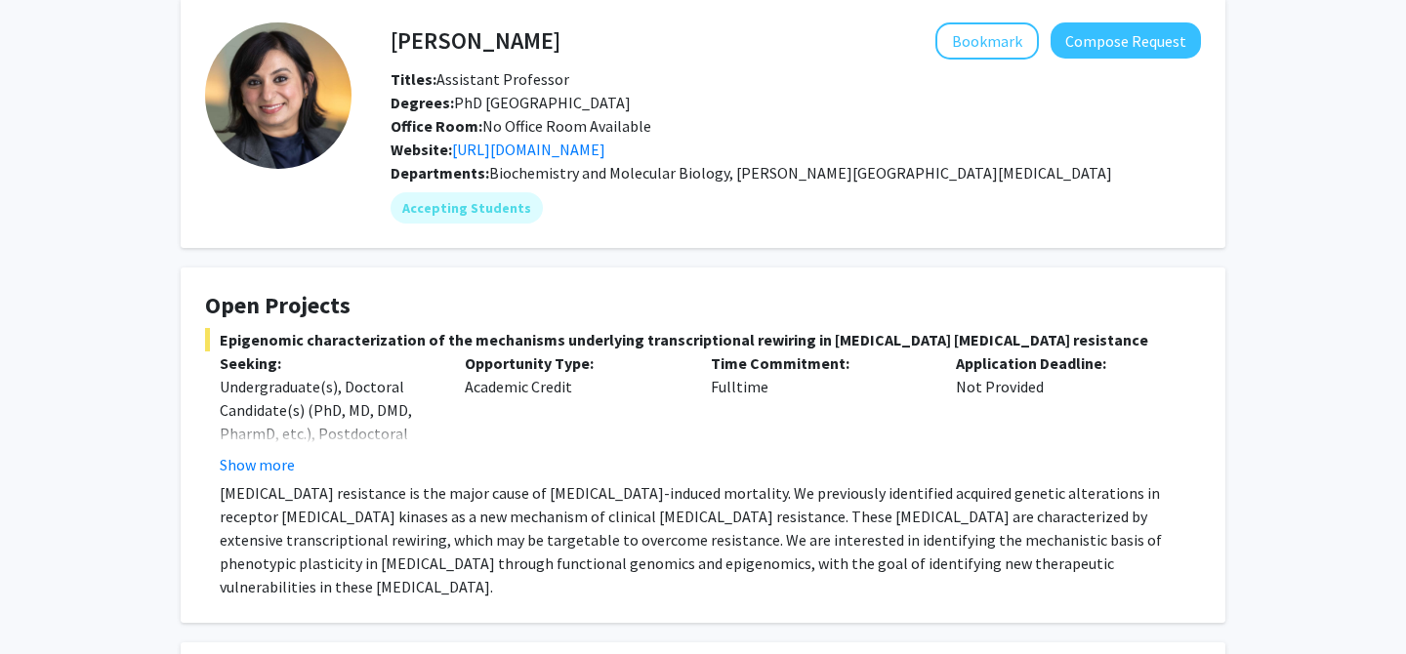
scroll to position [86, 0]
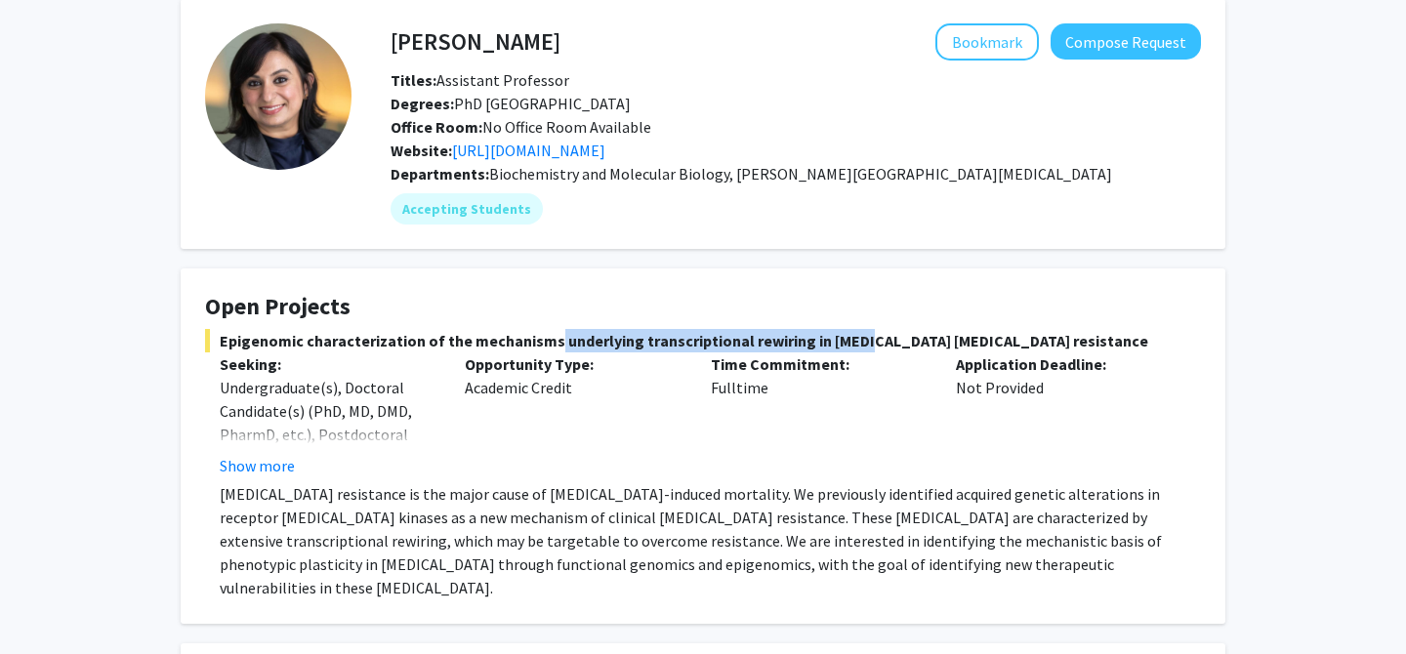
drag, startPoint x: 543, startPoint y: 344, endPoint x: 848, endPoint y: 340, distance: 304.8
click at [848, 340] on span "Epigenomic characterization of the mechanisms underlying transcriptional rewiri…" at bounding box center [703, 340] width 996 height 23
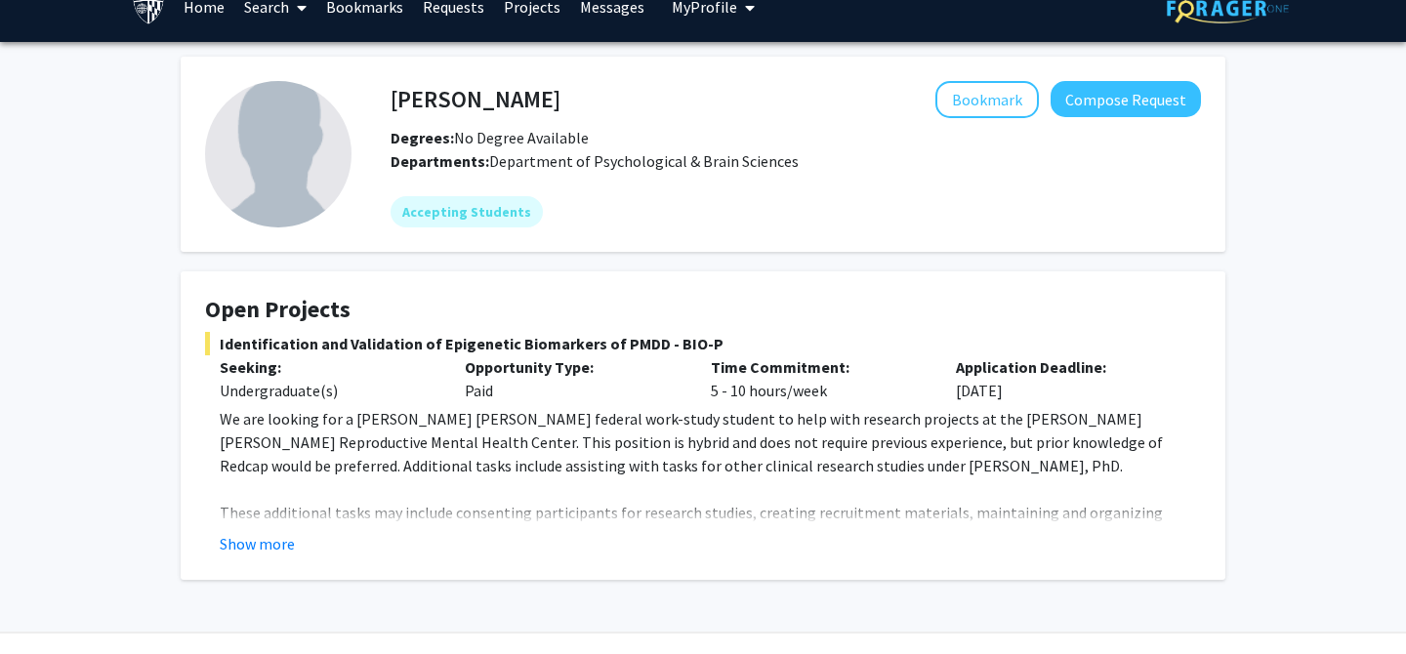
scroll to position [52, 0]
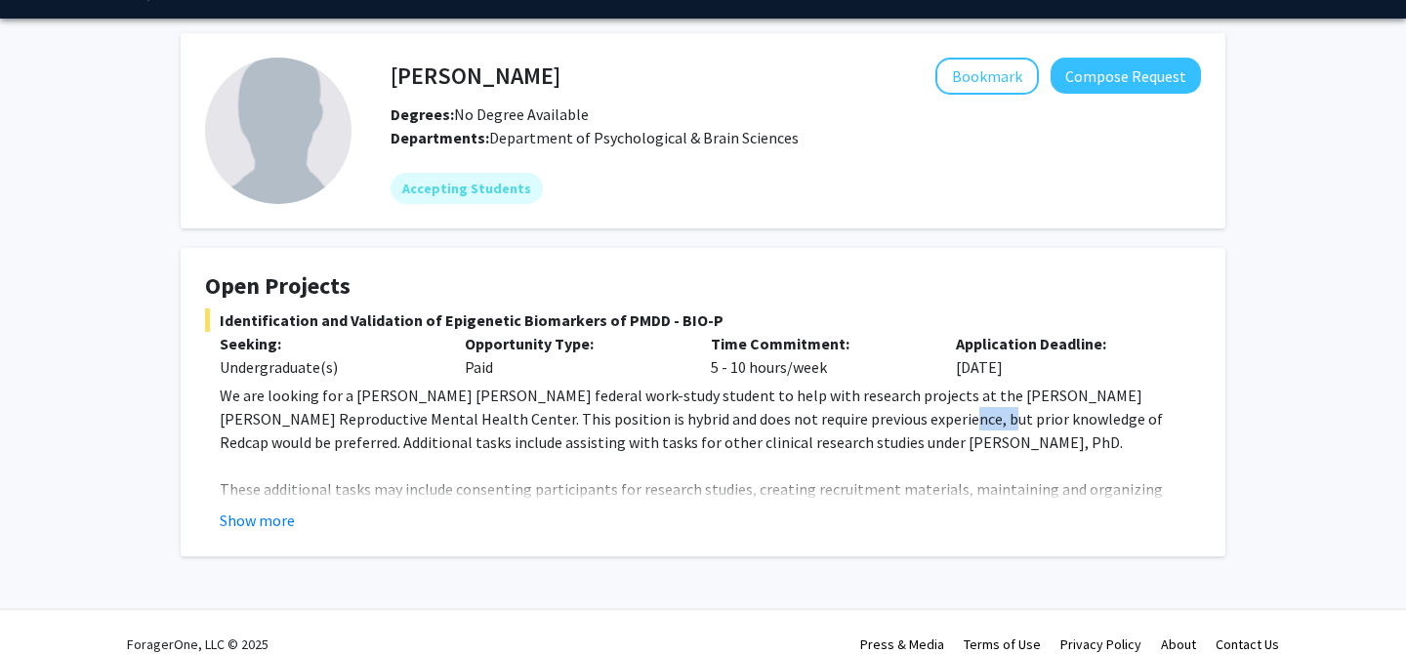
drag, startPoint x: 793, startPoint y: 417, endPoint x: 841, endPoint y: 419, distance: 47.9
click at [841, 419] on p "We are looking for a [PERSON_NAME] [PERSON_NAME] federal work-study student to …" at bounding box center [711, 419] width 982 height 70
copy p "Redcap"
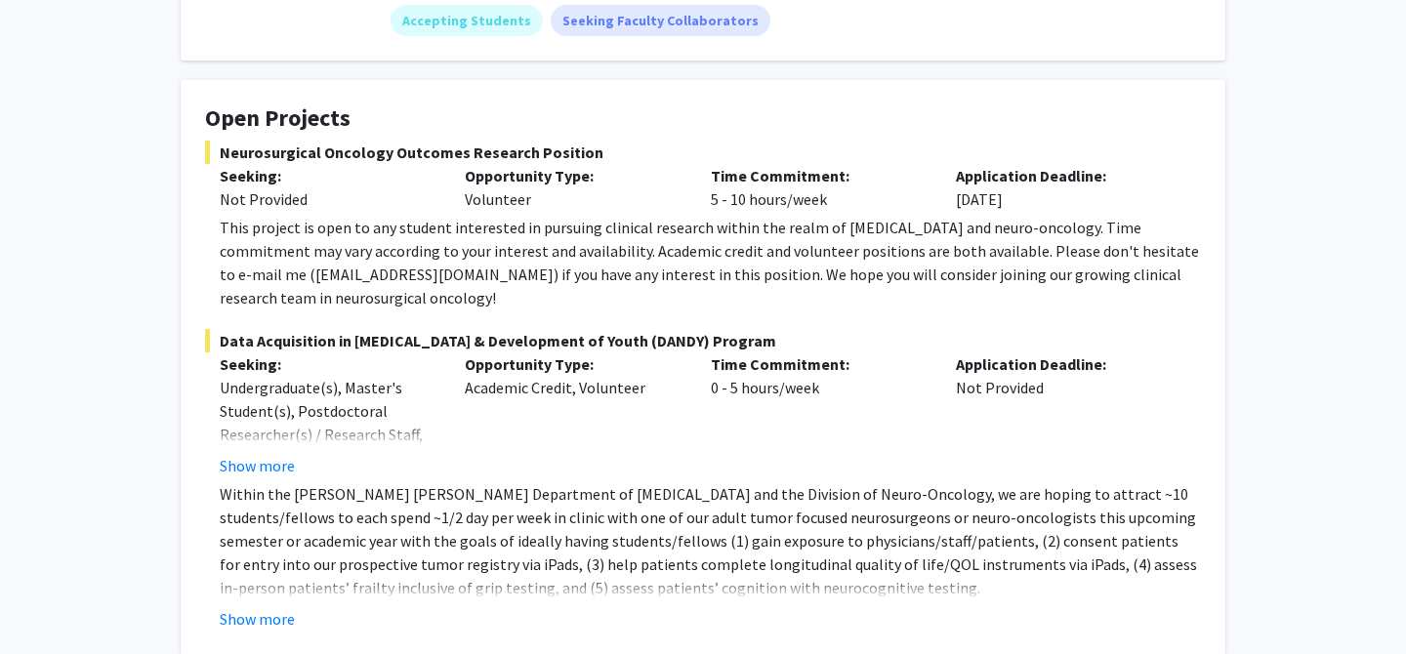
scroll to position [300, 0]
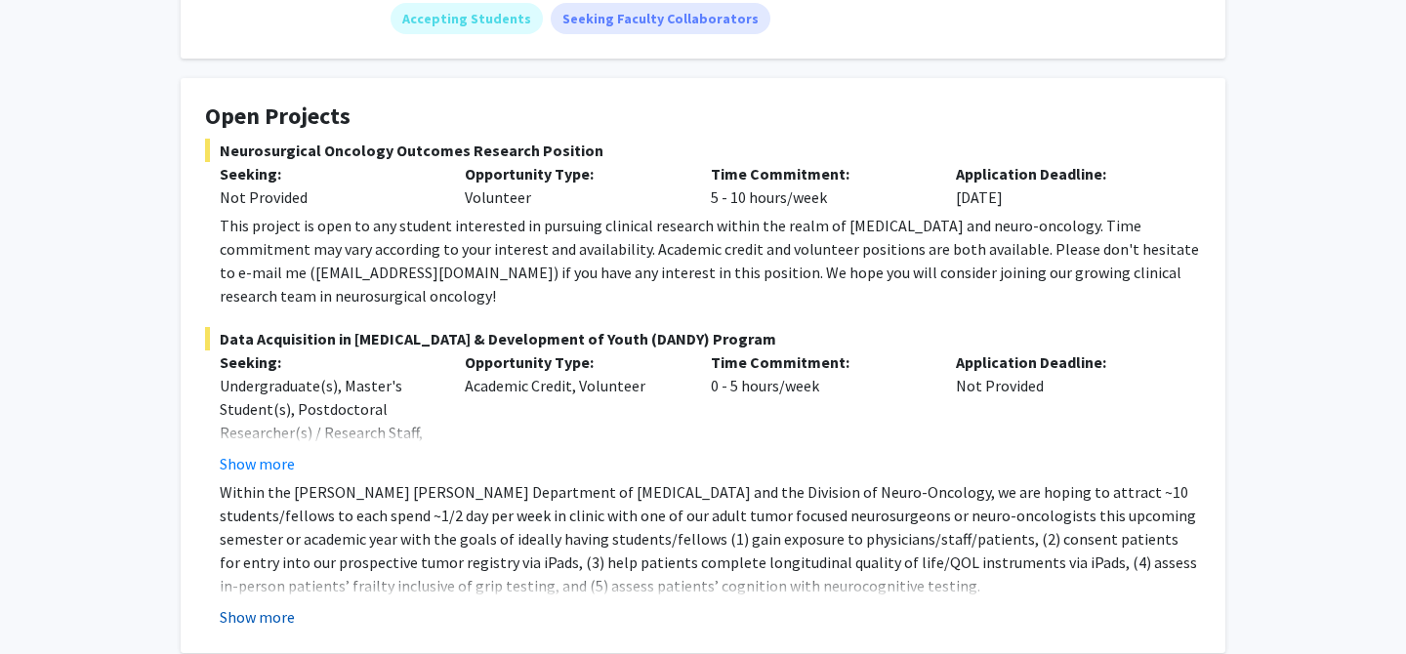
click at [268, 606] on button "Show more" at bounding box center [257, 617] width 75 height 23
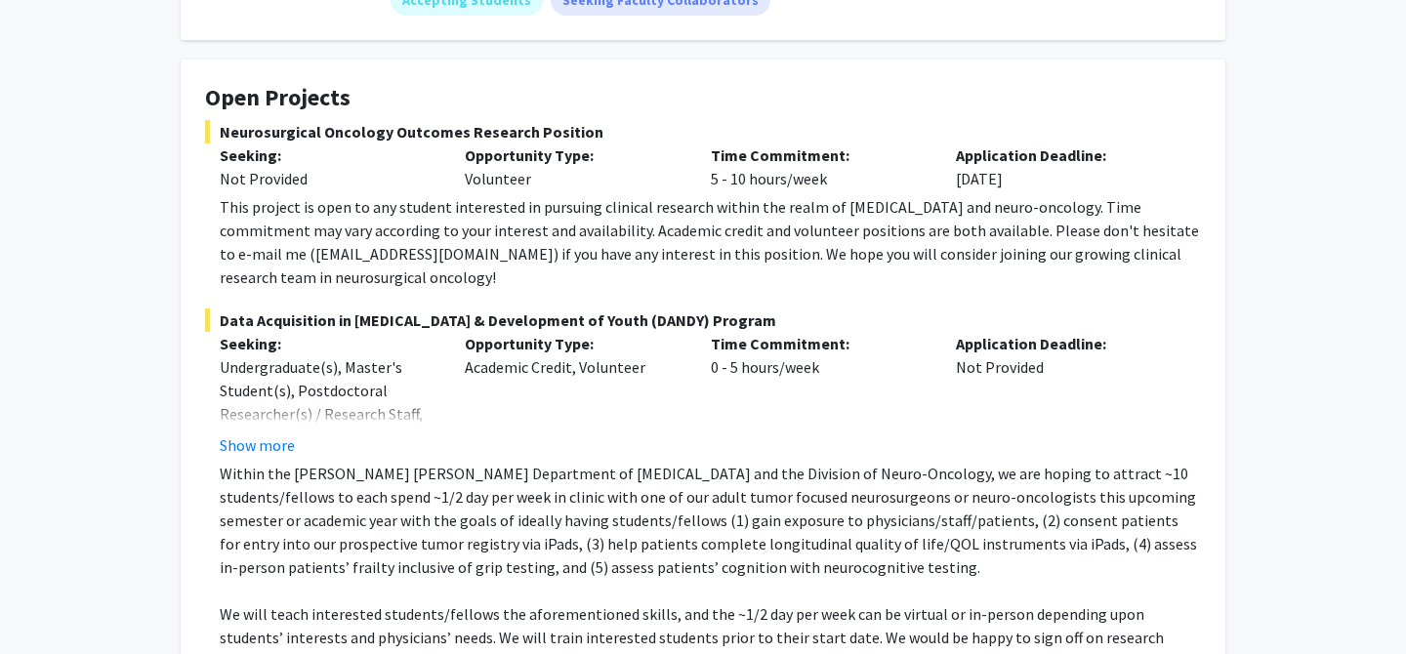
scroll to position [319, 0]
drag, startPoint x: 297, startPoint y: 208, endPoint x: 561, endPoint y: 210, distance: 263.7
click at [561, 210] on div "This project is open to any student interested in pursuing clinical research wi…" at bounding box center [711, 241] width 982 height 94
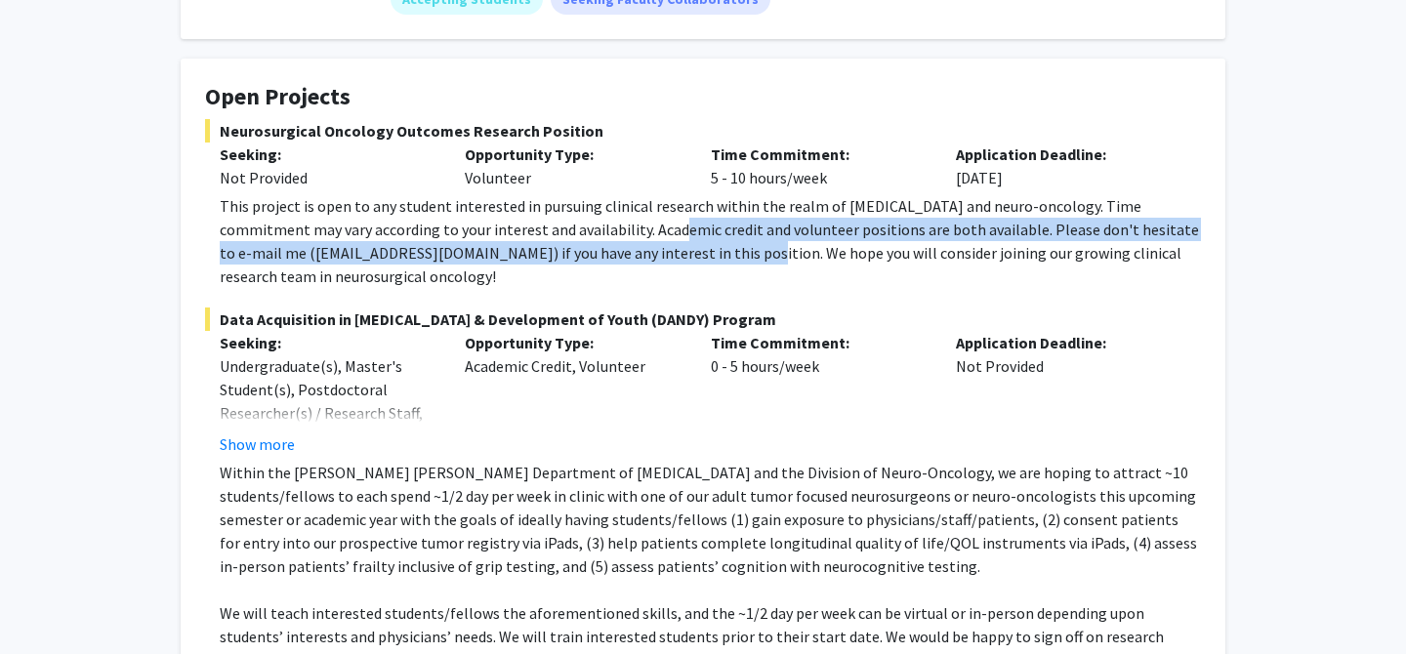
drag, startPoint x: 606, startPoint y: 210, endPoint x: 675, endPoint y: 223, distance: 70.5
click at [676, 223] on div "This project is open to any student interested in pursuing clinical research wi…" at bounding box center [711, 241] width 982 height 94
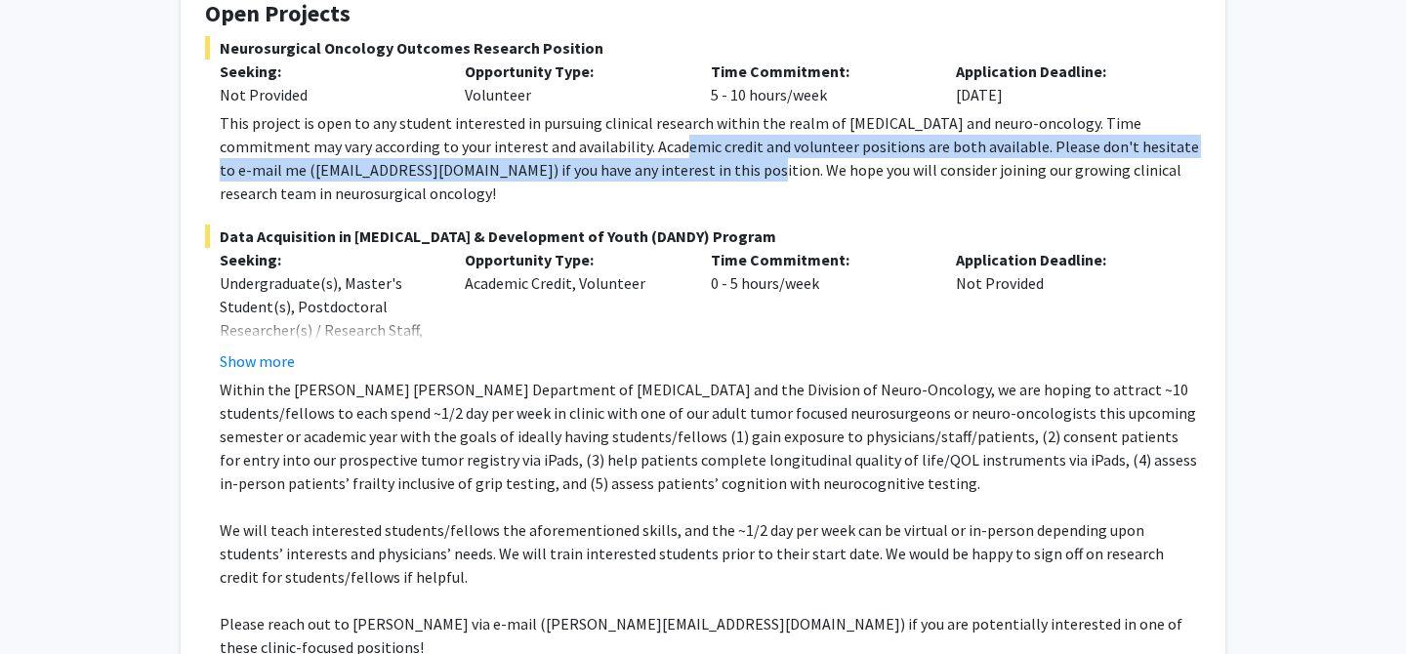
scroll to position [424, 0]
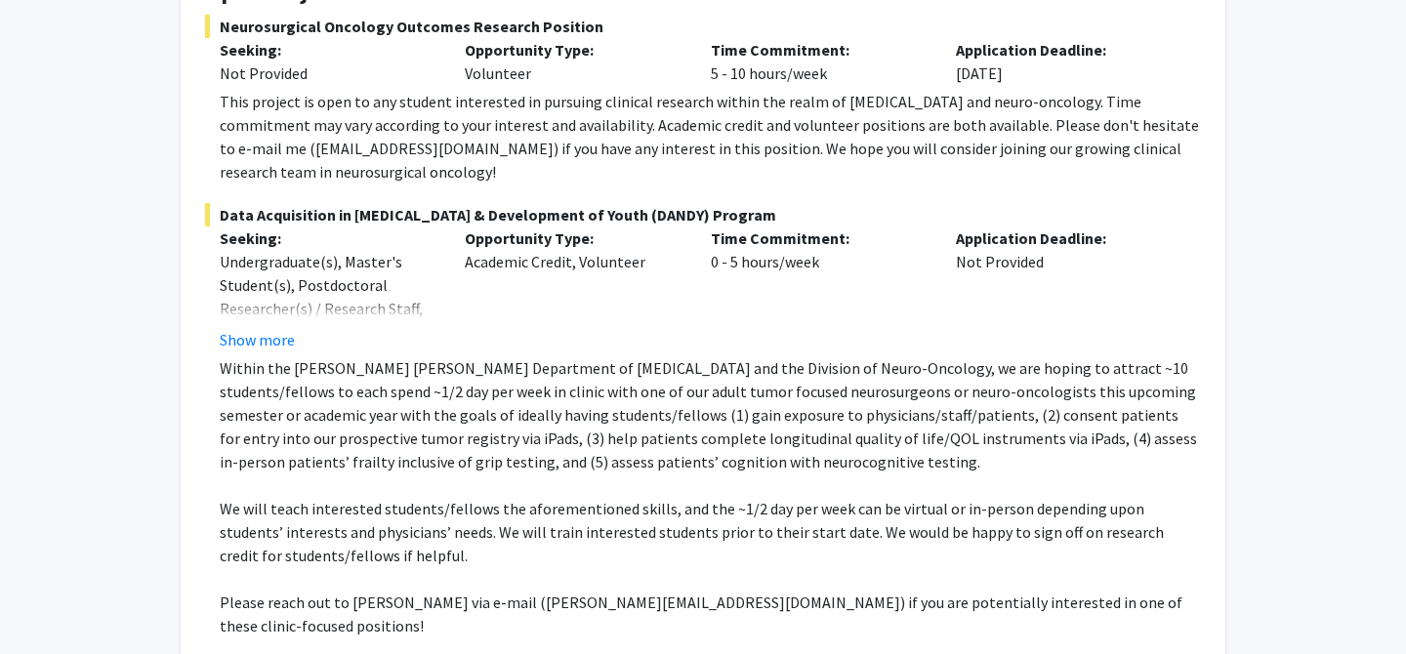
click at [260, 328] on div "Data Acquisition in Neurosurgery & Development of Youth (DANDY) Program Seeking…" at bounding box center [703, 447] width 996 height 489
click at [262, 328] on button "Show more" at bounding box center [257, 339] width 75 height 23
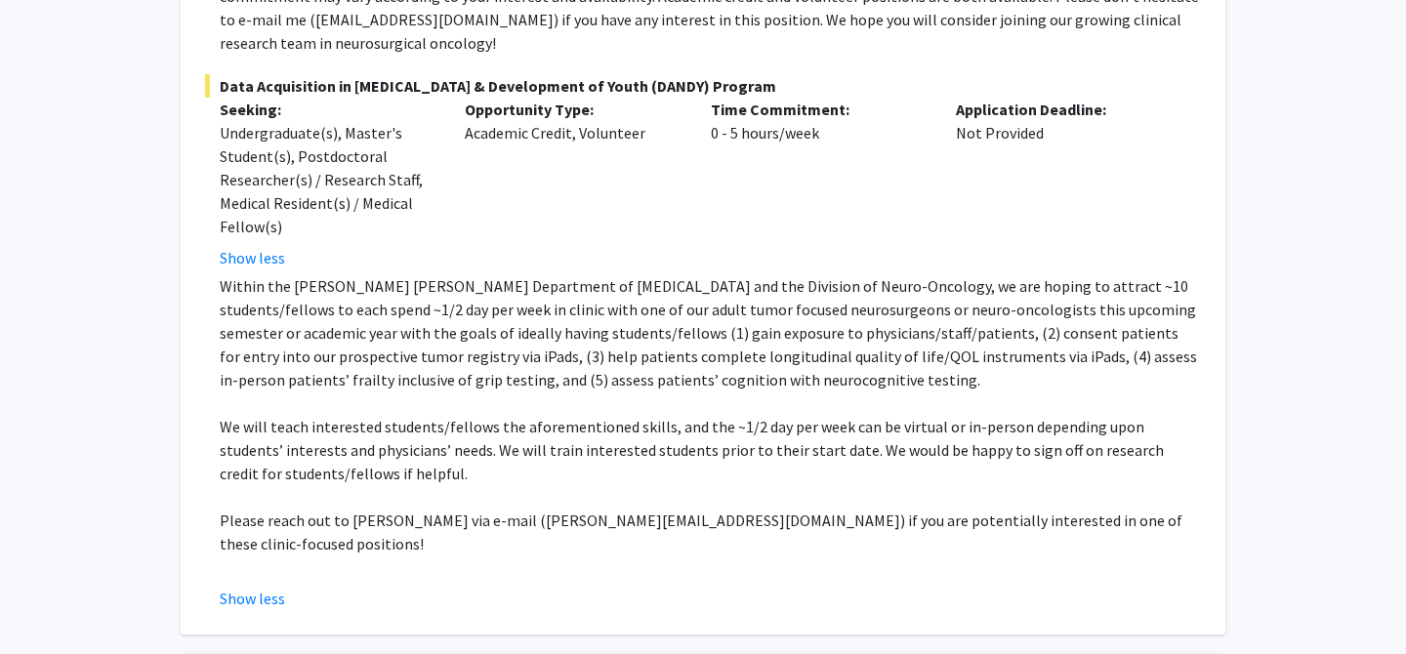
scroll to position [544, 0]
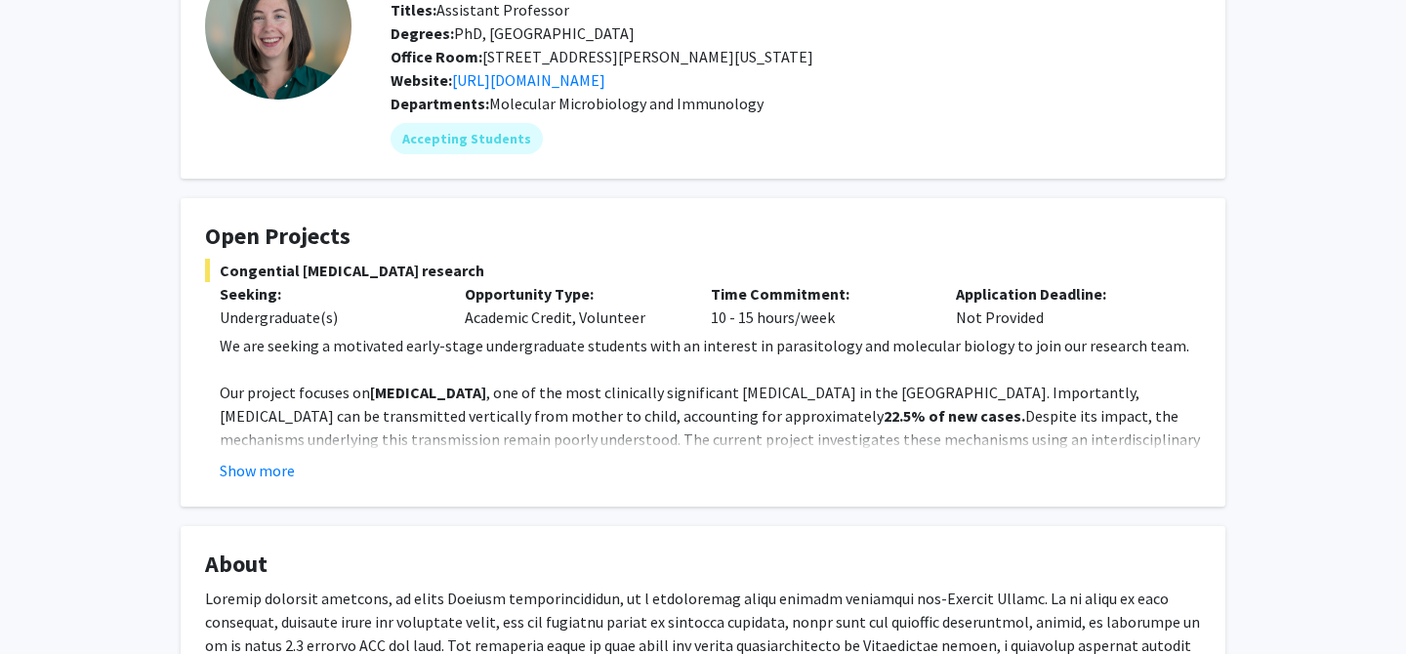
scroll to position [165, 0]
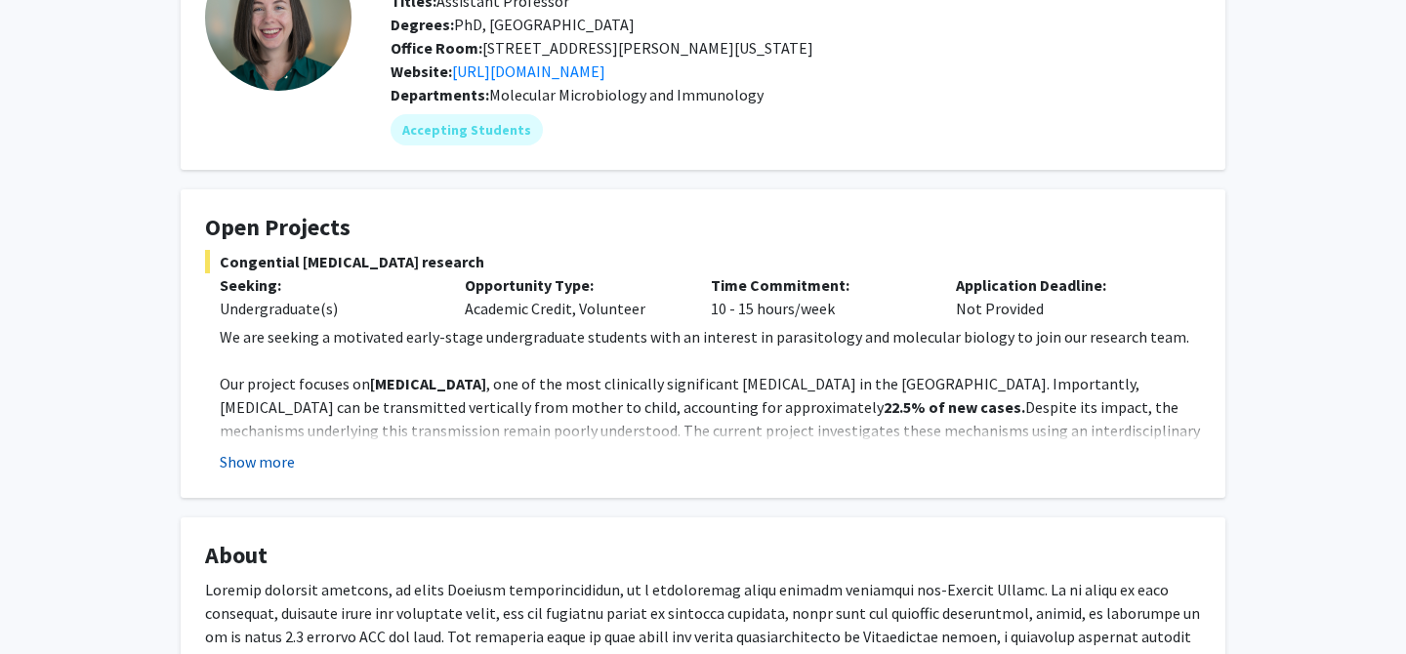
click at [261, 465] on button "Show more" at bounding box center [257, 461] width 75 height 23
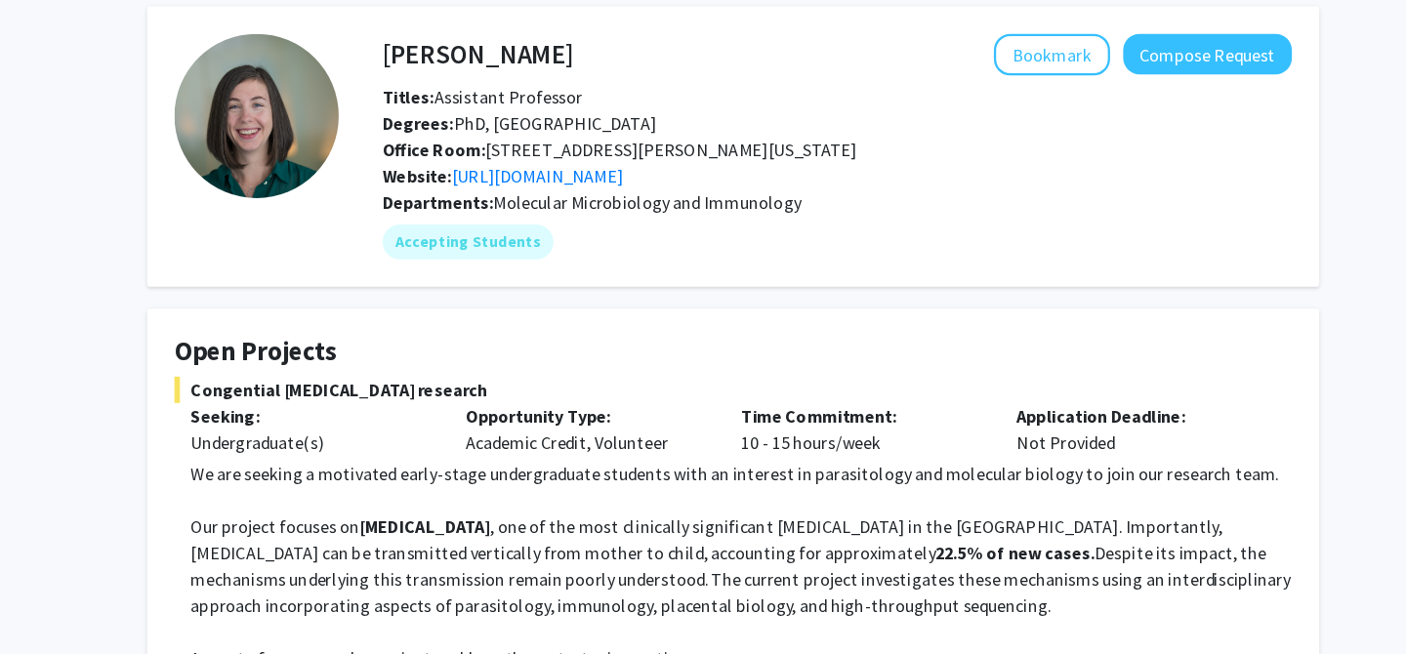
scroll to position [0, 0]
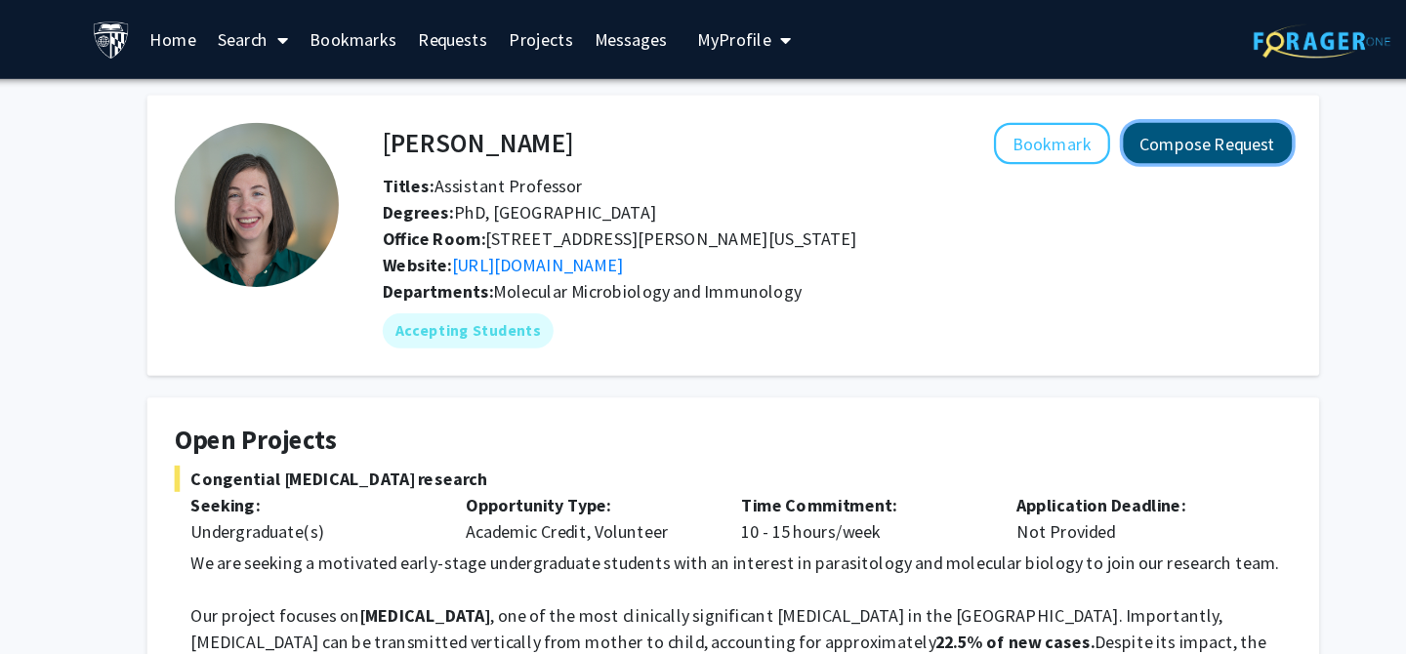
click at [1102, 130] on button "Compose Request" at bounding box center [1126, 127] width 150 height 36
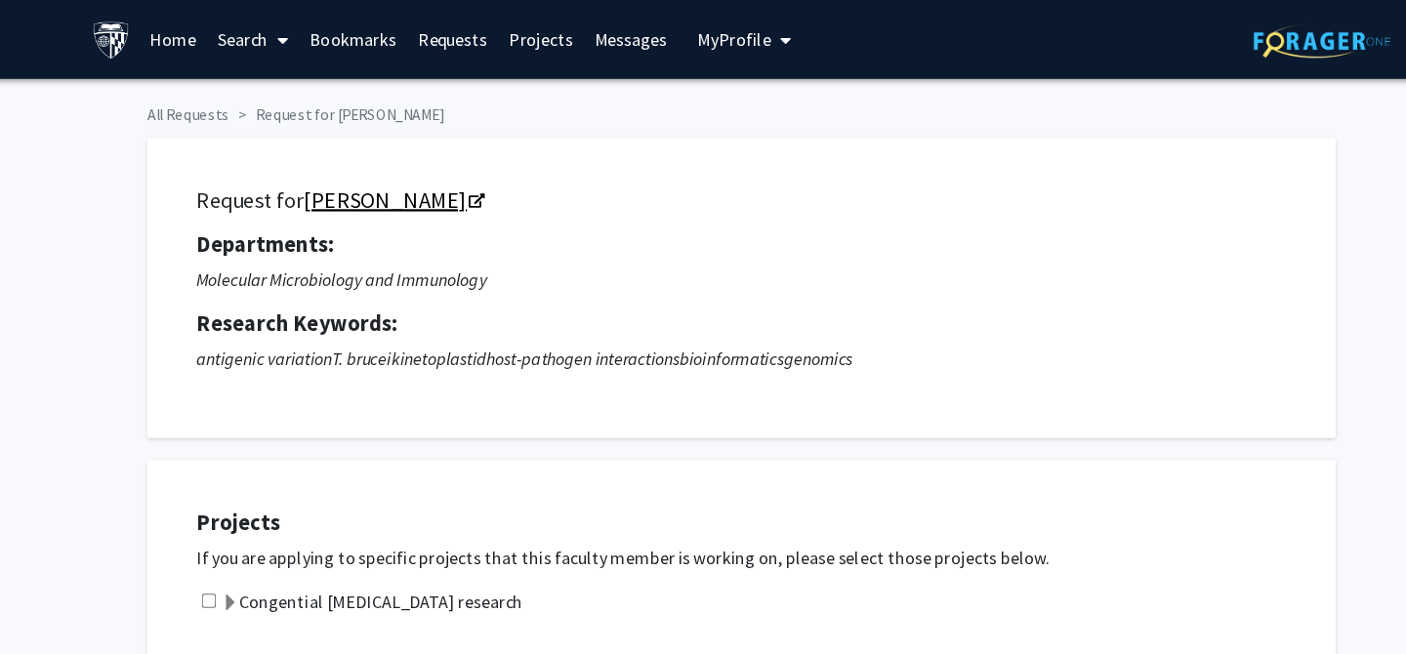
click at [468, 177] on icon "Opens in a new tab" at bounding box center [475, 180] width 14 height 13
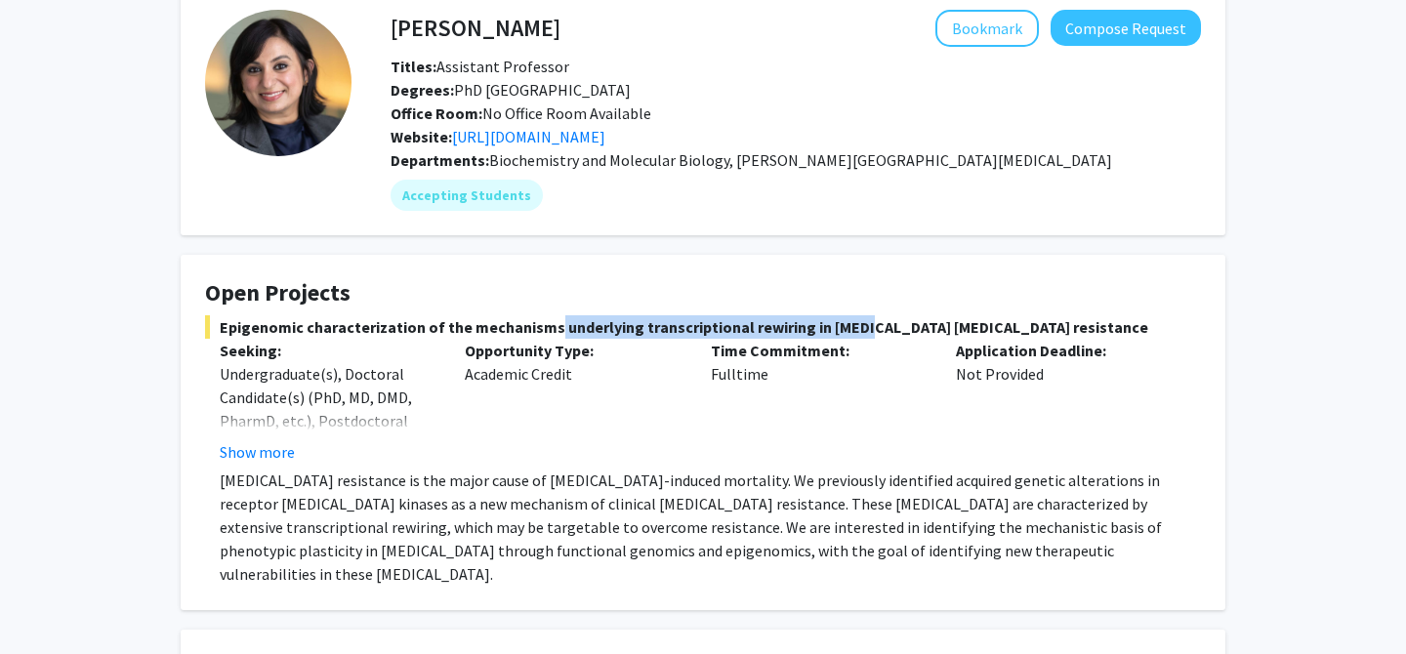
scroll to position [101, 0]
click at [288, 450] on button "Show more" at bounding box center [257, 451] width 75 height 23
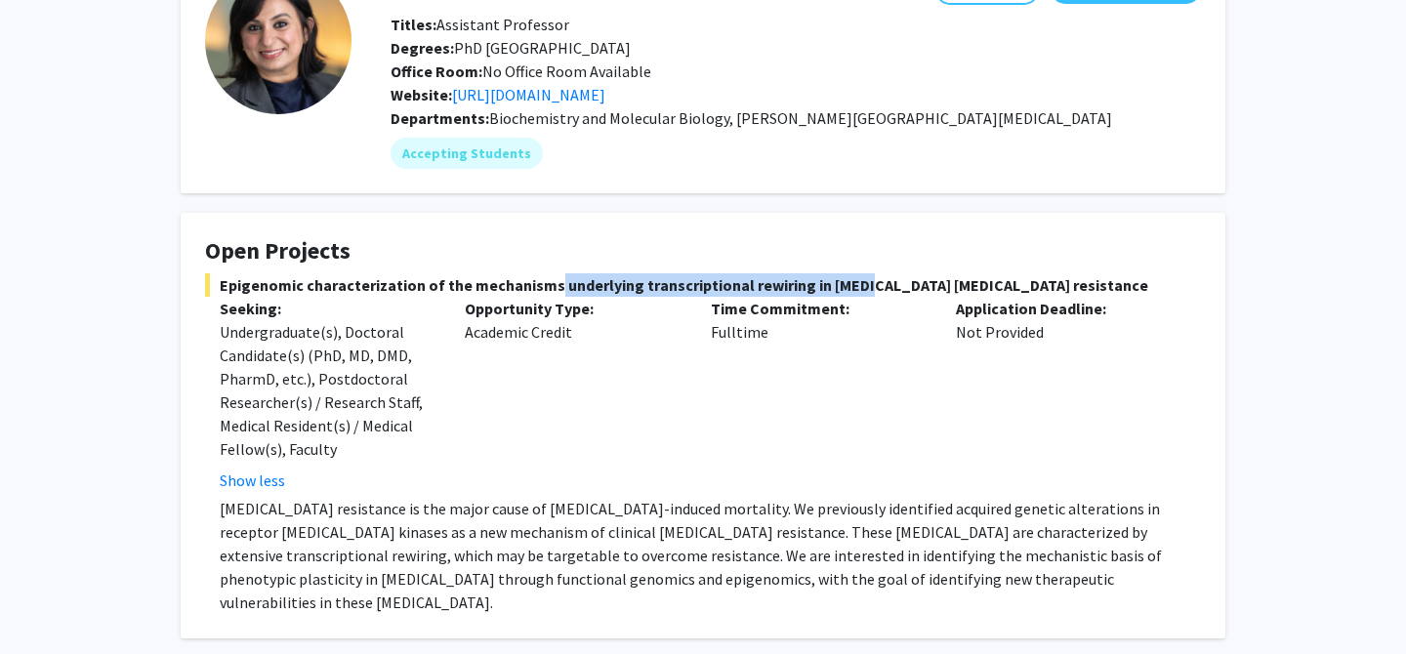
scroll to position [143, 0]
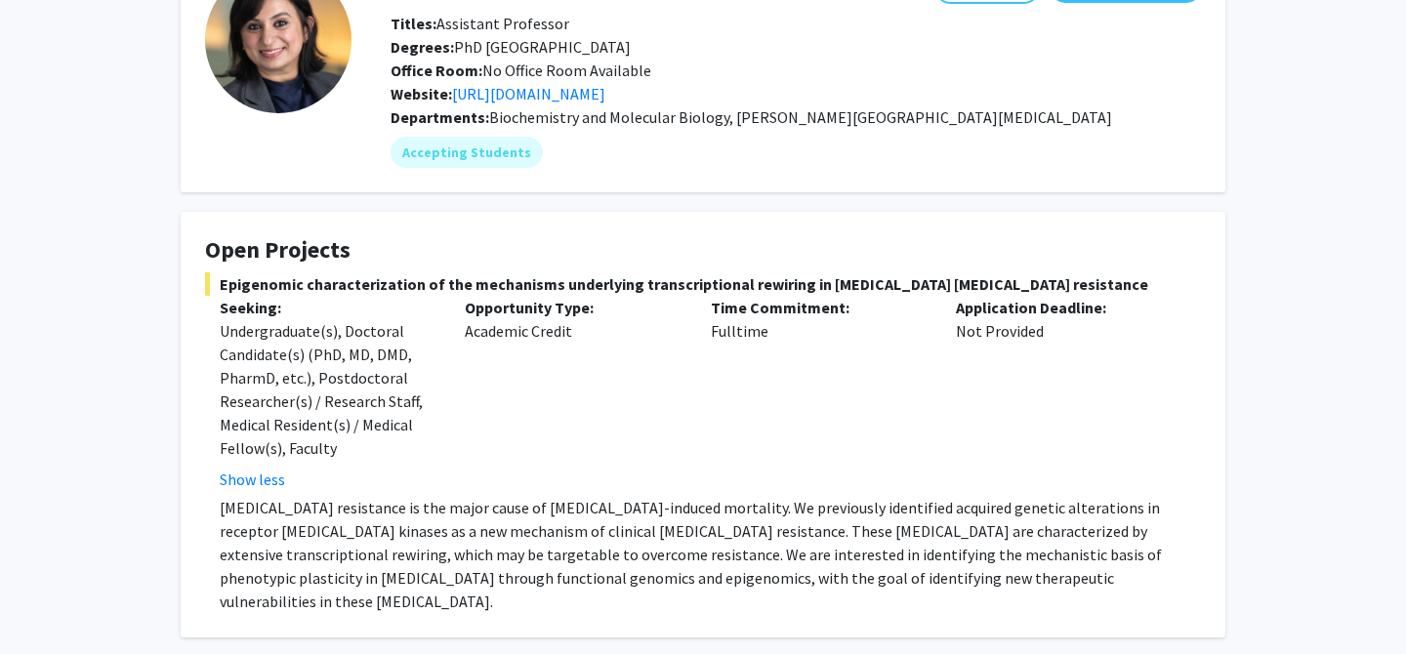
click at [357, 341] on div "Undergraduate(s), Doctoral Candidate(s) (PhD, MD, DMD, PharmD, etc.), Postdocto…" at bounding box center [328, 389] width 216 height 141
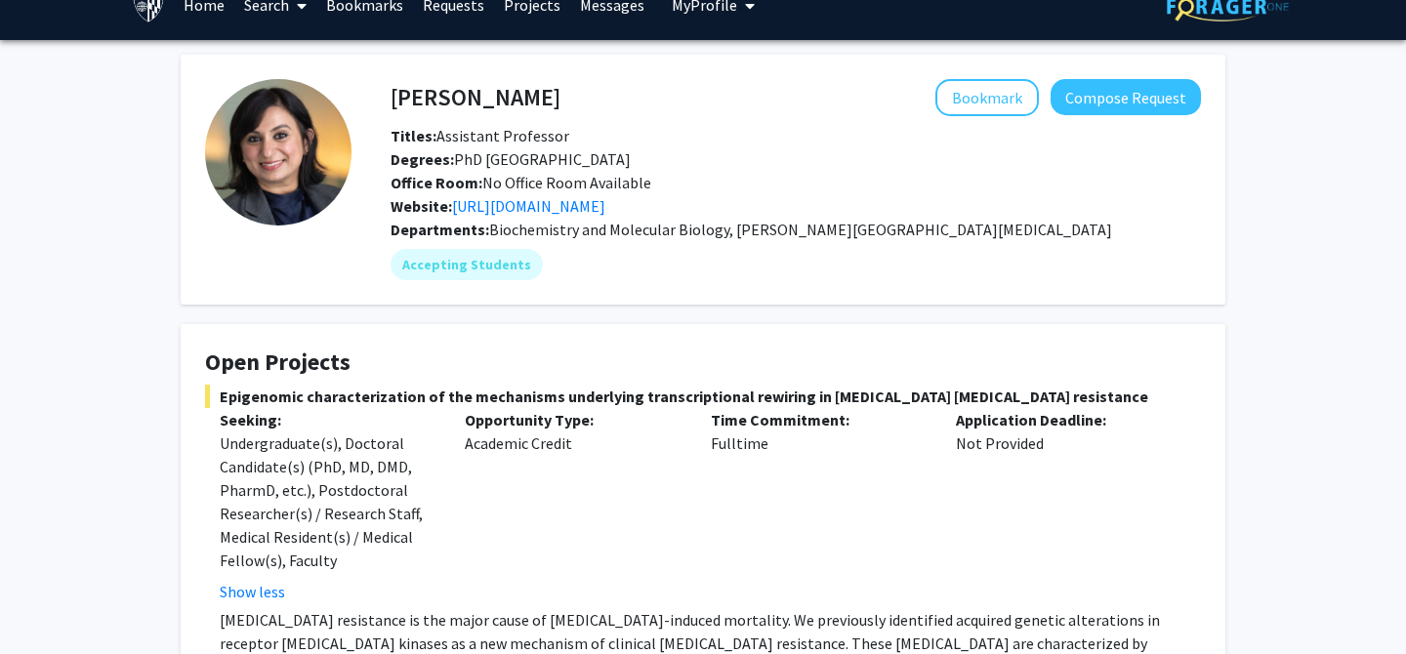
scroll to position [0, 0]
